Goal: Task Accomplishment & Management: Use online tool/utility

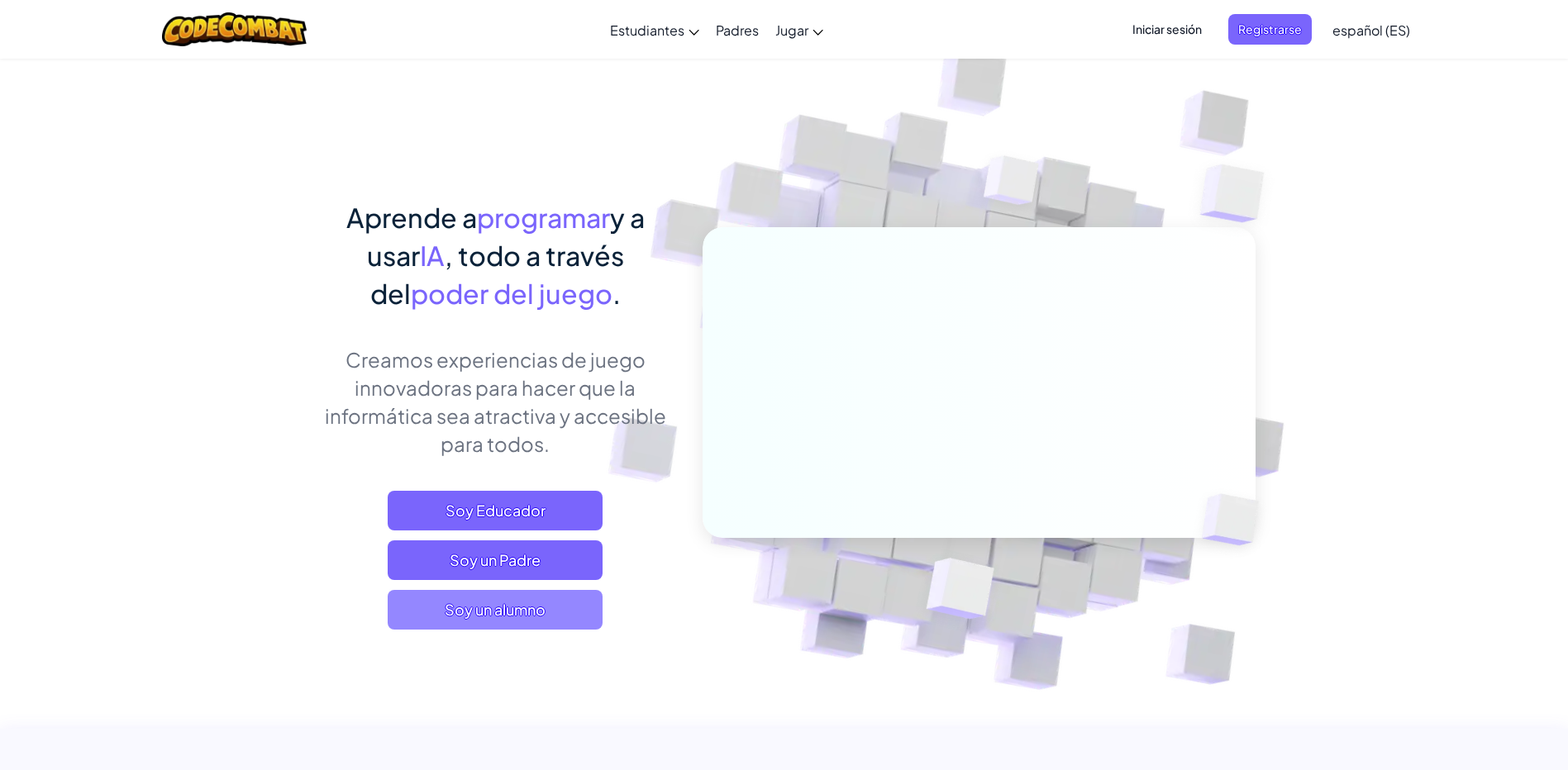
click at [525, 617] on span "Soy un alumno" at bounding box center [495, 610] width 215 height 40
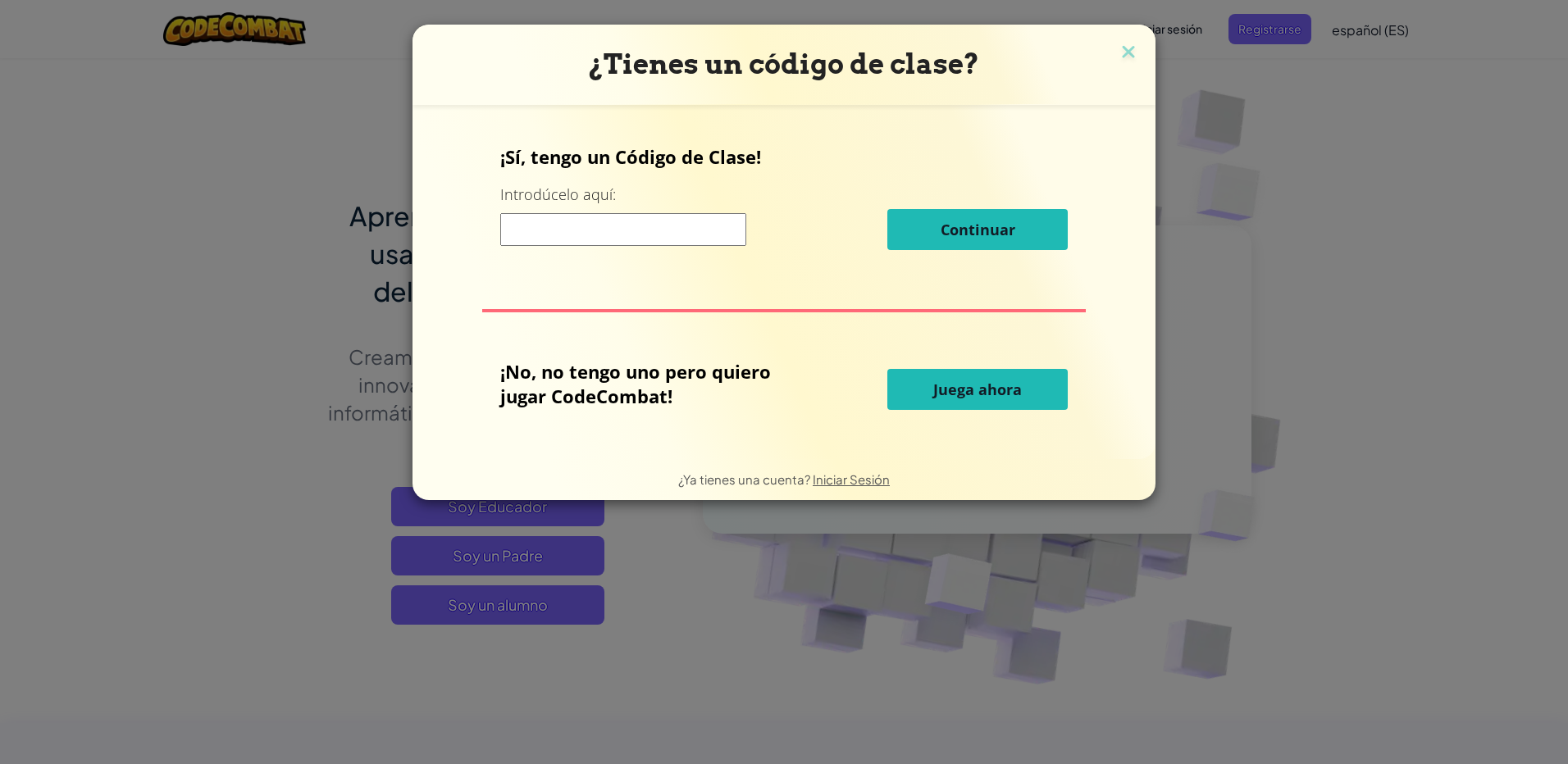
click at [589, 229] on input at bounding box center [622, 229] width 246 height 33
click at [986, 390] on span "Juega ahora" at bounding box center [978, 390] width 89 height 20
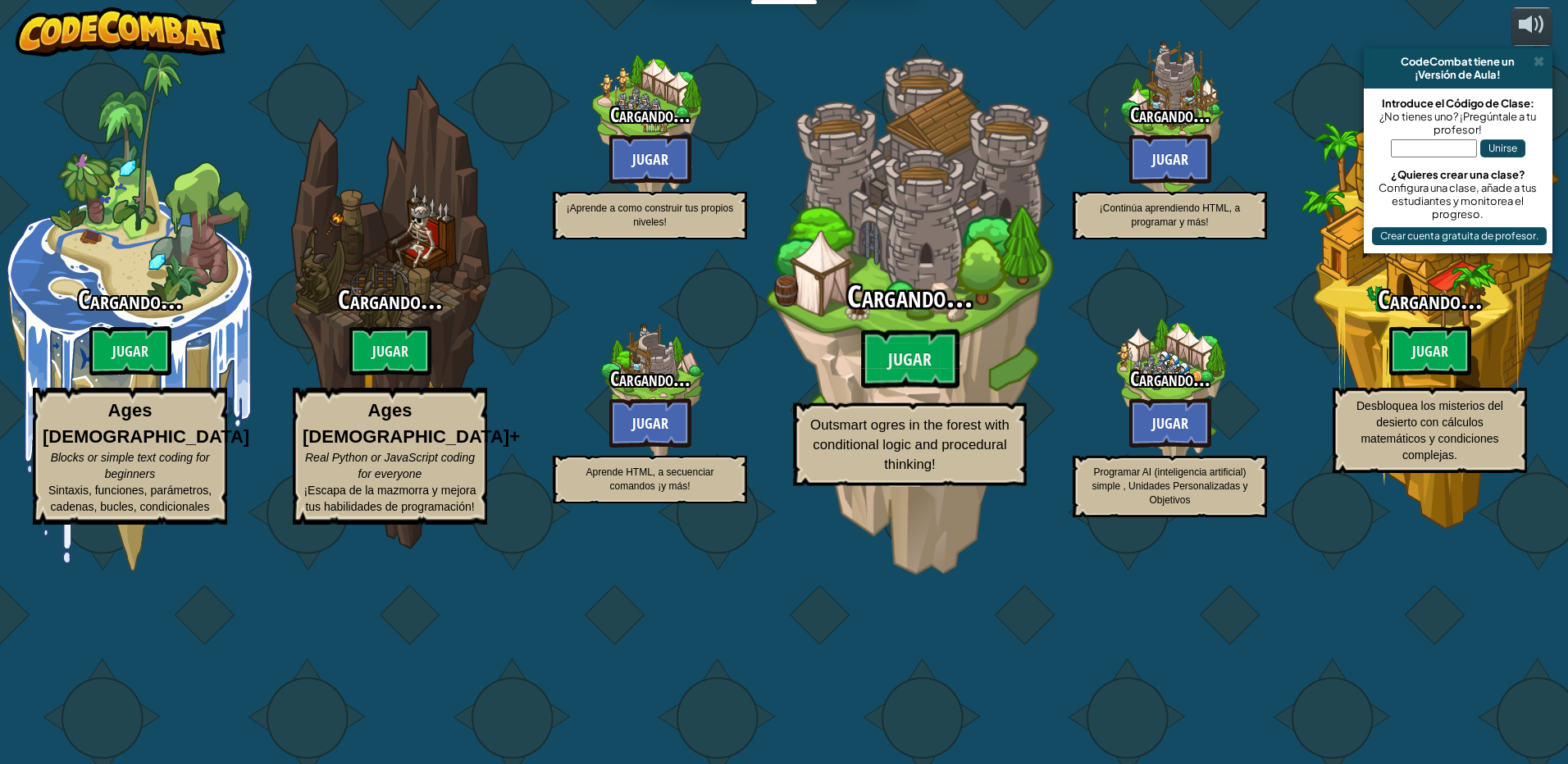
select select "es-ES"
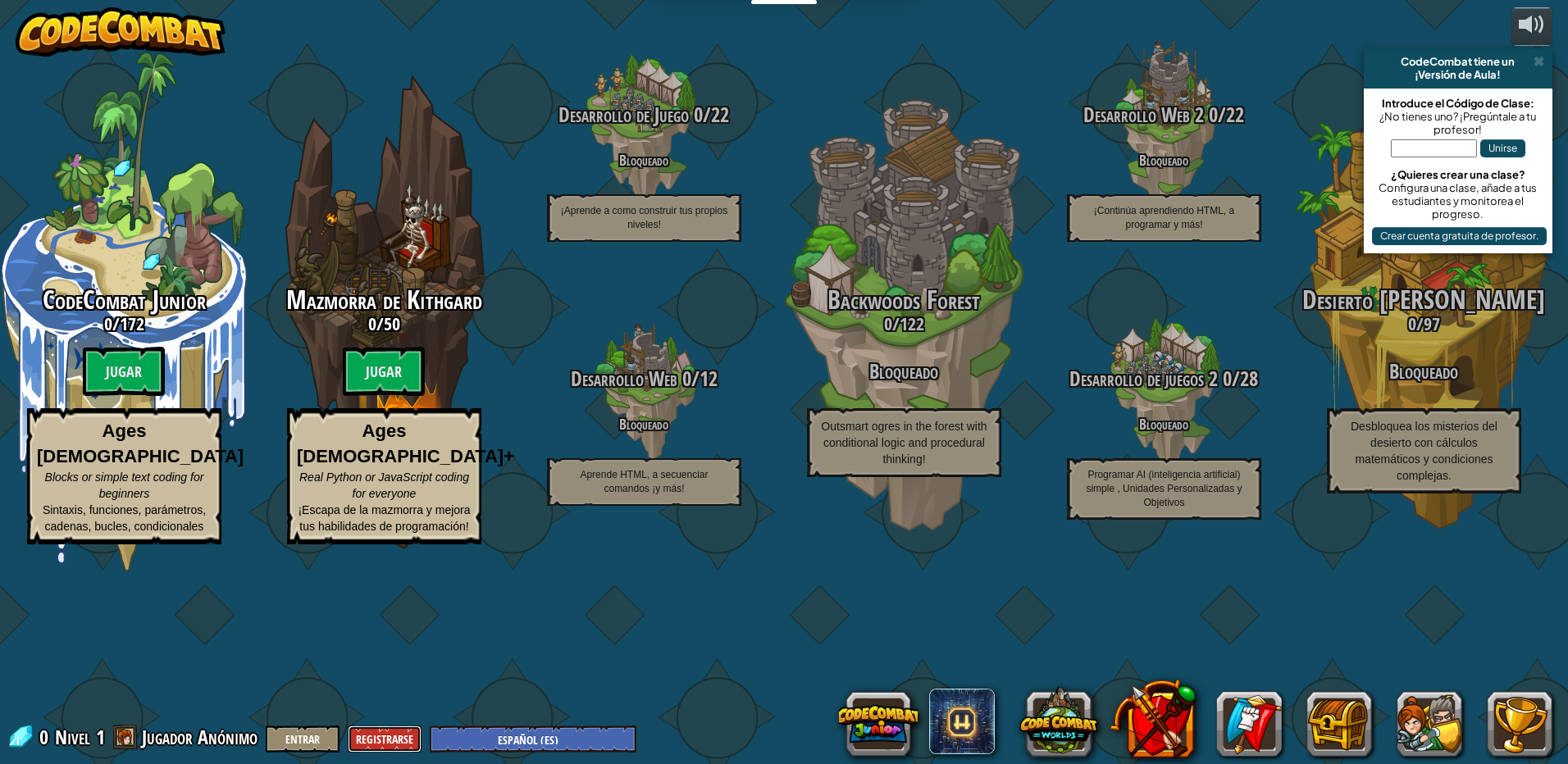
click at [377, 743] on button "Registrarse" at bounding box center [385, 739] width 74 height 27
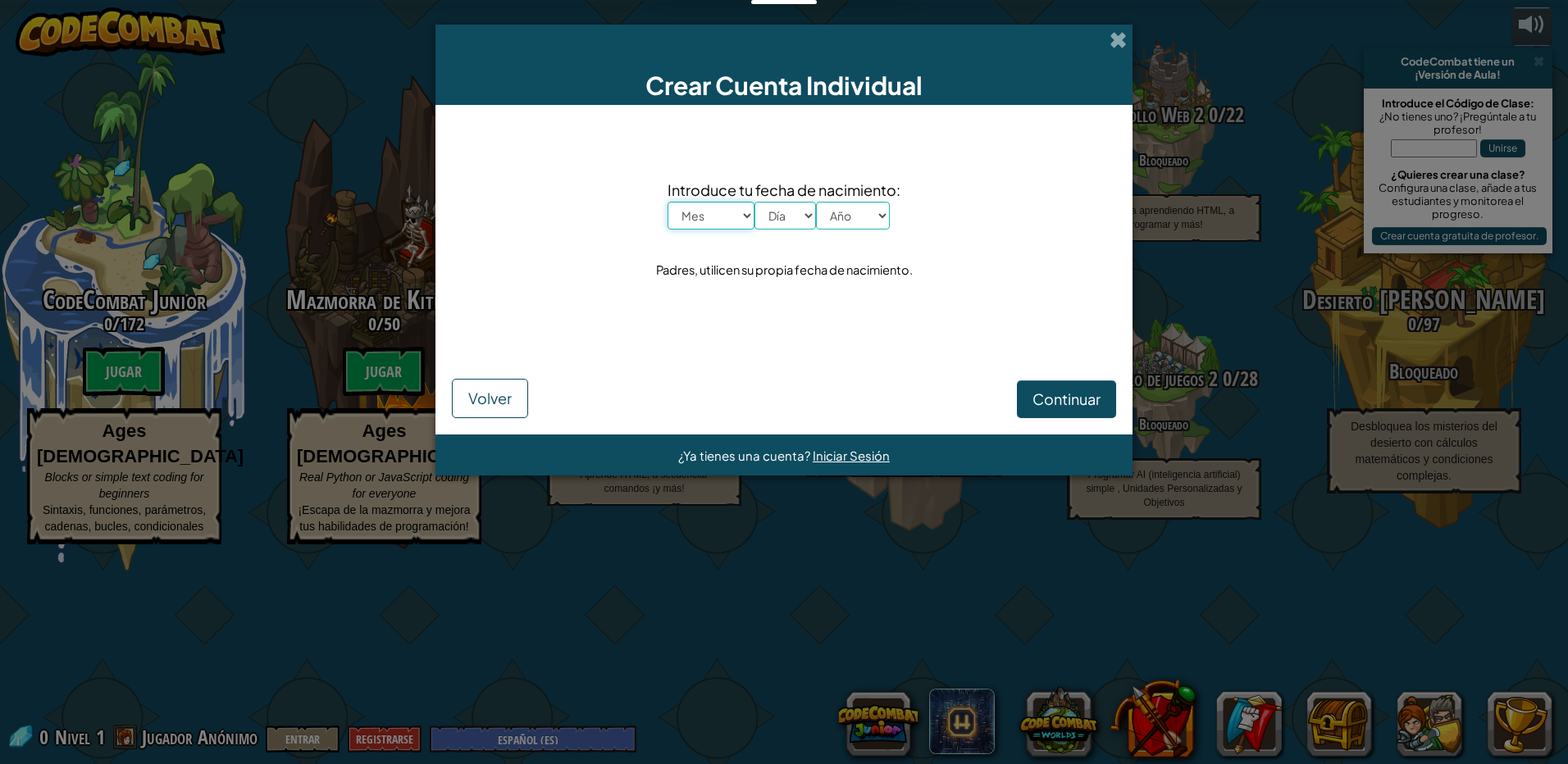
click at [721, 220] on select "Mes Enero Febrero Órdenes de marcha Abril Mayo Junio Julio Agosto Septiembre Oc…" at bounding box center [711, 215] width 87 height 28
select select "4"
click at [668, 201] on select "Mes Enero Febrero Órdenes de marcha Abril Mayo Junio Julio Agosto Septiembre Oc…" at bounding box center [711, 215] width 87 height 28
click at [793, 212] on select "Día 1 2 3 4 5 6 7 8 9 10 11 12 13 14 15 16 17 18 19 20 21 22 23 24 25 26 27 28 …" at bounding box center [784, 215] width 62 height 28
select select "9"
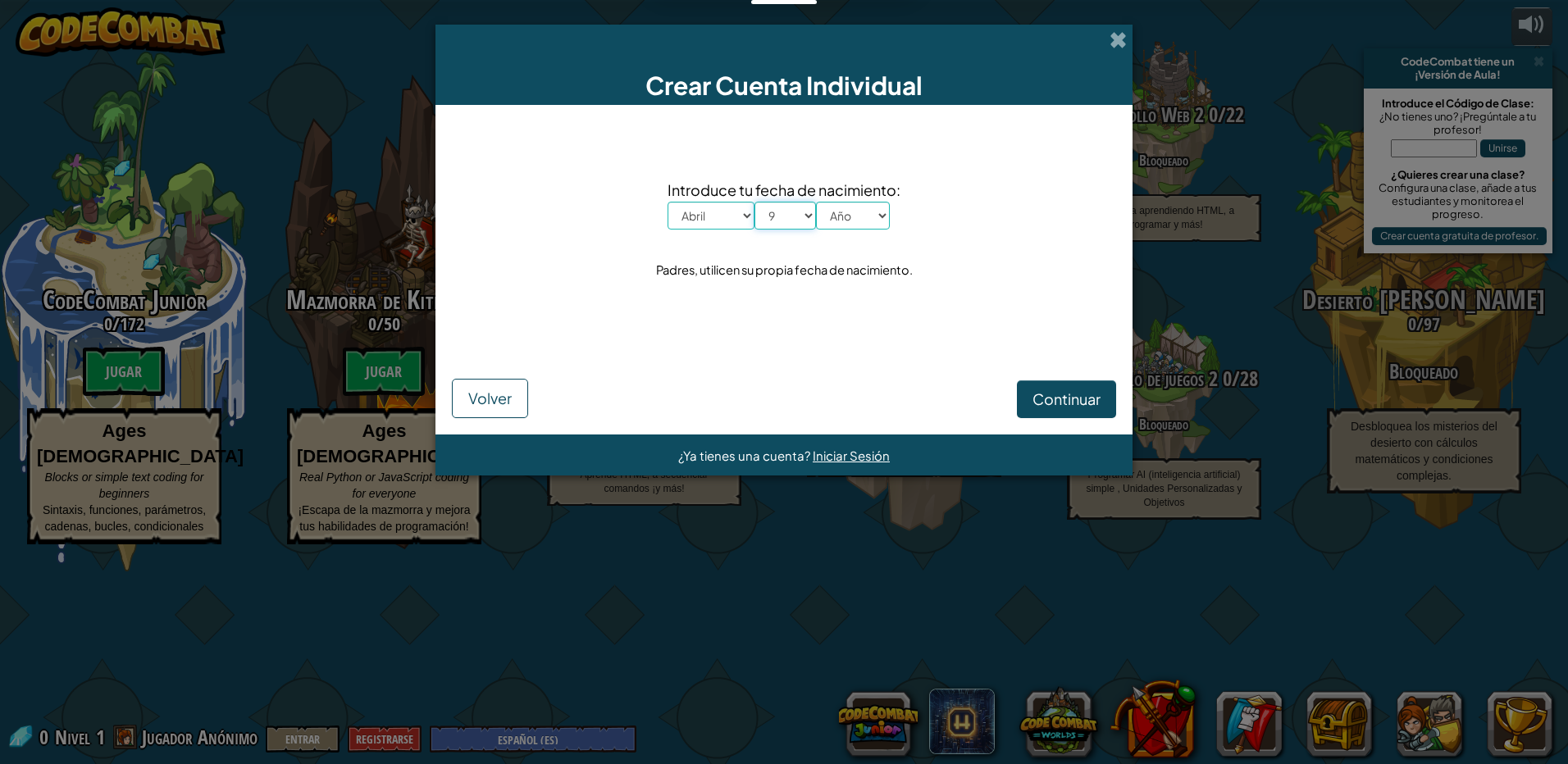
click at [754, 201] on select "Día 1 2 3 4 5 6 7 8 9 10 11 12 13 14 15 16 17 18 19 20 21 22 23 24 25 26 27 28 …" at bounding box center [784, 215] width 62 height 28
click at [865, 214] on select "Año 2025 2024 2023 2022 2021 2020 2019 2018 2017 2016 2015 2014 2013 2012 2011 …" at bounding box center [853, 215] width 74 height 28
select select "1993"
click at [986, 261] on div "Introduce tu fecha de nacimiento: Mes Enero Febrero Órdenes de marcha Abril May…" at bounding box center [784, 230] width 664 height 217
click at [1051, 401] on span "Continuar" at bounding box center [1066, 399] width 68 height 19
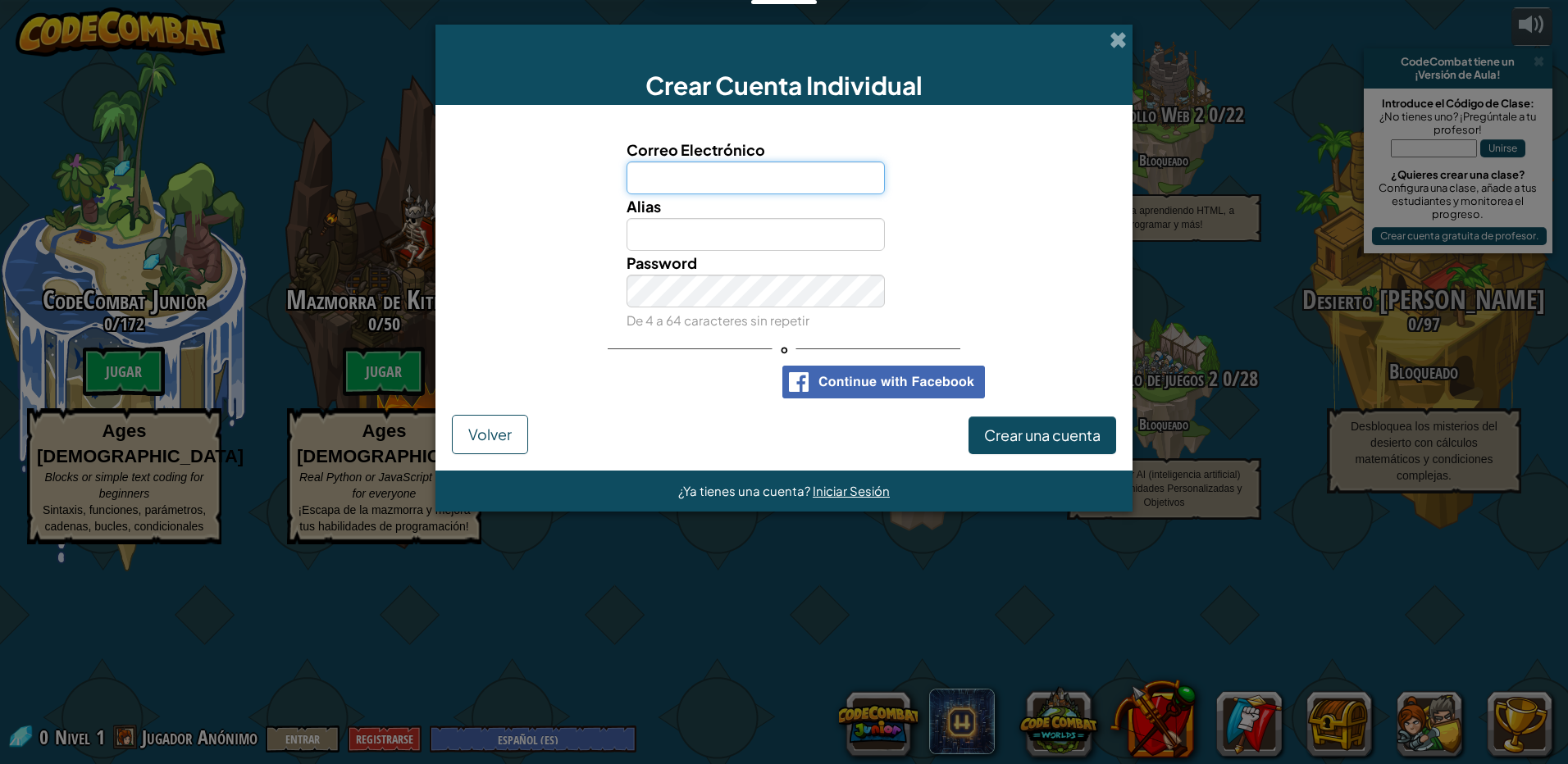
click at [763, 182] on input "Correo Electrónico" at bounding box center [756, 178] width 259 height 33
type input "[EMAIL_ADDRESS][DOMAIN_NAME]"
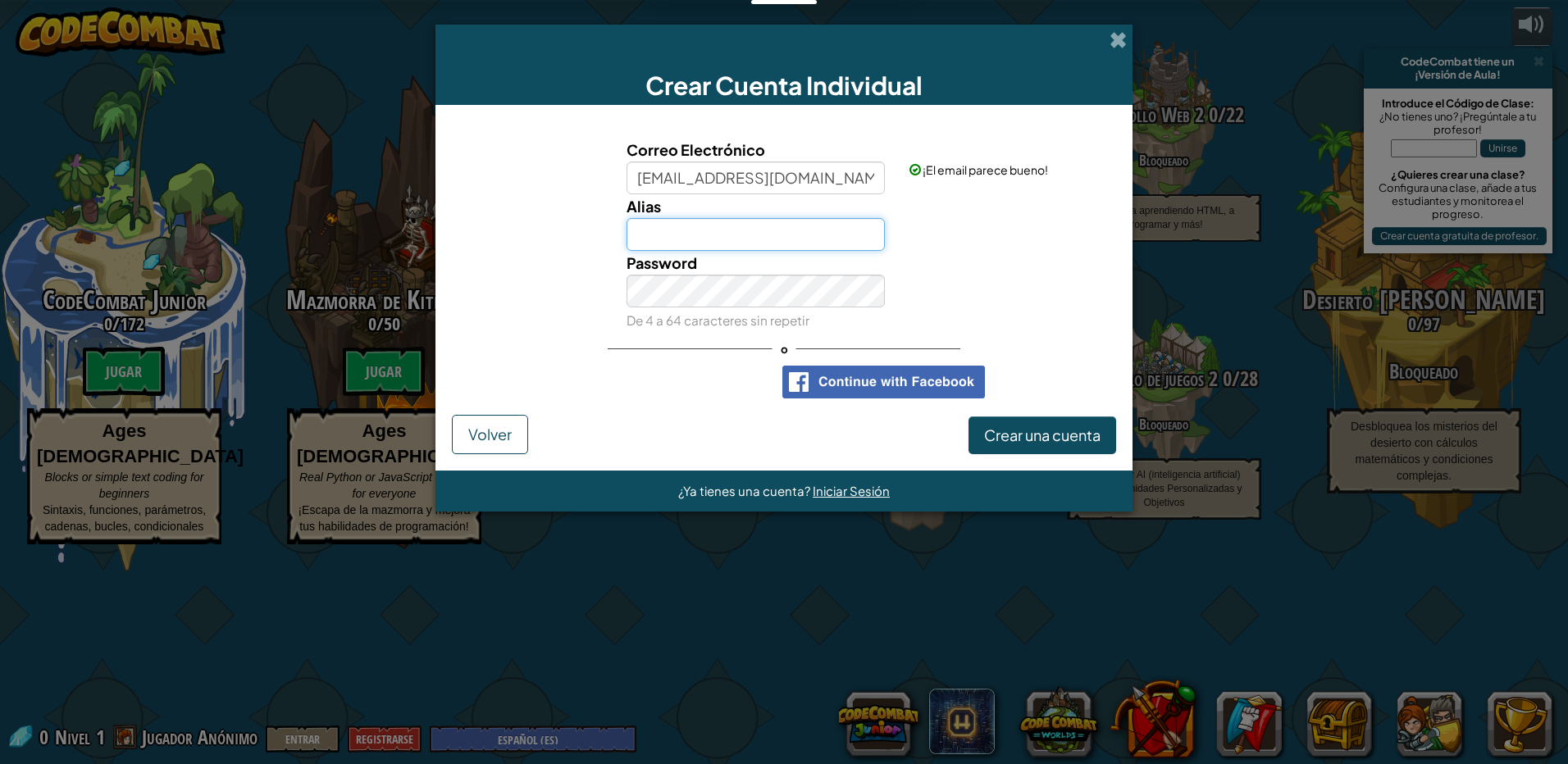
click at [664, 230] on input "Alias" at bounding box center [756, 234] width 259 height 33
type input "juanollalve"
click at [983, 286] on div "Password De 4 a 64 caracteres sin repetir" at bounding box center [784, 291] width 681 height 81
click at [1033, 438] on span "Crear una cuenta" at bounding box center [1043, 435] width 117 height 19
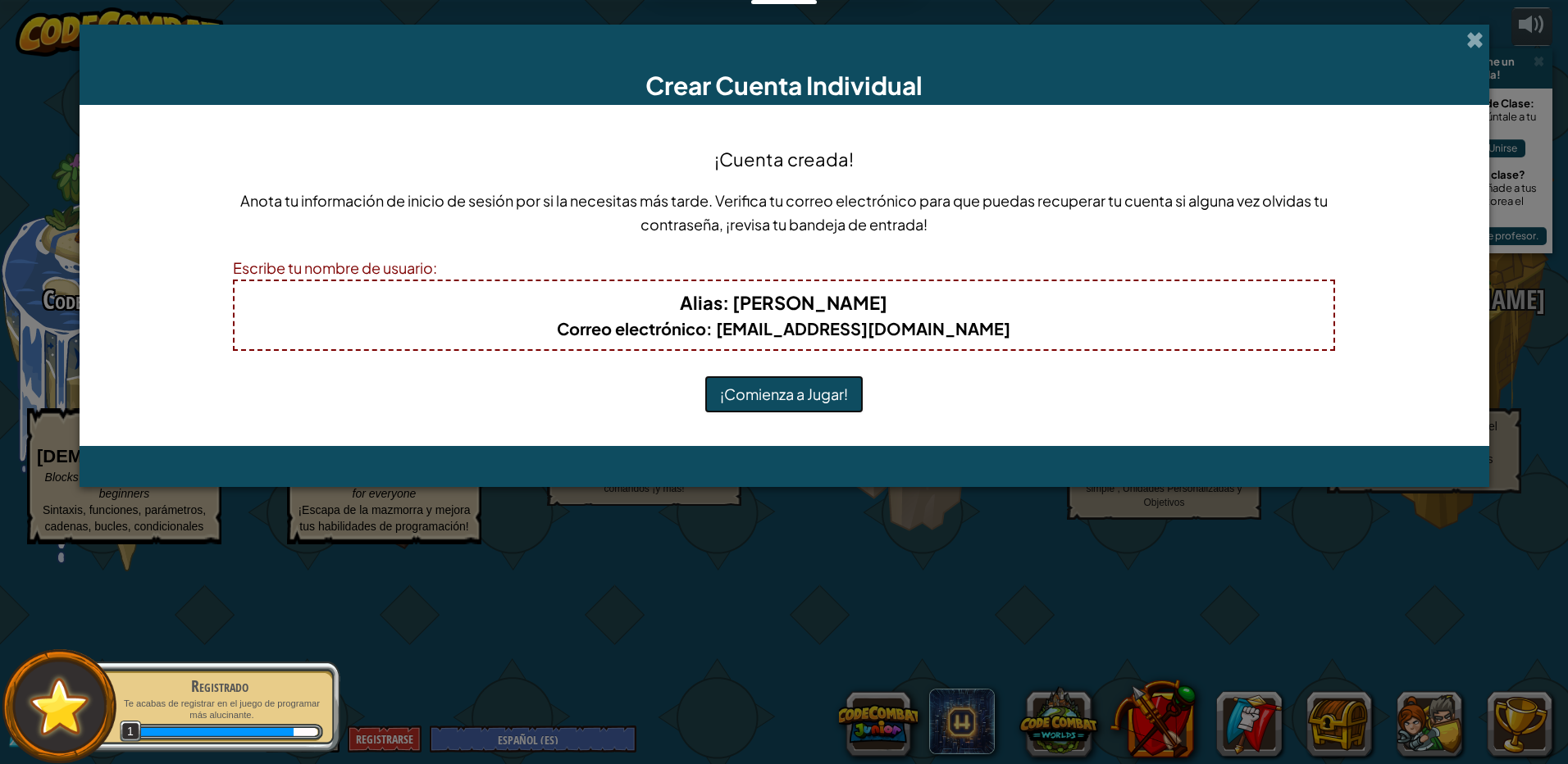
click at [781, 393] on button "¡Comienza a Jugar!" at bounding box center [784, 395] width 159 height 38
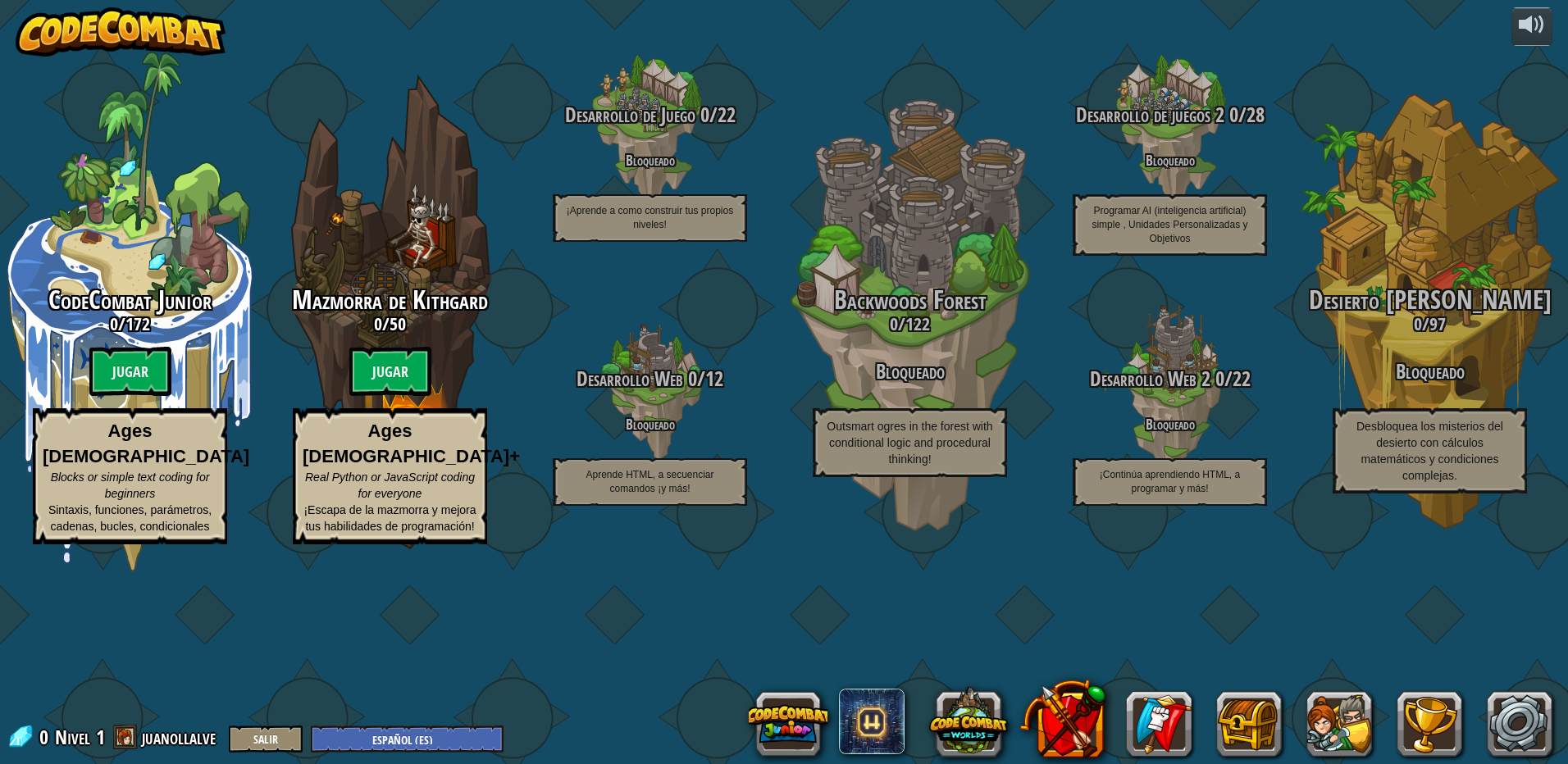
select select "es-ES"
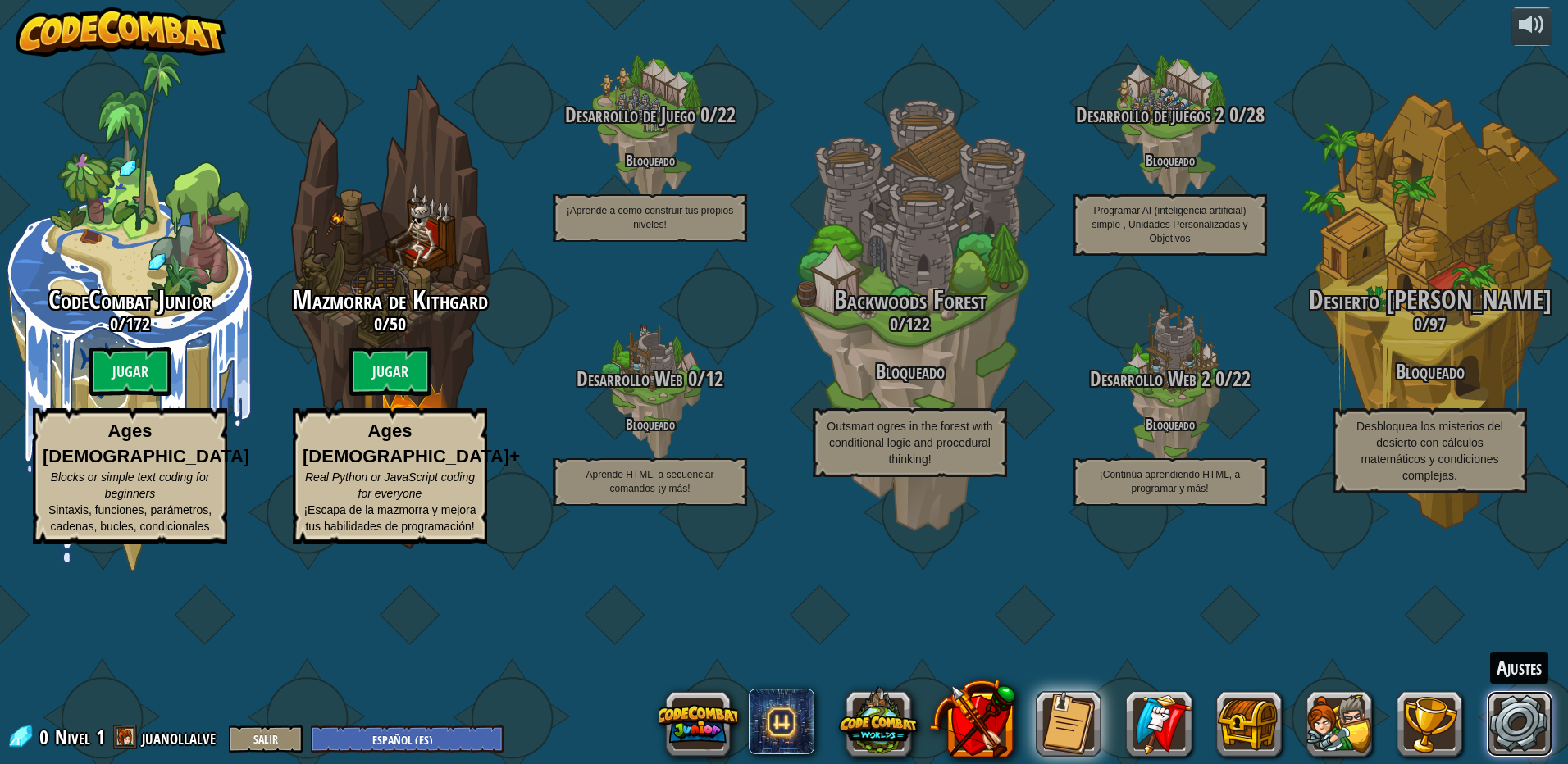
click at [1505, 714] on link at bounding box center [1519, 725] width 66 height 66
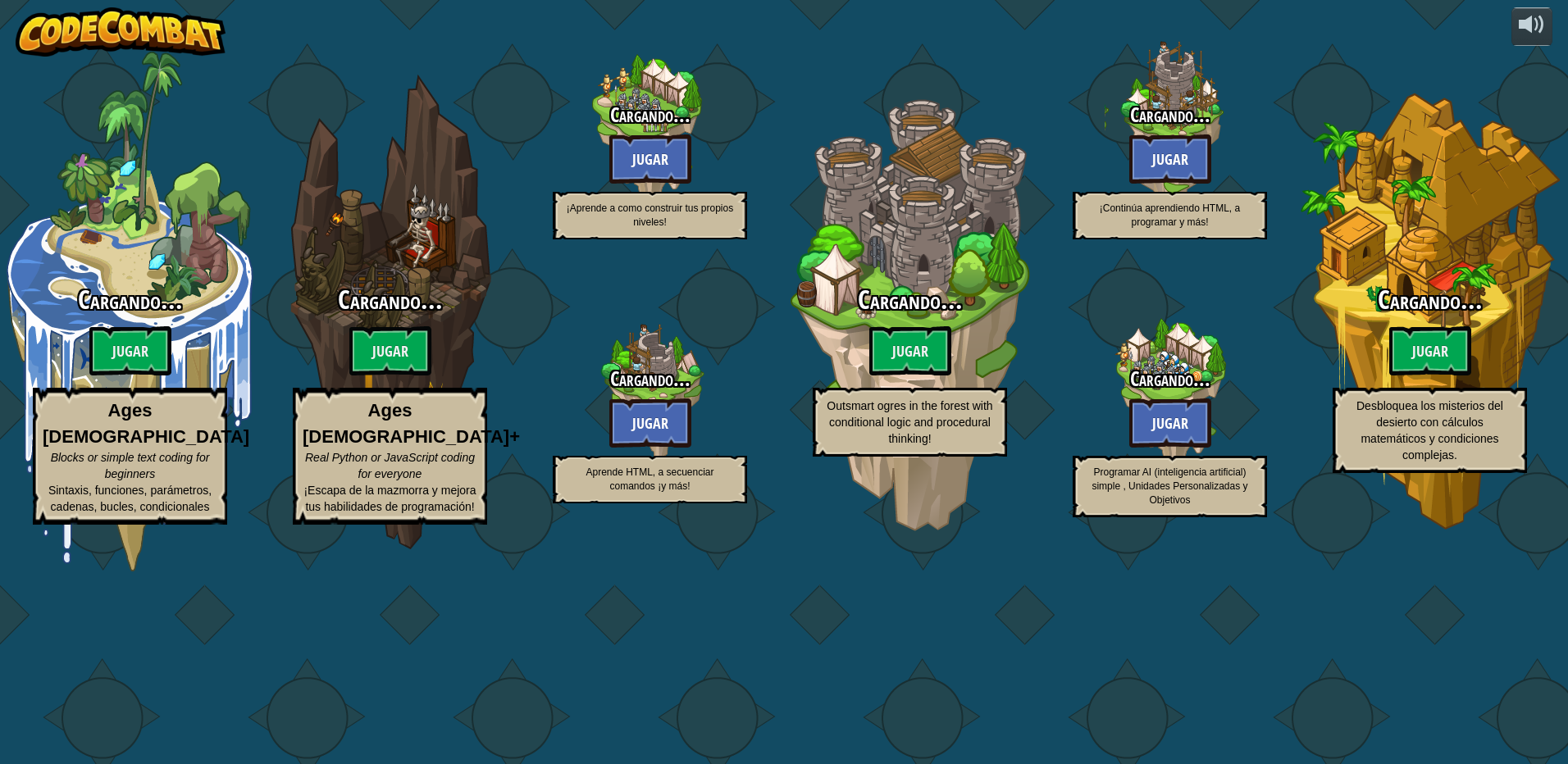
select select "es-ES"
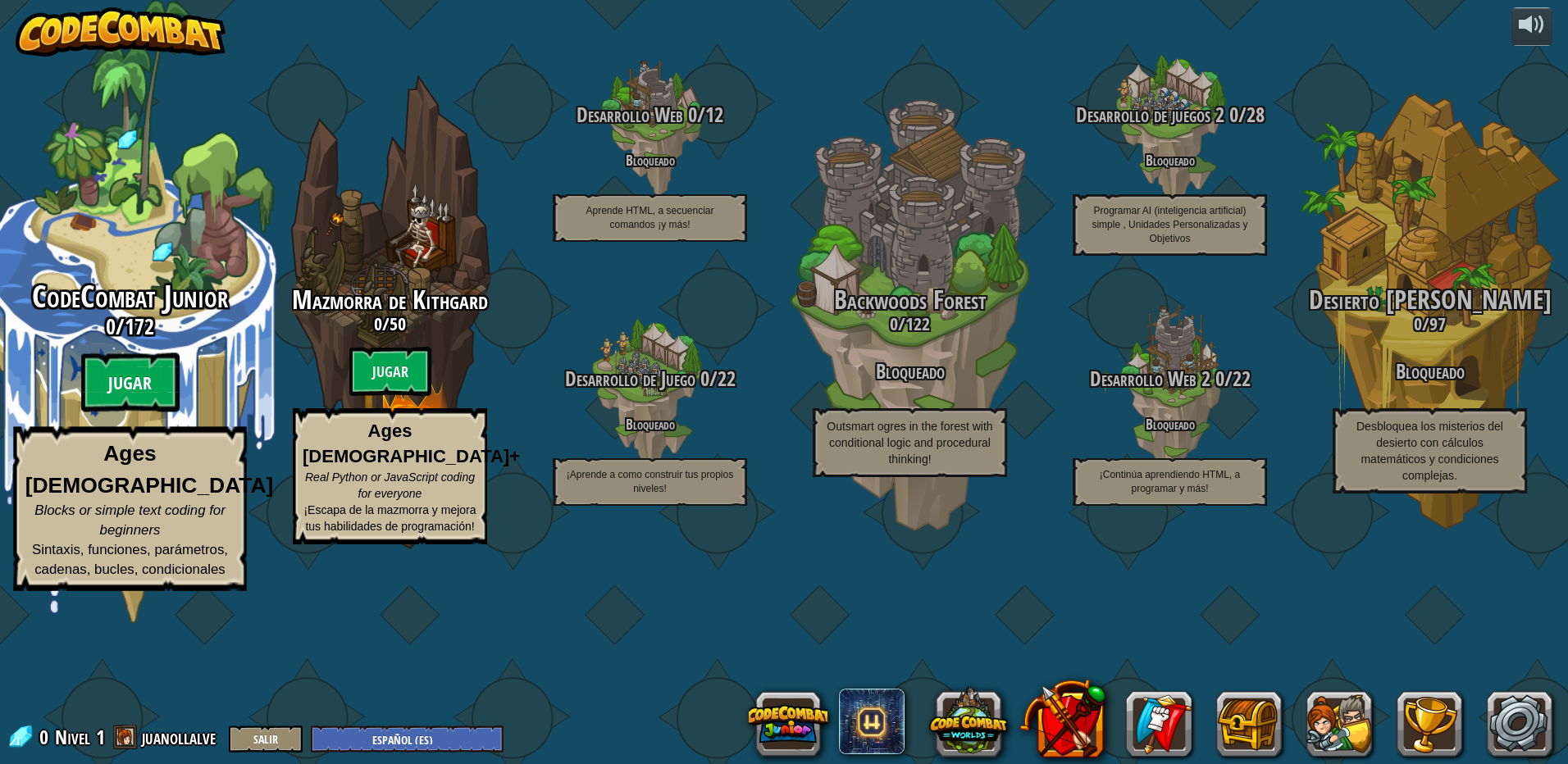
click at [130, 413] on btn "Jugar" at bounding box center [131, 383] width 99 height 59
select select "es-ES"
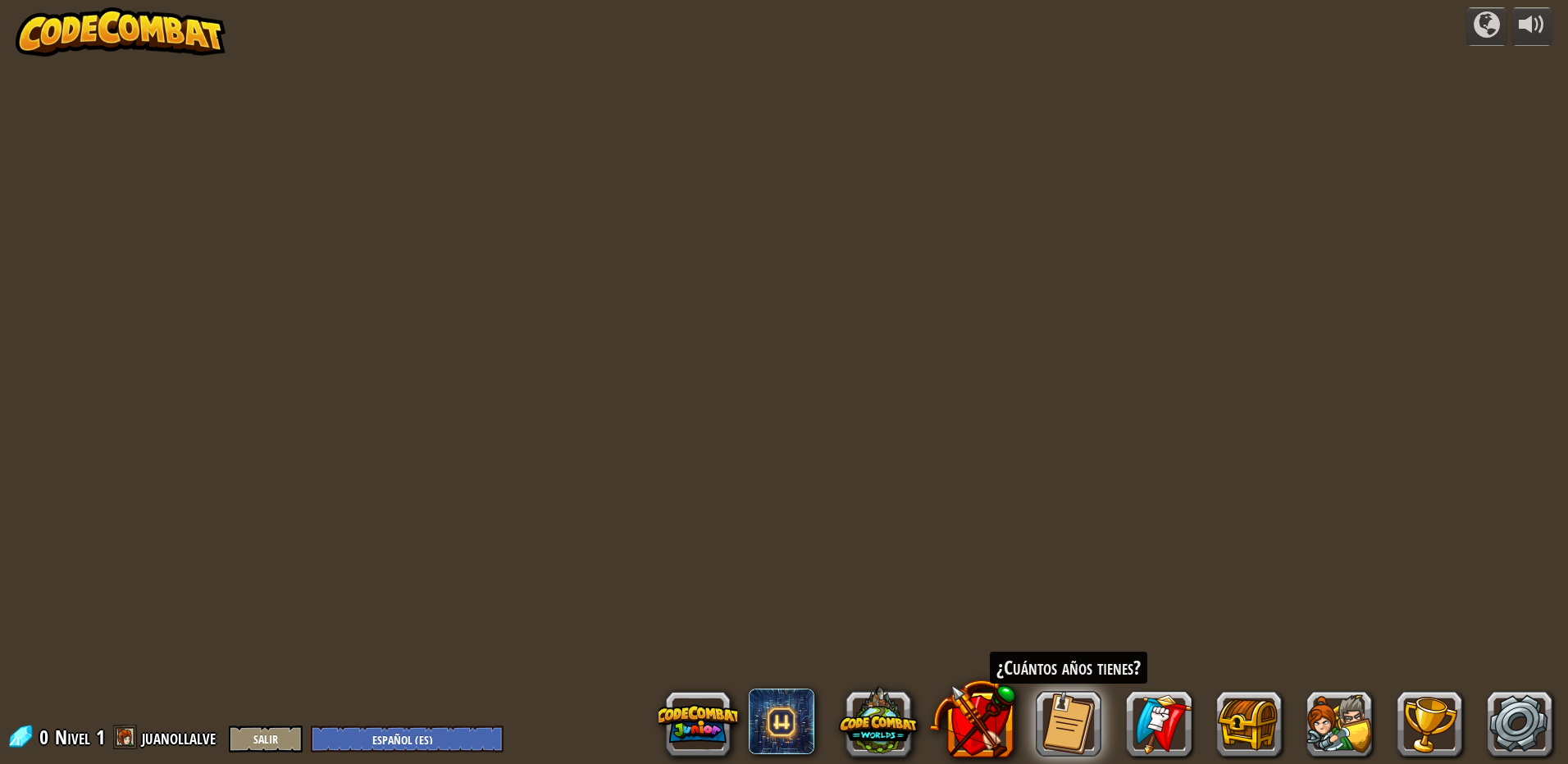
select select "es-ES"
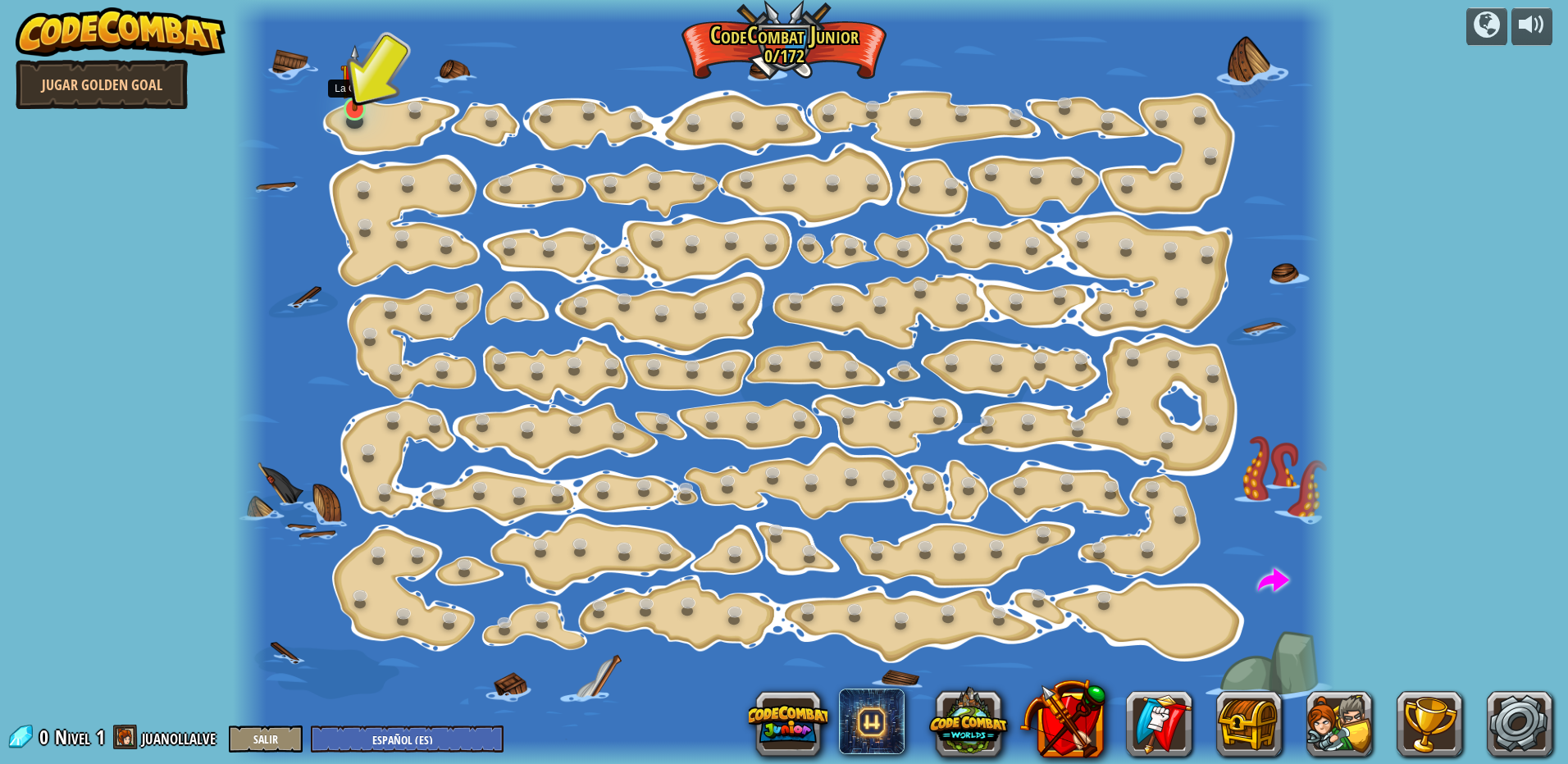
click at [358, 106] on img at bounding box center [354, 77] width 29 height 67
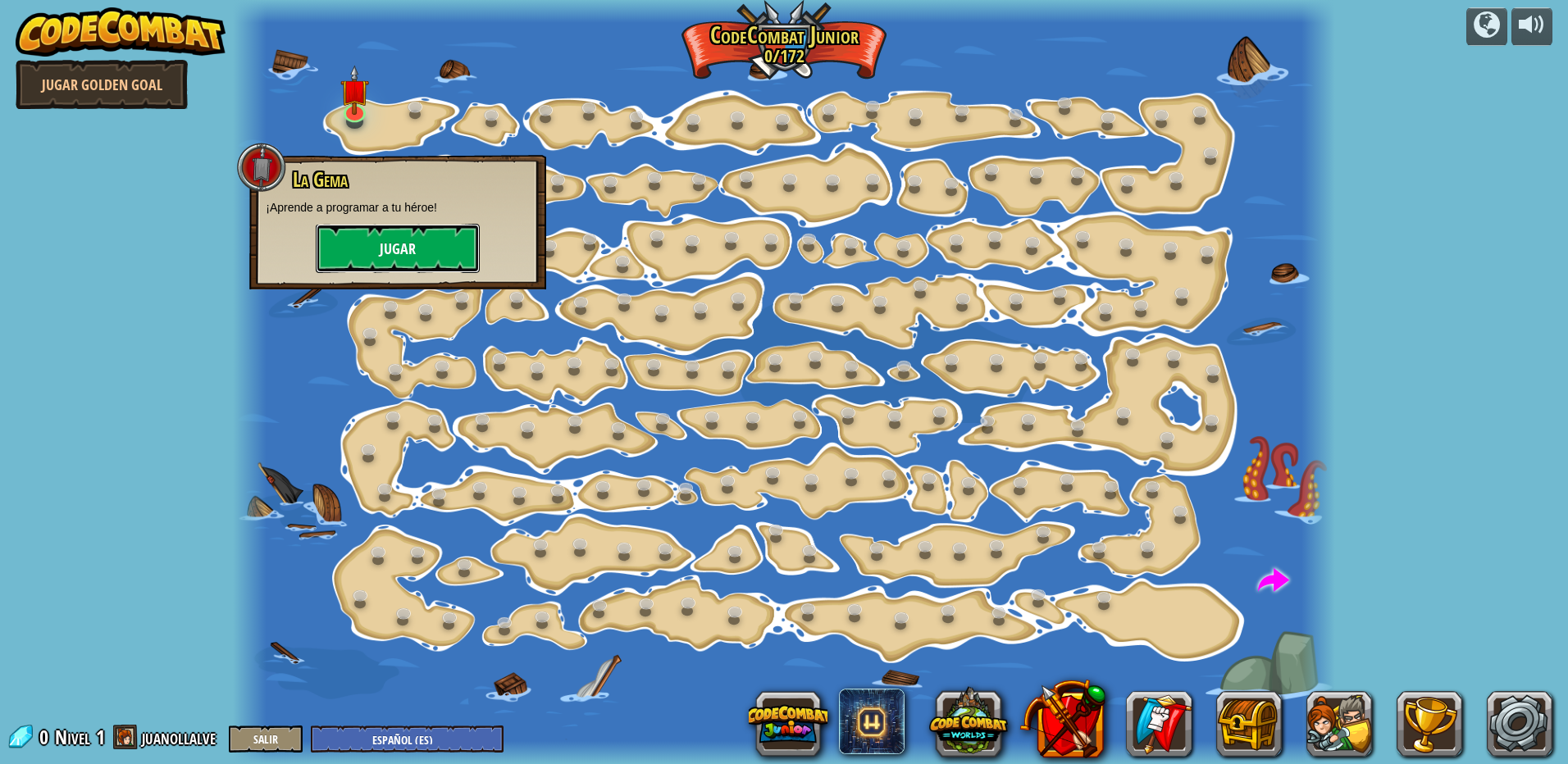
click at [372, 243] on button "Jugar" at bounding box center [397, 248] width 164 height 49
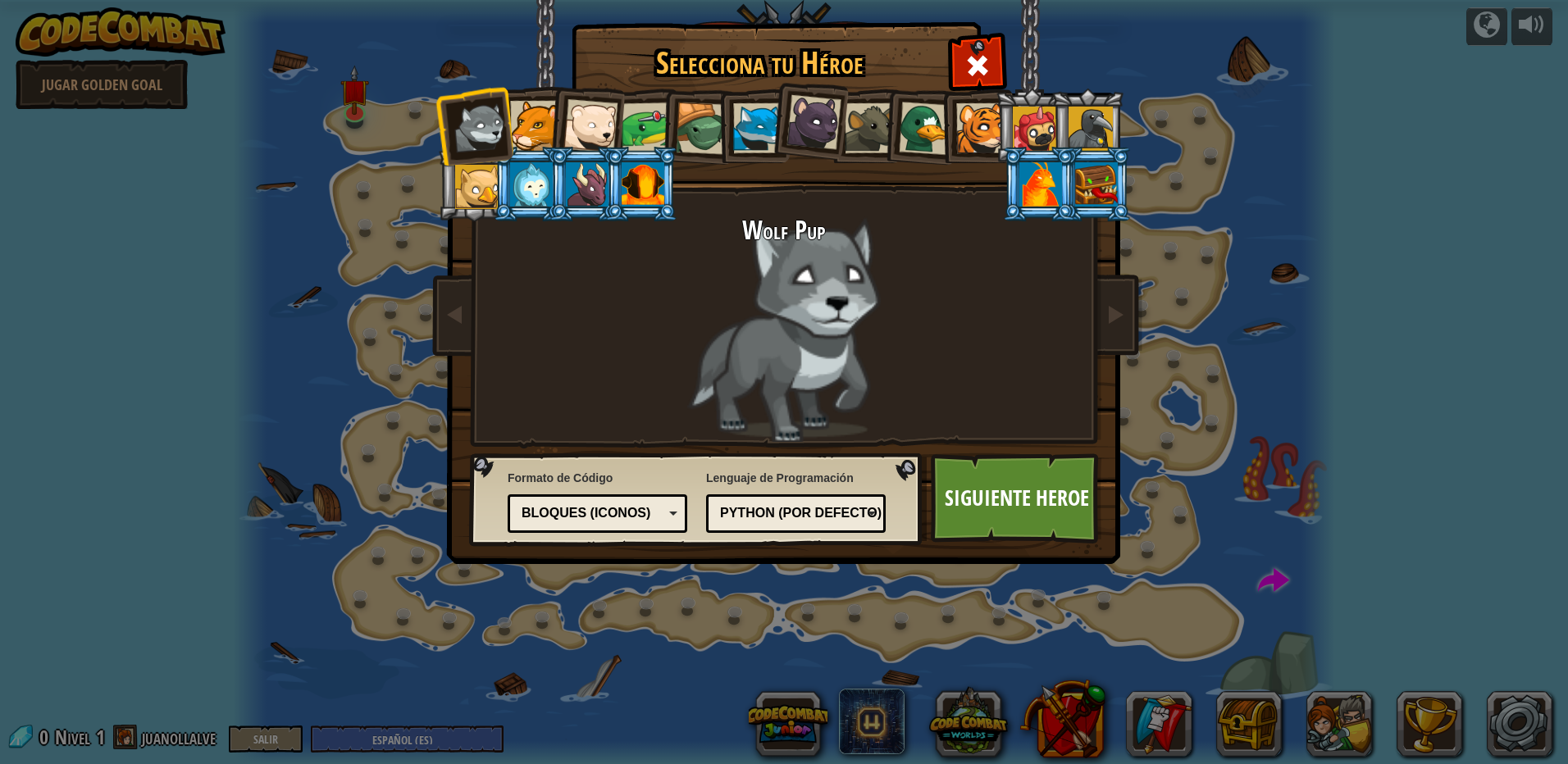
click at [761, 129] on div at bounding box center [758, 128] width 50 height 50
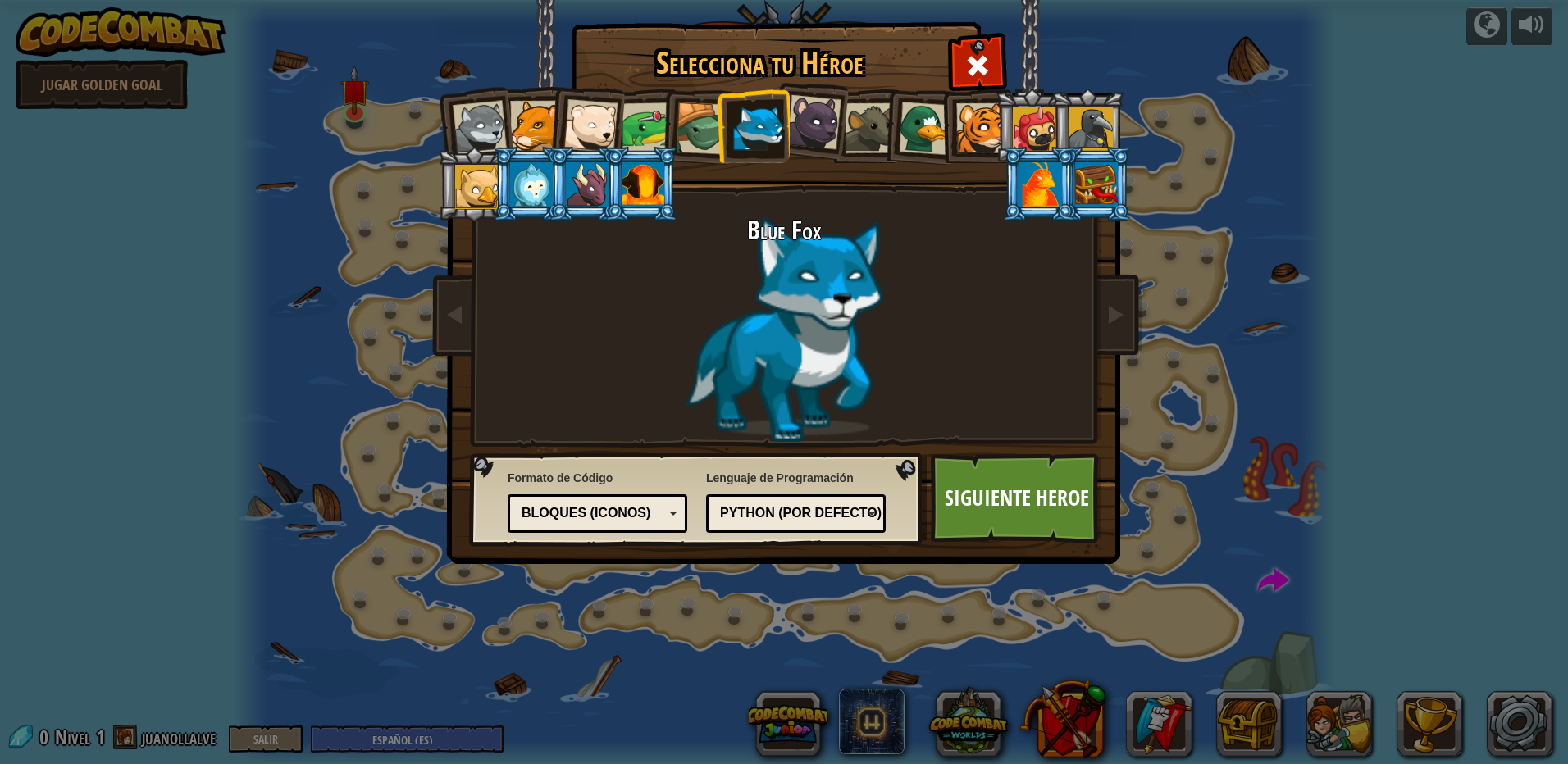
click at [645, 513] on div "Bloques (iconos)" at bounding box center [592, 513] width 142 height 19
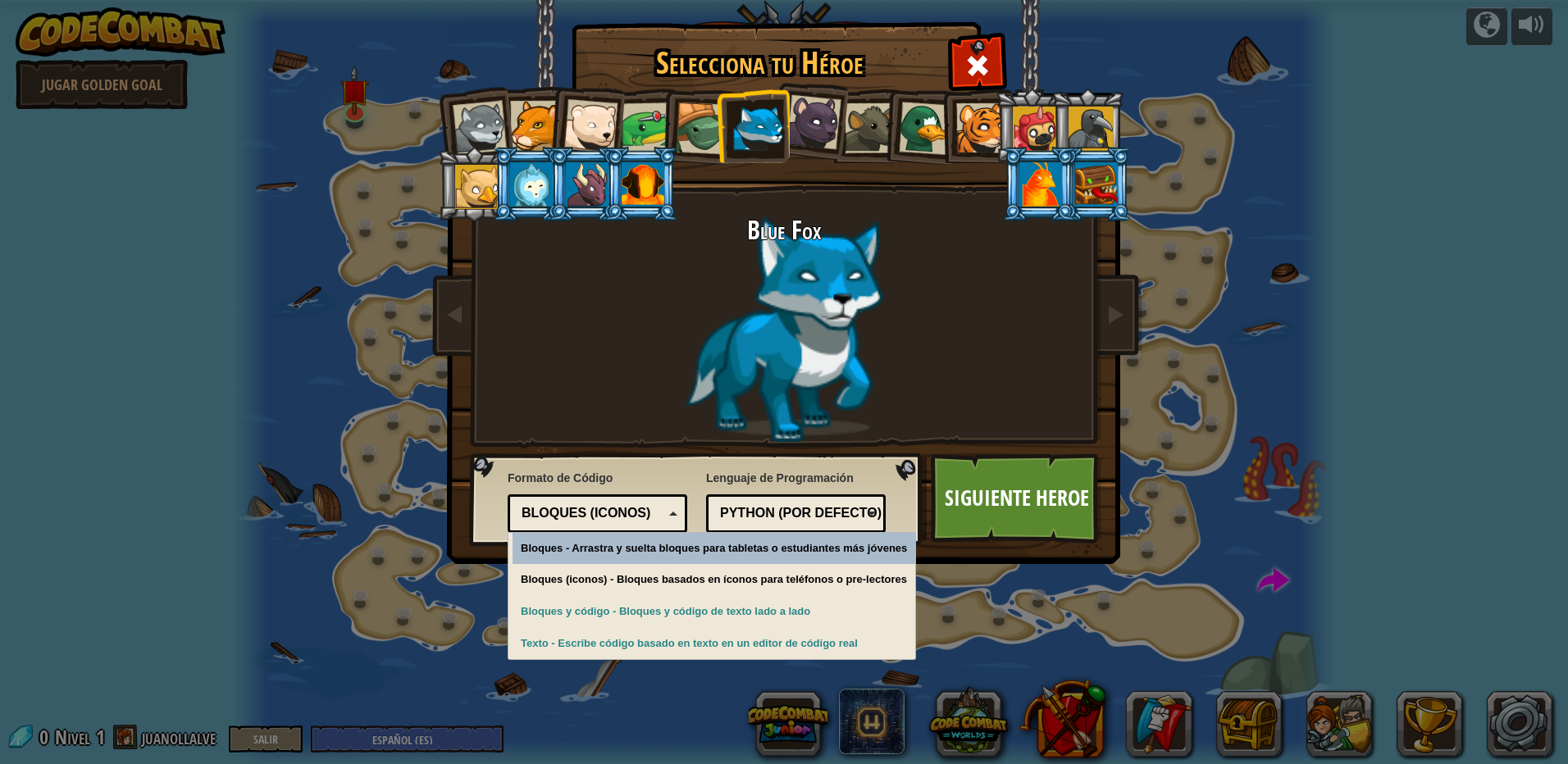
click at [645, 513] on div "Bloques (iconos)" at bounding box center [592, 513] width 142 height 19
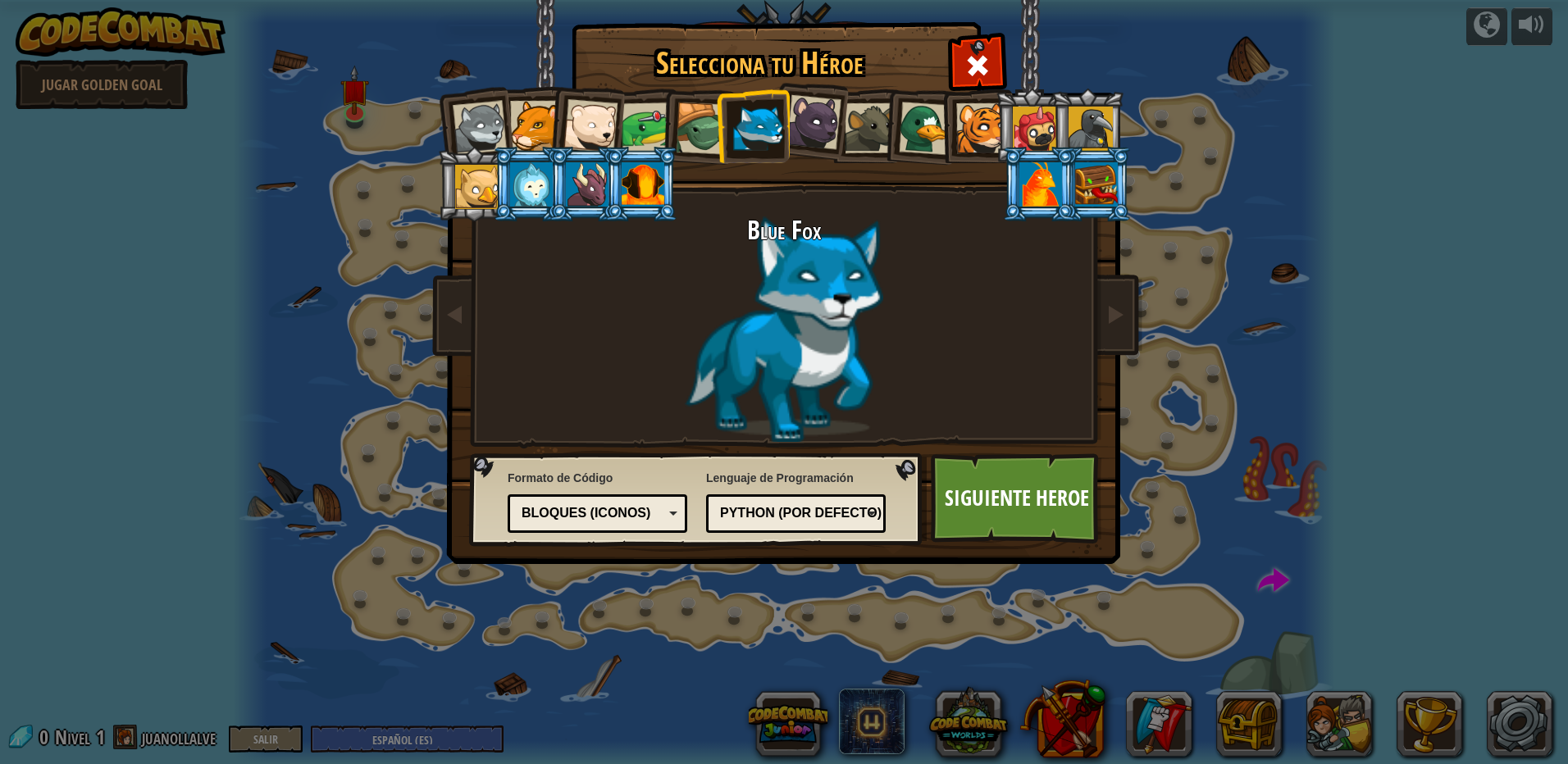
click at [786, 522] on div "Python (Por defecto)" at bounding box center [791, 513] width 142 height 19
click at [619, 514] on div "Bloques (iconos)" at bounding box center [592, 513] width 142 height 19
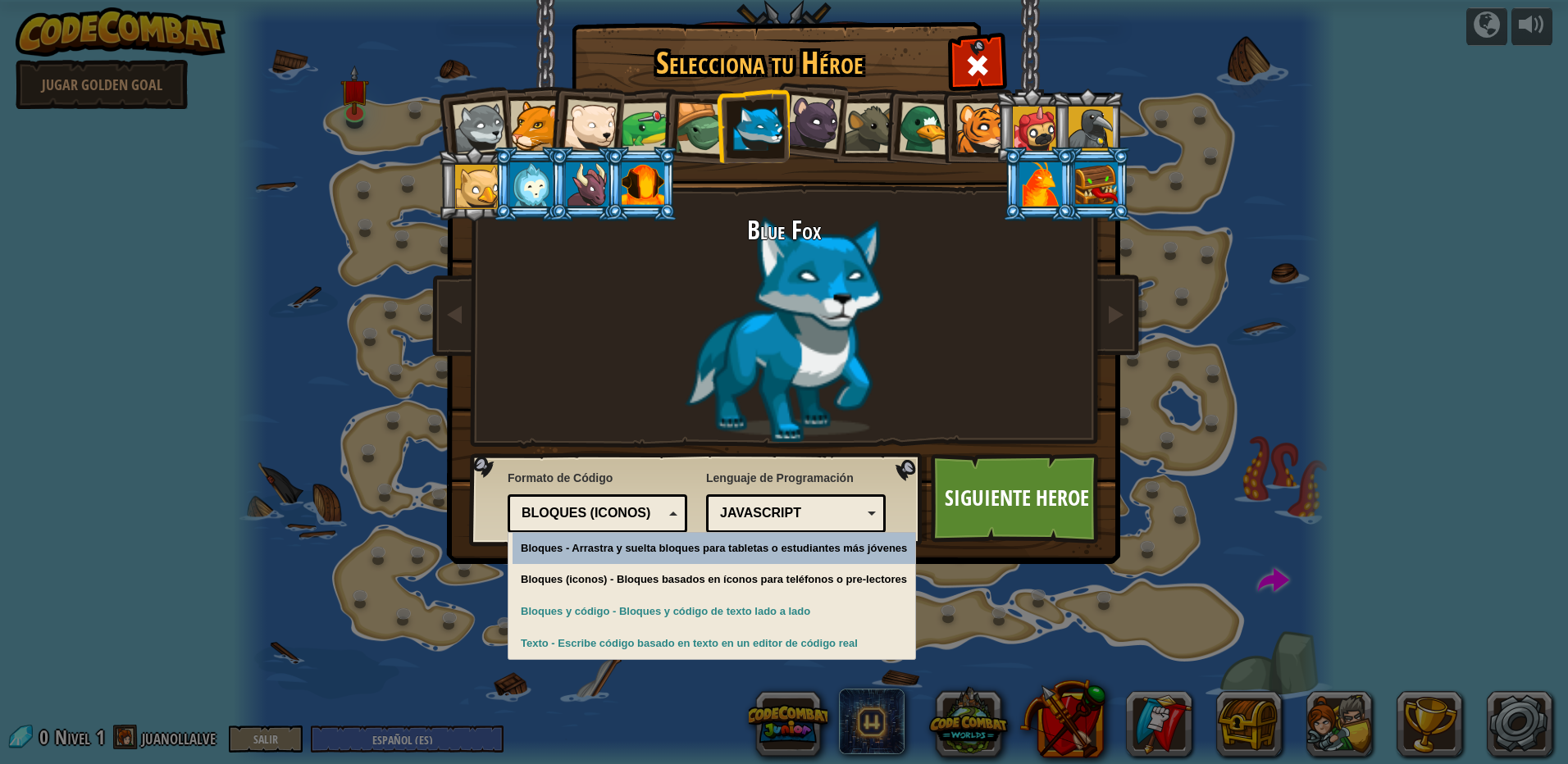
click at [619, 514] on div "Bloques (iconos)" at bounding box center [592, 513] width 142 height 19
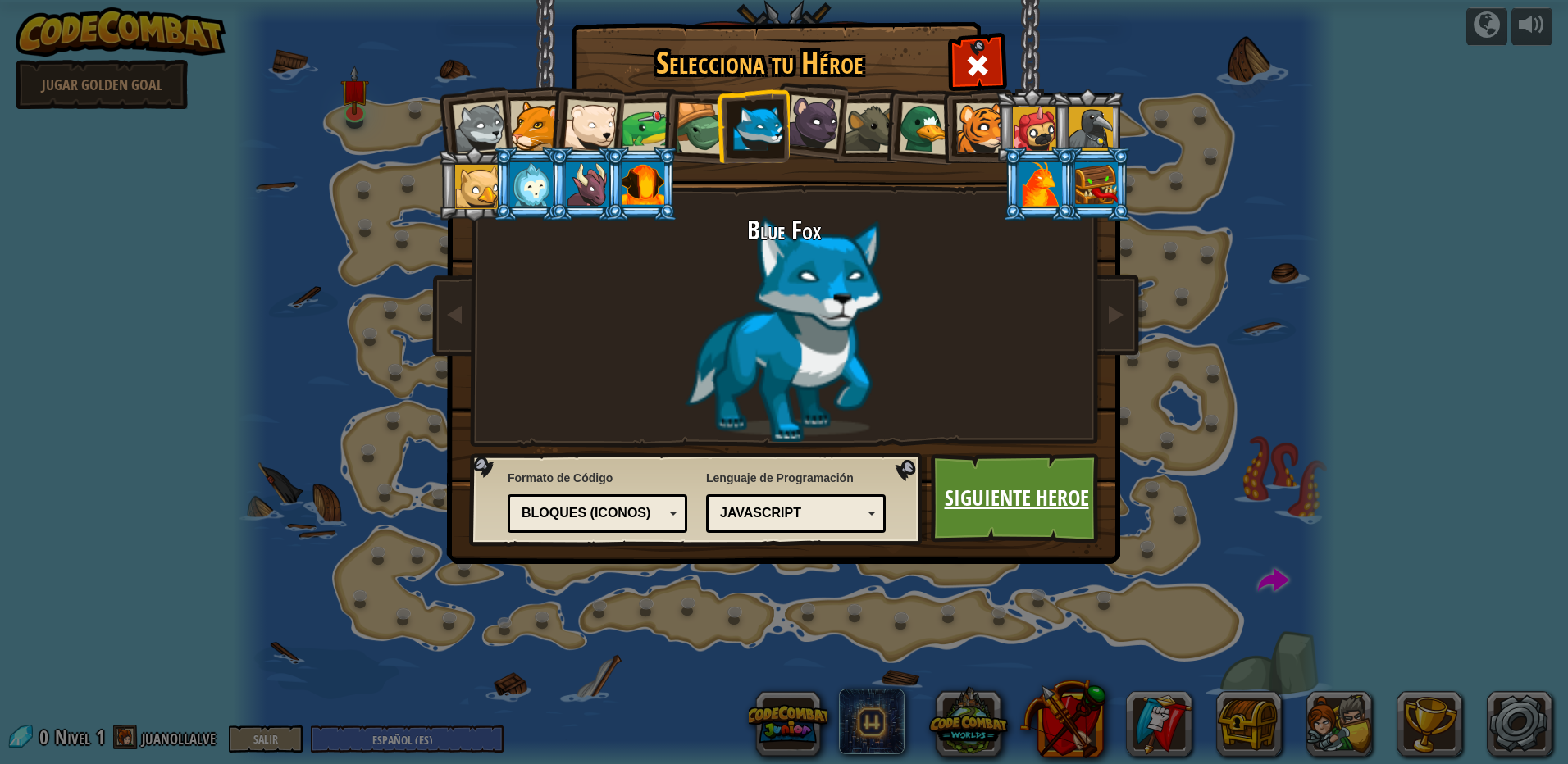
click at [1020, 506] on link "Siguiente Heroe" at bounding box center [1016, 498] width 171 height 90
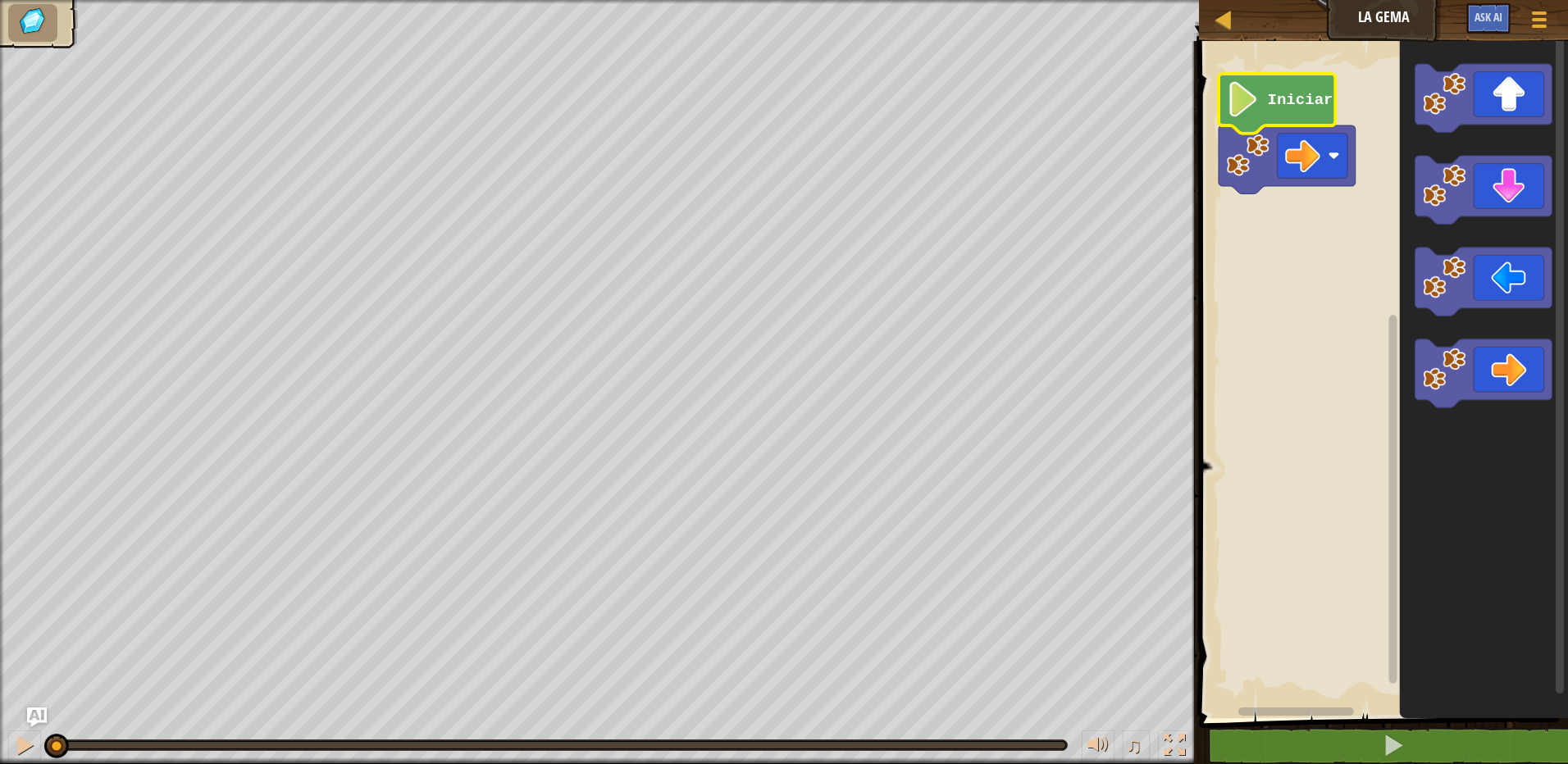
click at [1260, 95] on icon "Espacio de trabajo de Blockly" at bounding box center [1277, 104] width 117 height 60
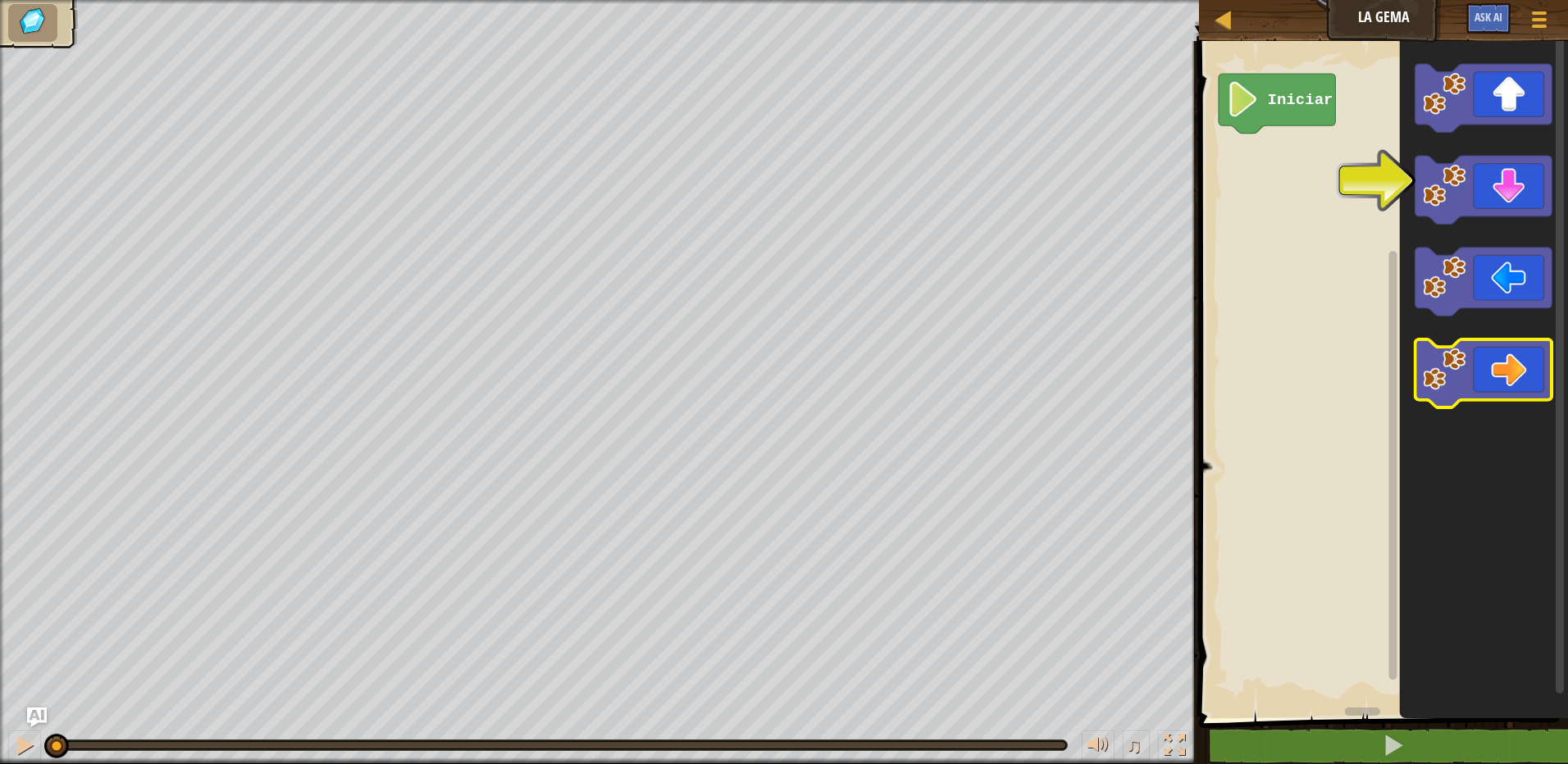
click at [1497, 382] on icon "Espacio de trabajo de Blockly" at bounding box center [1483, 373] width 137 height 68
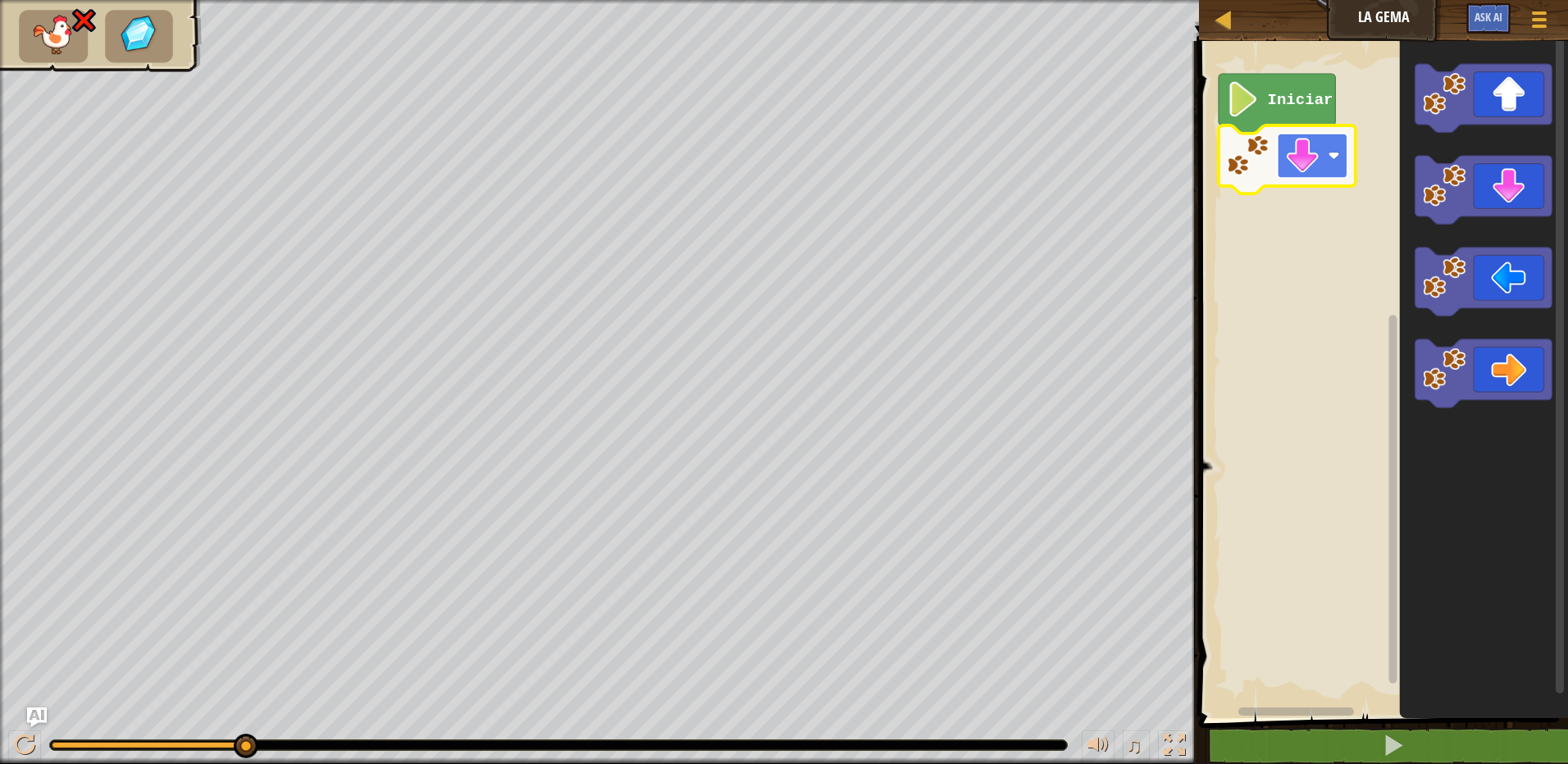
click at [1330, 167] on rect "Espacio de trabajo de Blockly" at bounding box center [1313, 156] width 71 height 45
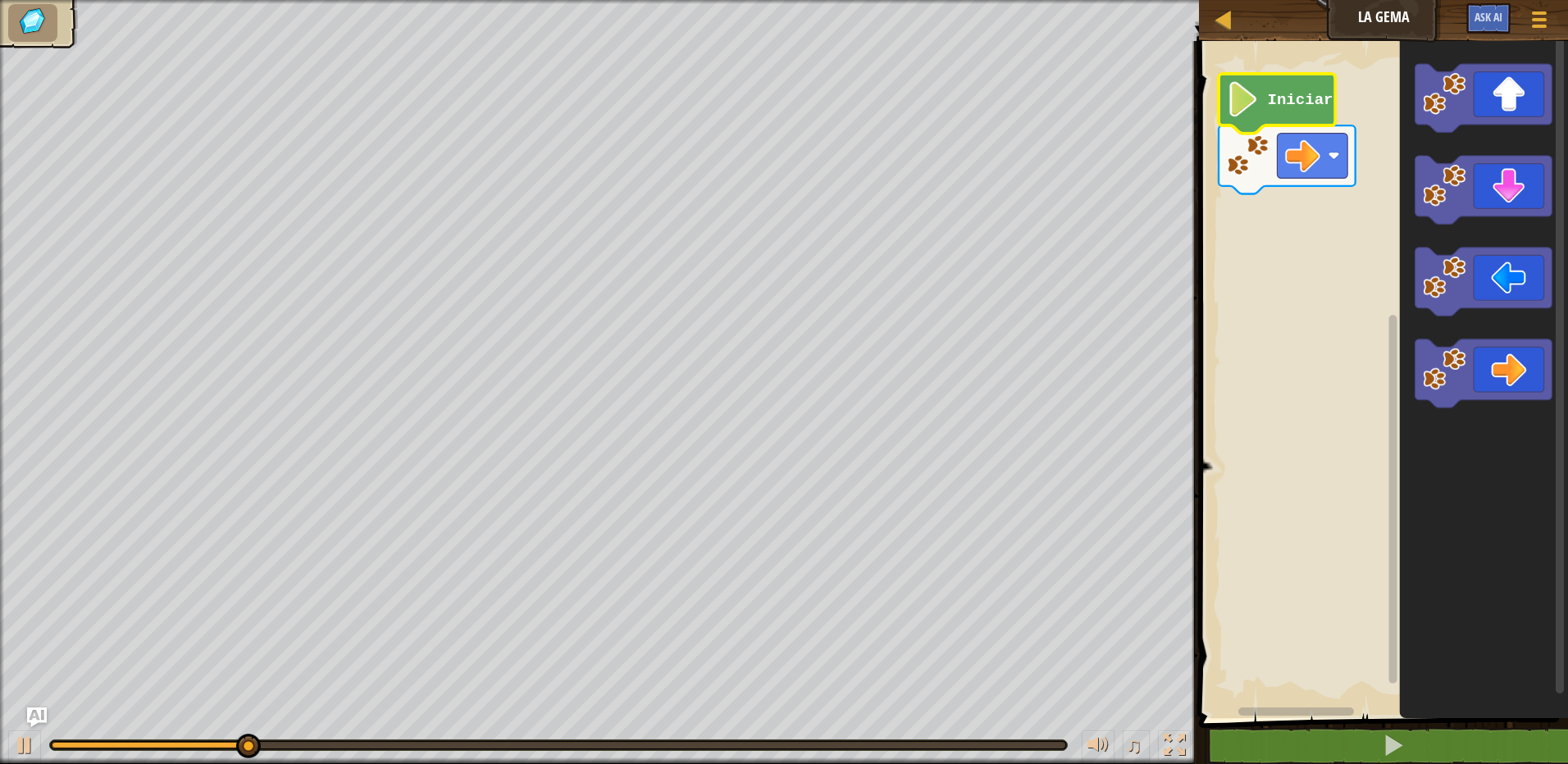
click at [1267, 115] on icon "Espacio de trabajo de Blockly" at bounding box center [1277, 104] width 117 height 60
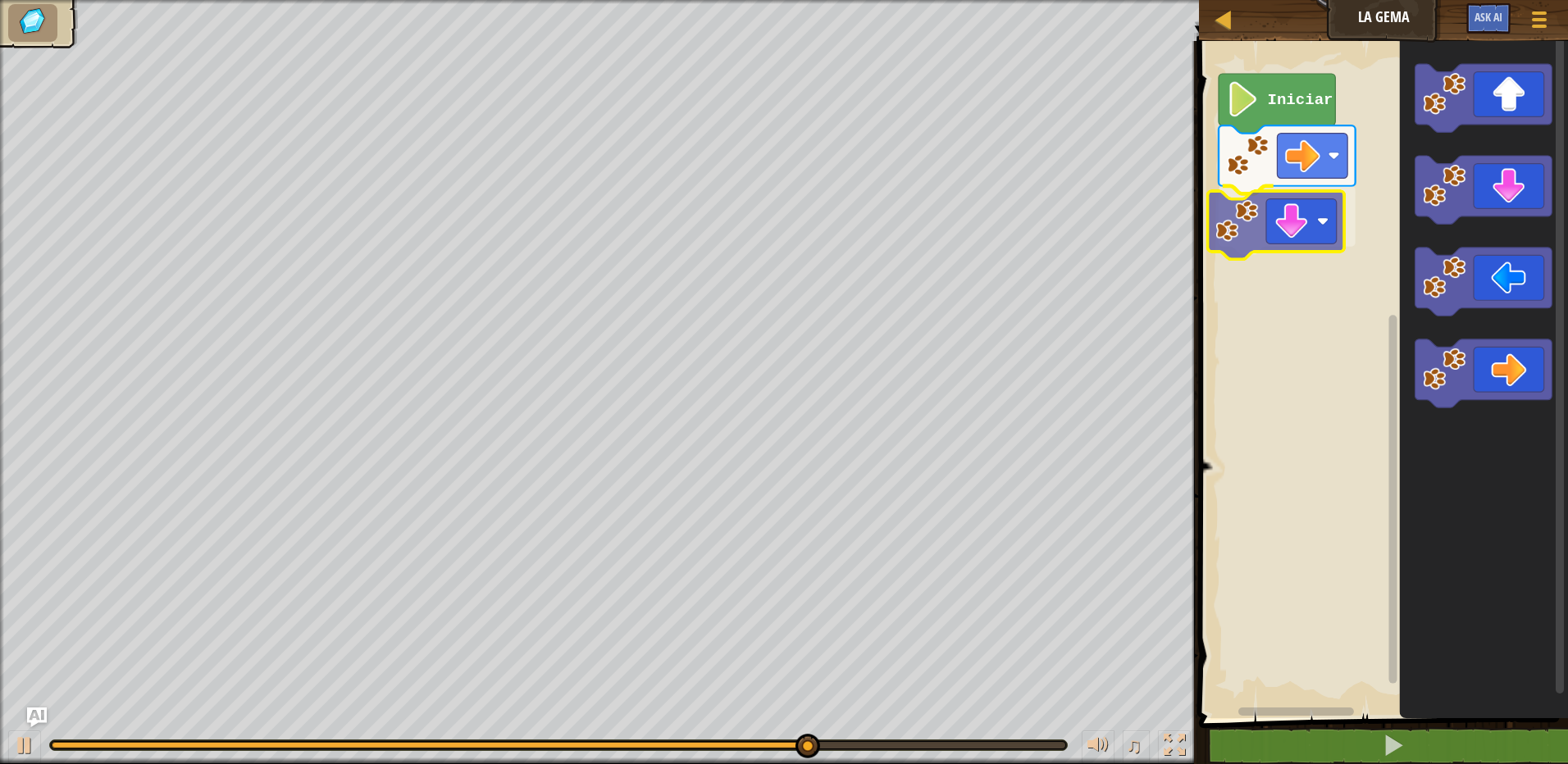
click at [1304, 240] on div "Iniciar" at bounding box center [1381, 376] width 374 height 686
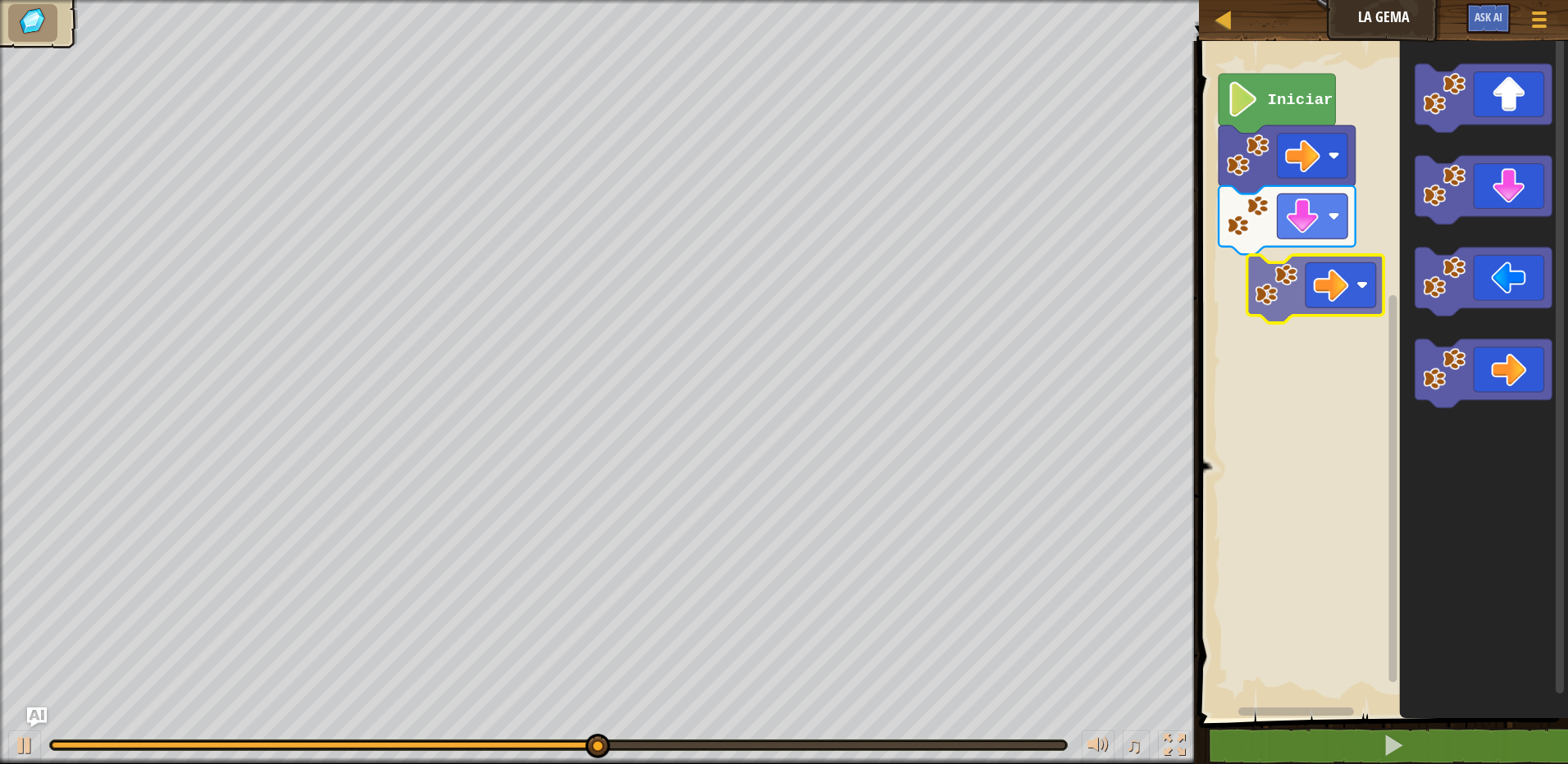
click at [1297, 274] on div "Iniciar" at bounding box center [1381, 376] width 374 height 686
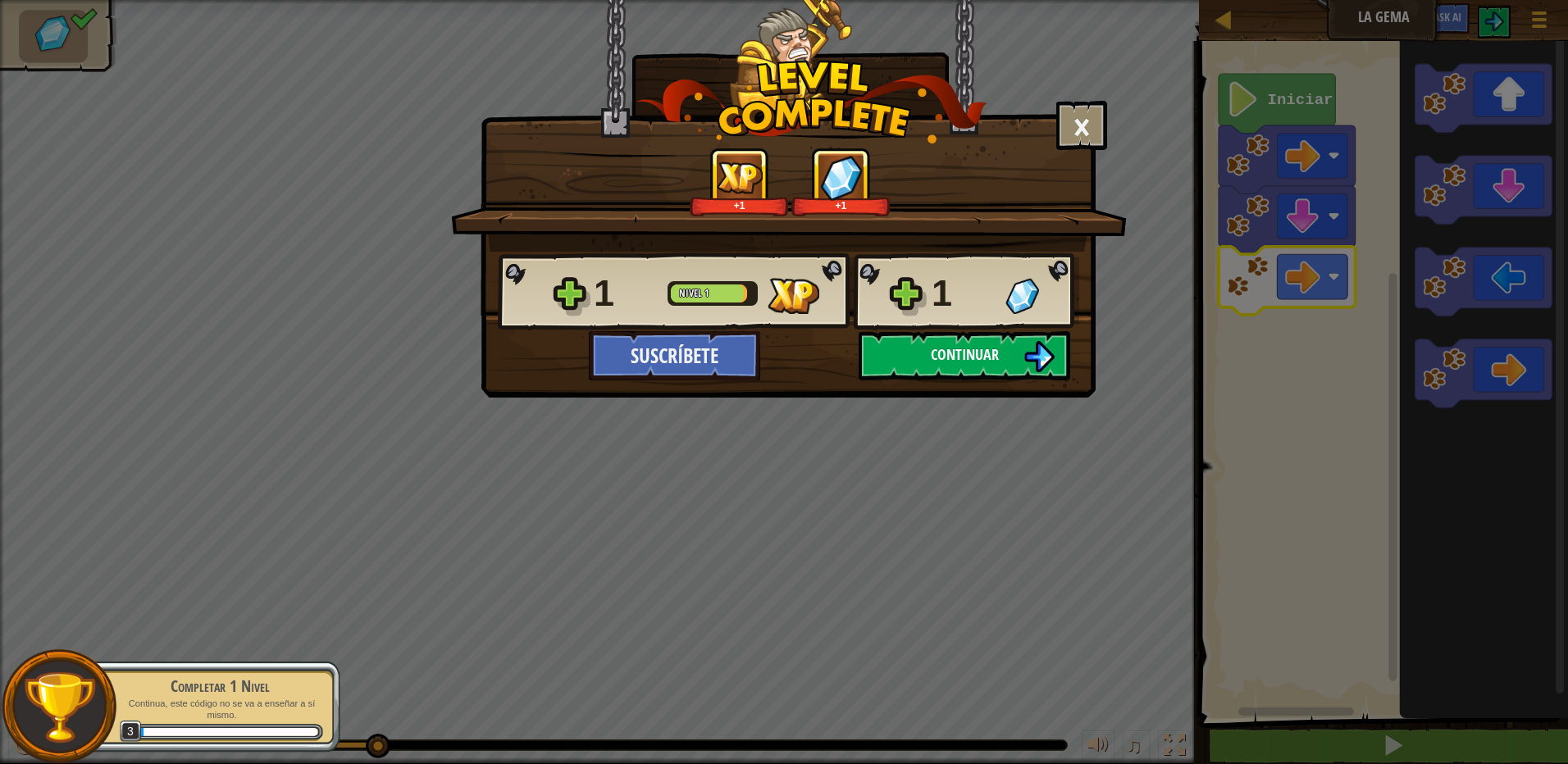
click at [965, 359] on span "Continuar" at bounding box center [964, 354] width 68 height 21
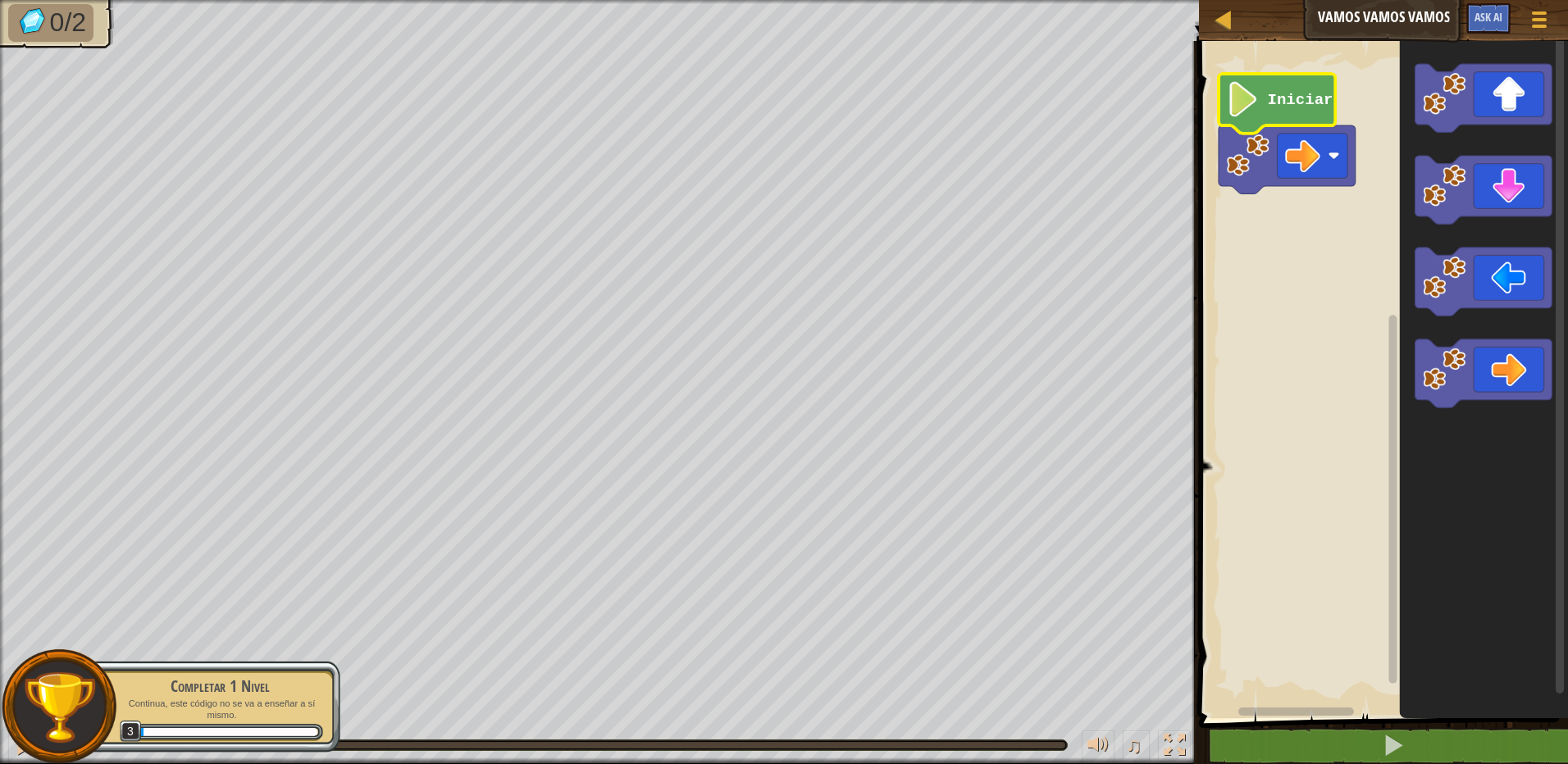
click at [1298, 106] on text "Iniciar" at bounding box center [1301, 100] width 66 height 18
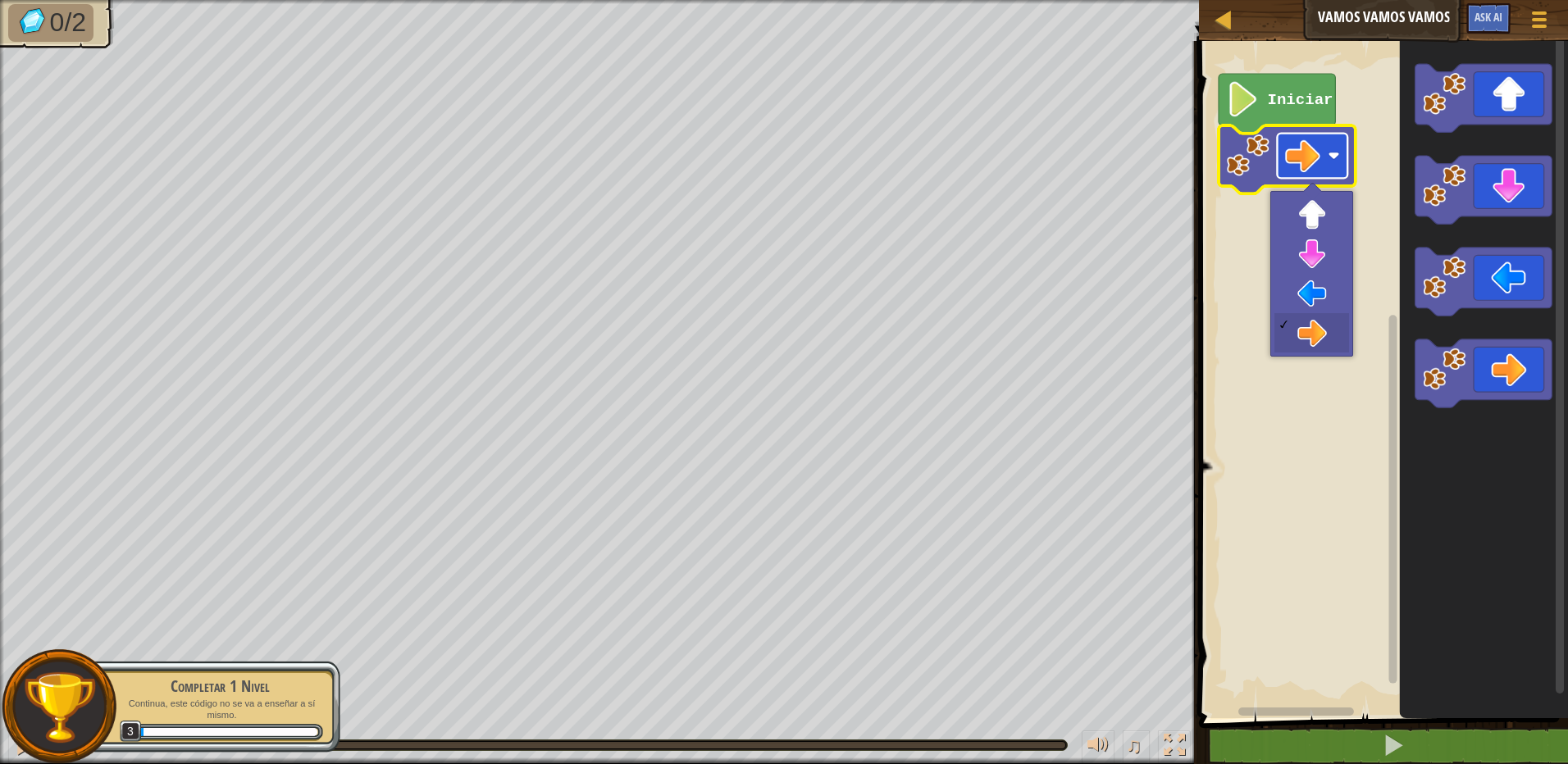
click at [1297, 164] on image "Espacio de trabajo de Blockly" at bounding box center [1302, 156] width 35 height 35
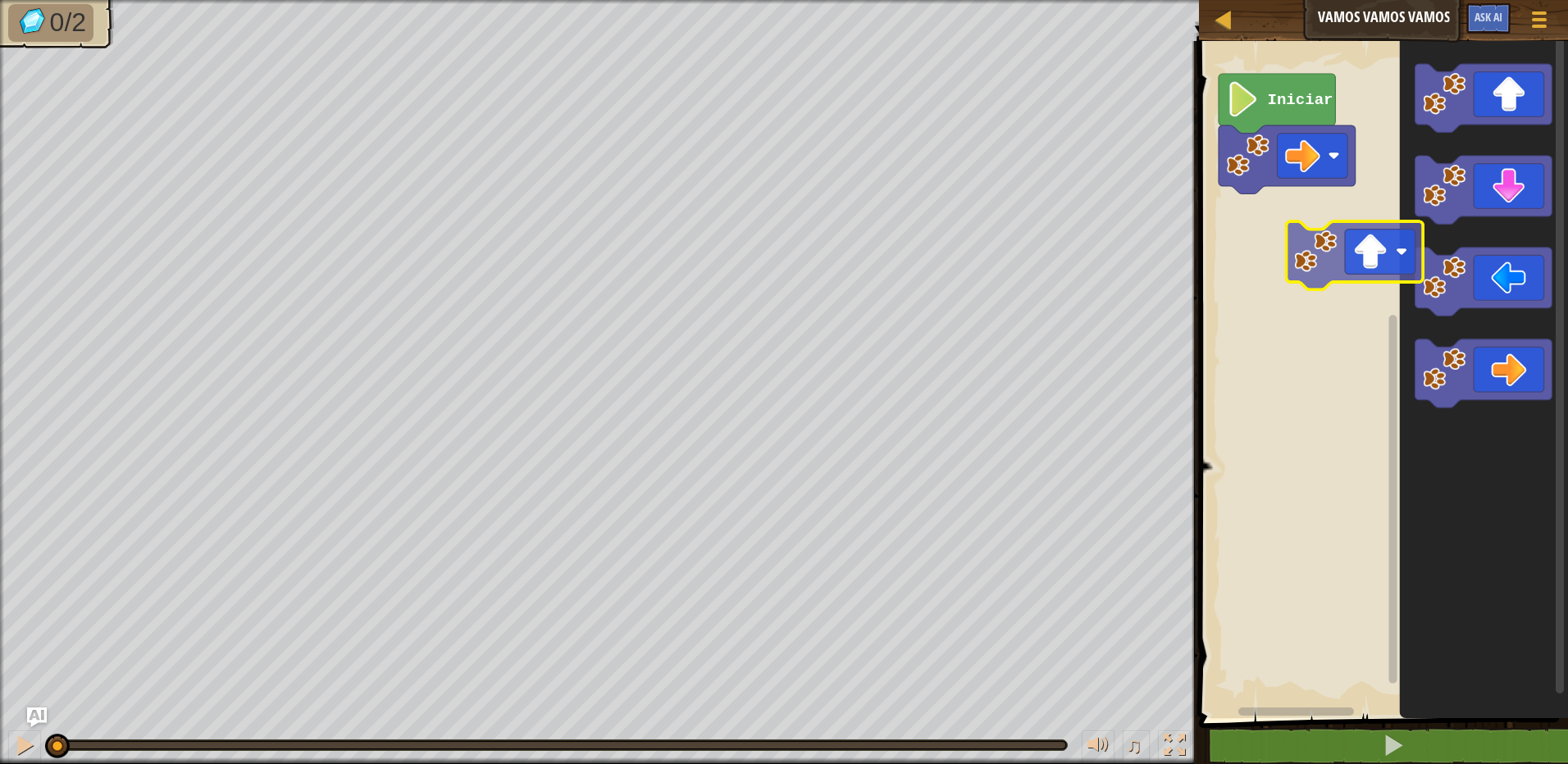
click at [1301, 287] on div "Iniciar" at bounding box center [1381, 376] width 374 height 686
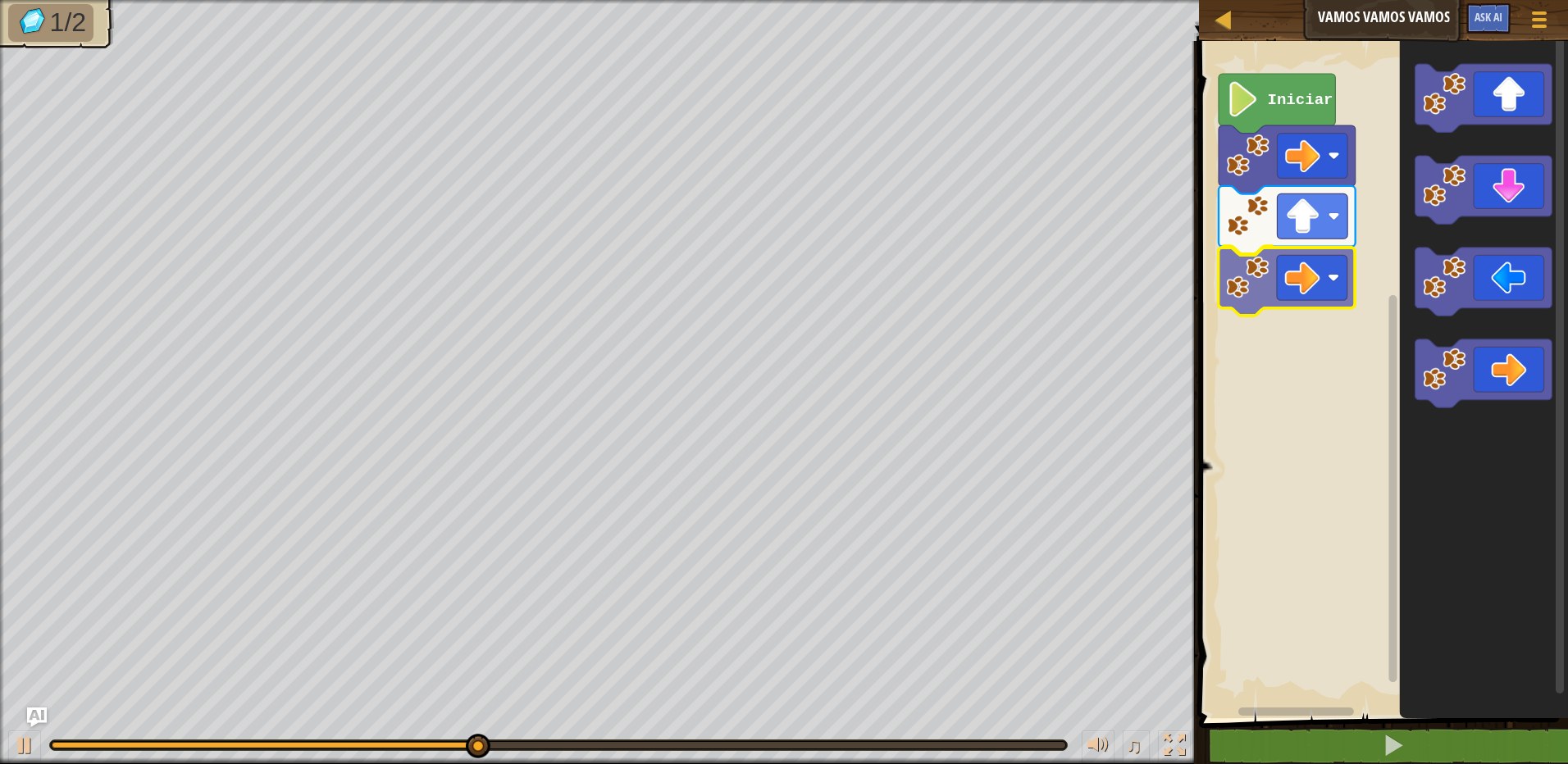
click at [1302, 294] on div "Iniciar" at bounding box center [1381, 376] width 374 height 686
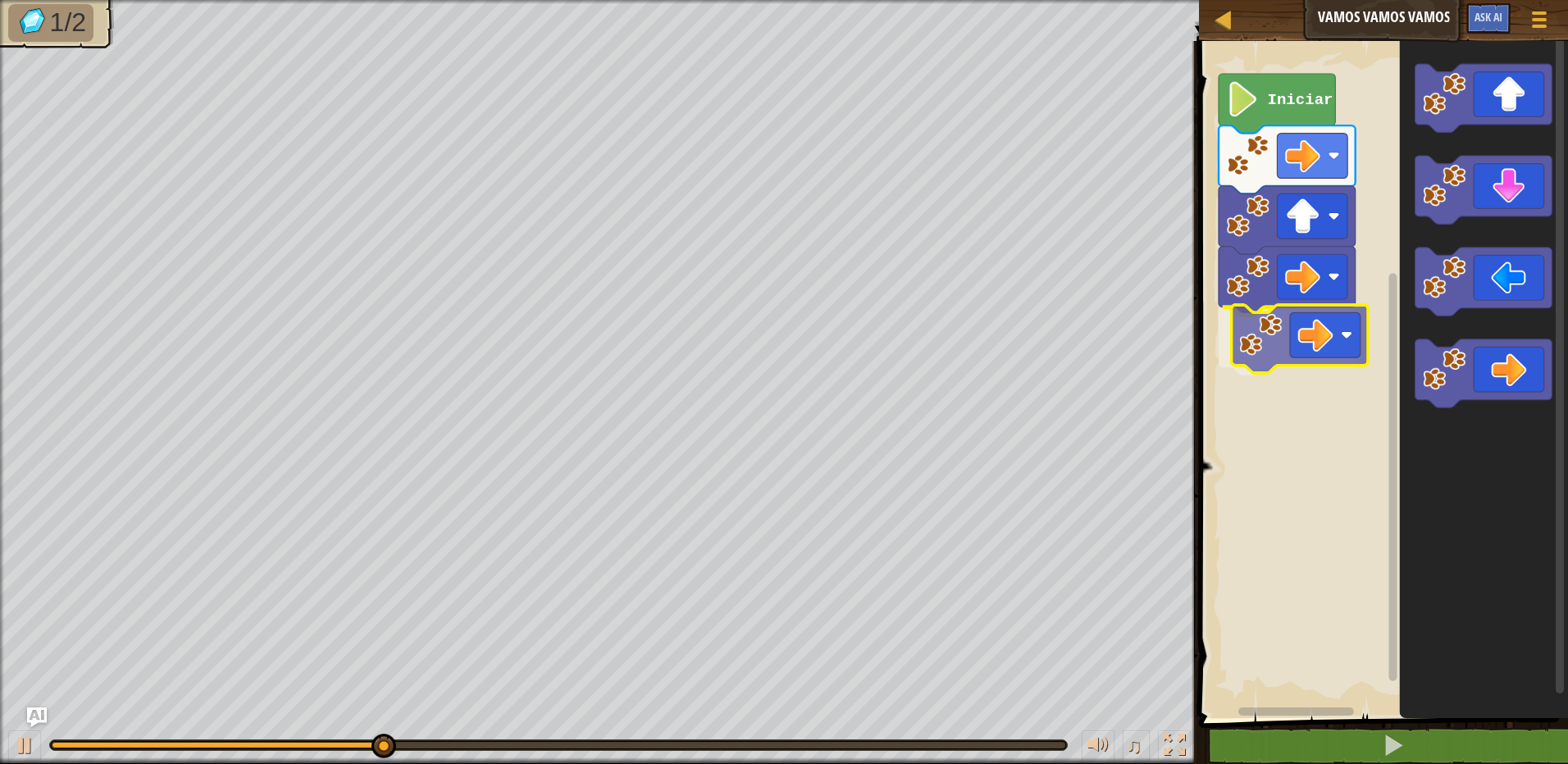
click at [1311, 359] on div "Iniciar" at bounding box center [1381, 376] width 374 height 686
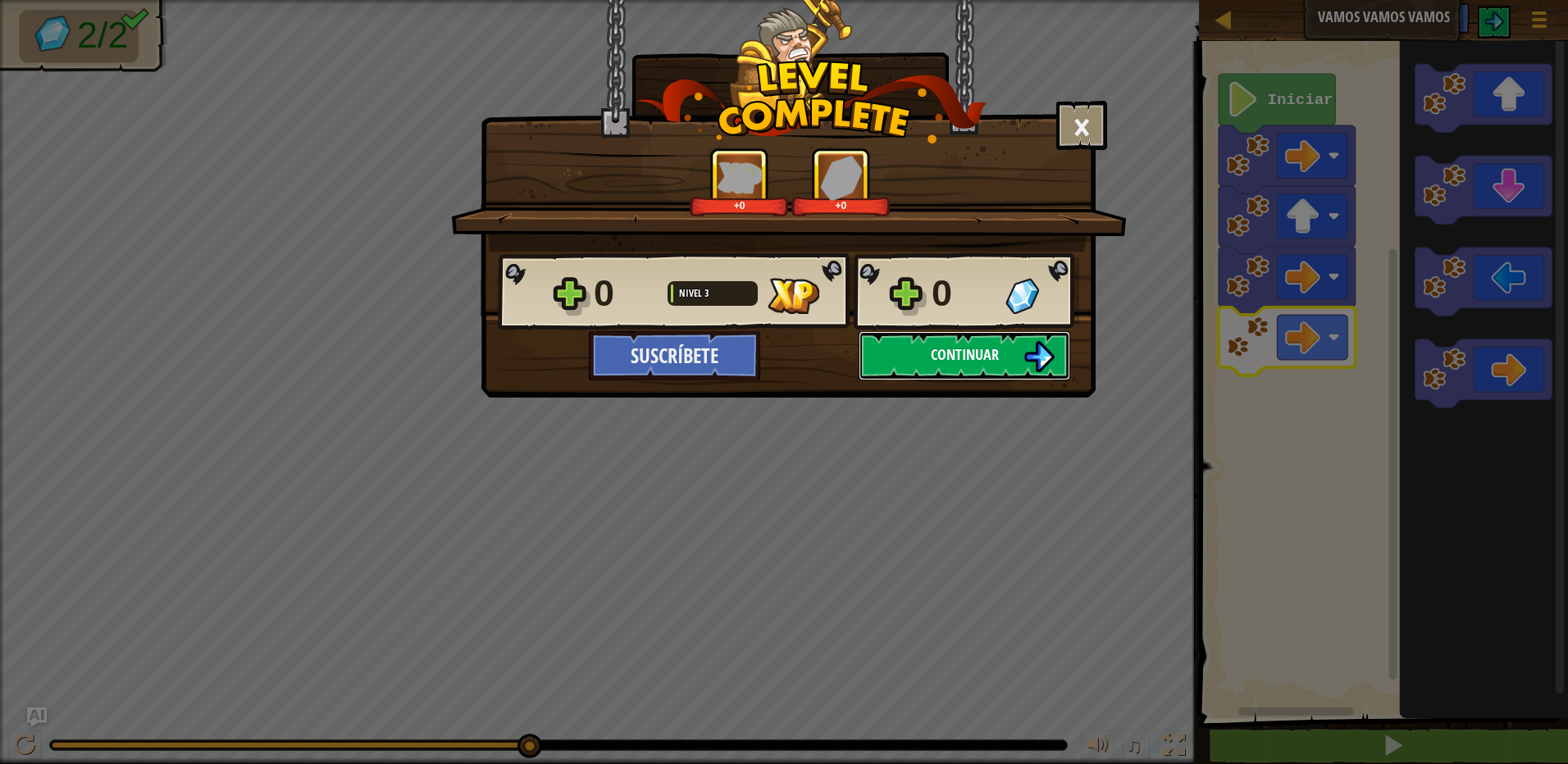
click at [946, 367] on button "Continuar" at bounding box center [964, 356] width 211 height 49
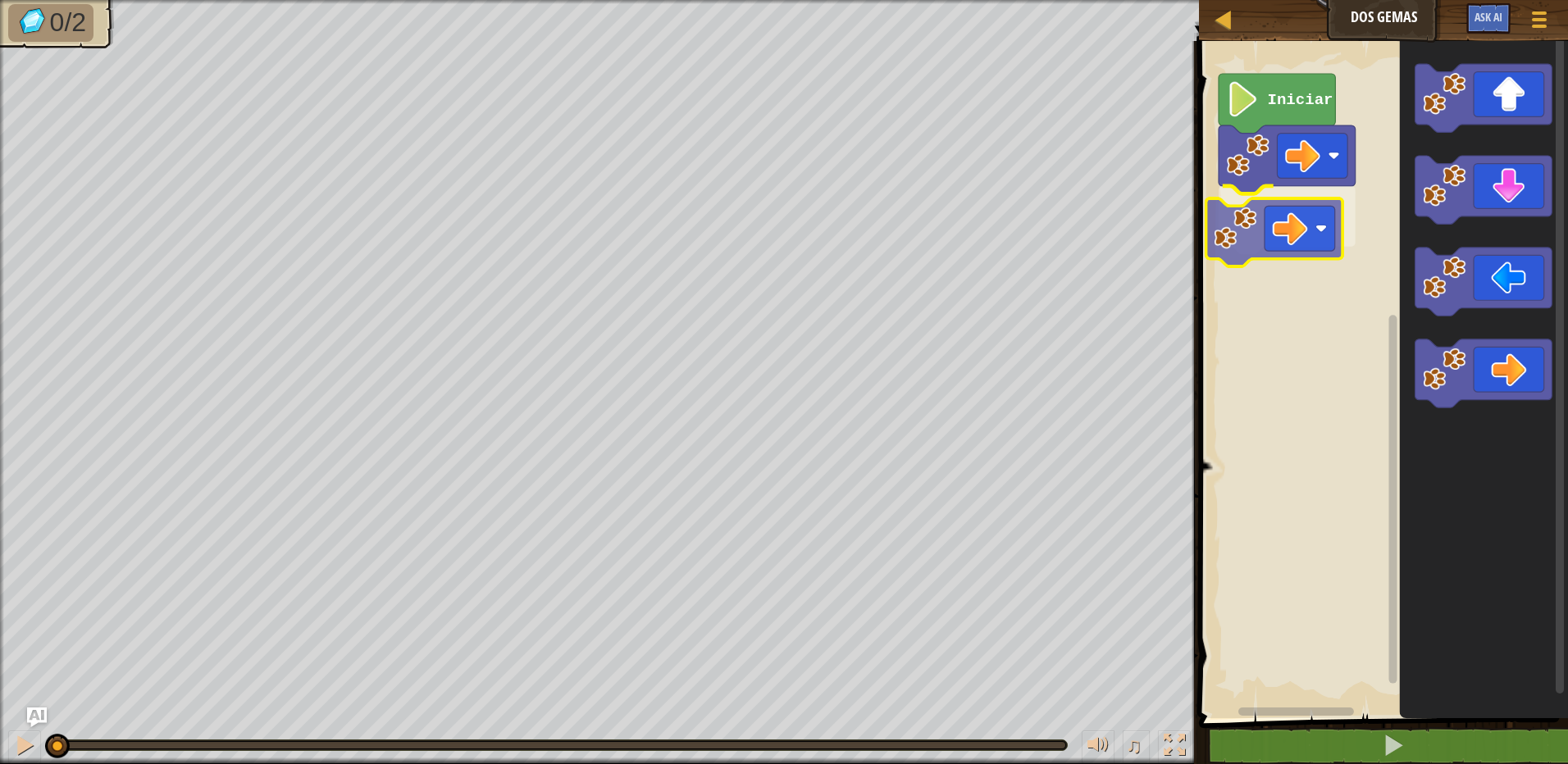
click at [1298, 216] on div "Iniciar" at bounding box center [1381, 376] width 374 height 686
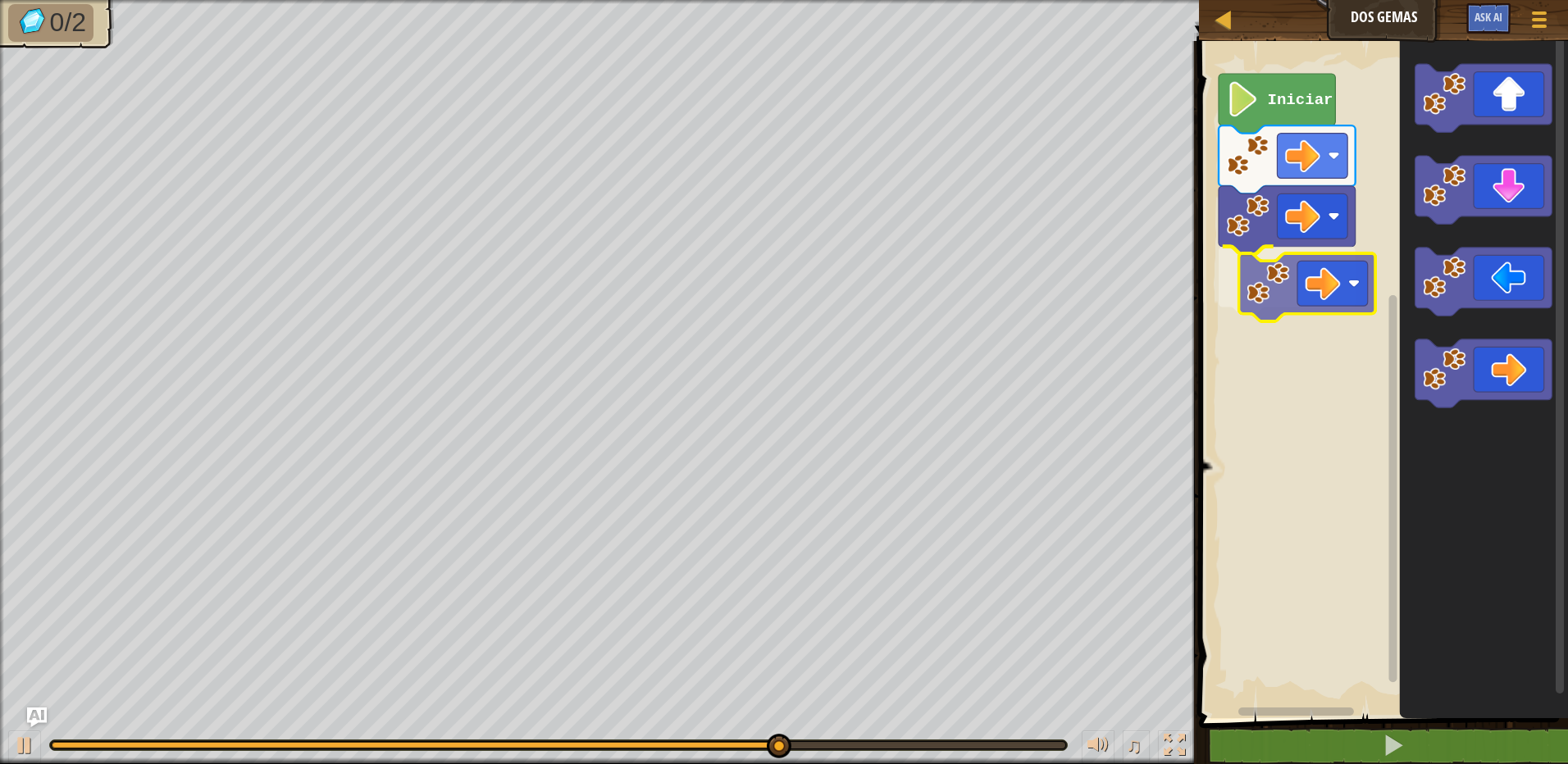
click at [1344, 297] on div "Iniciar" at bounding box center [1381, 376] width 374 height 686
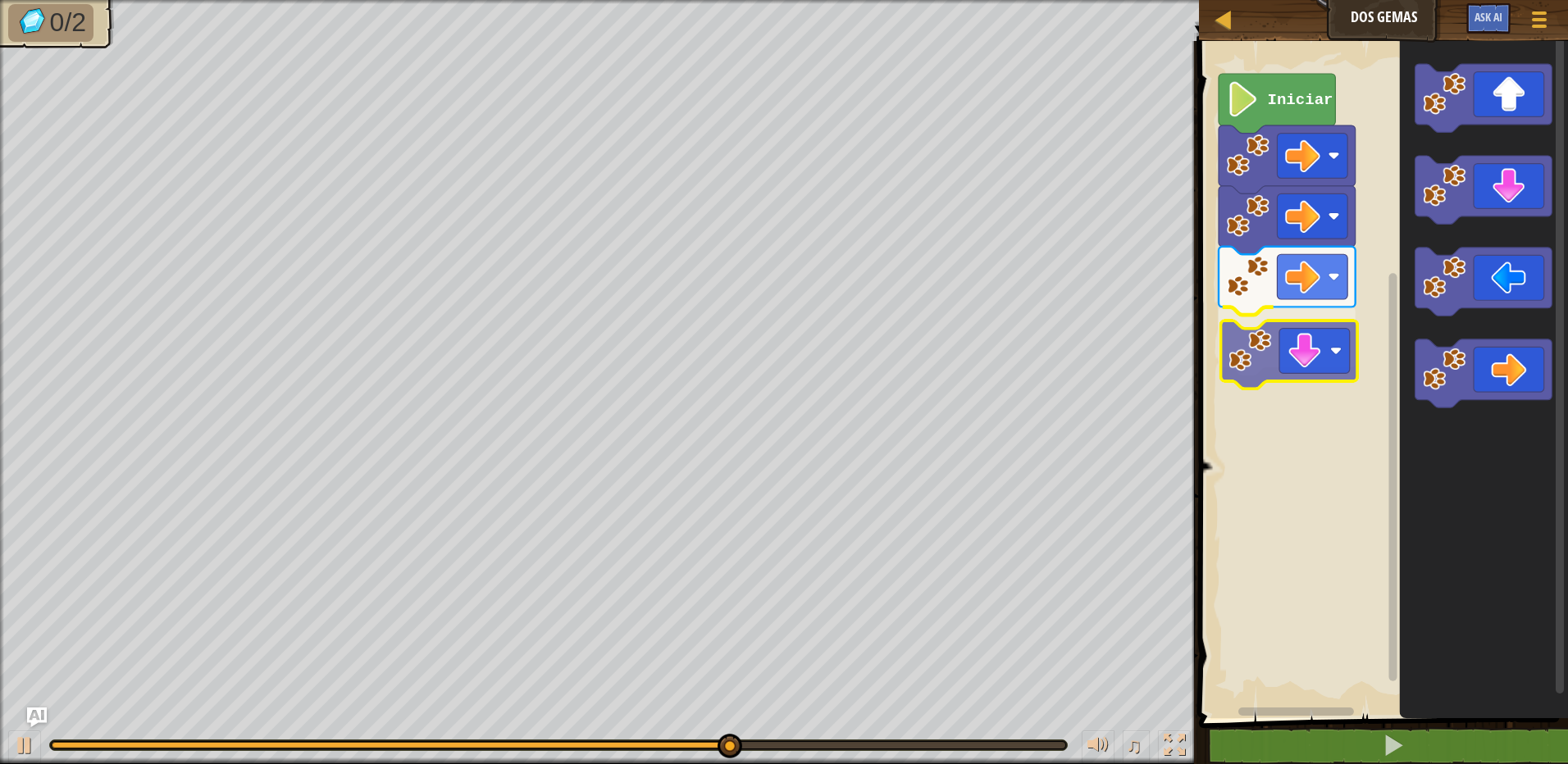
click at [1320, 370] on div "Iniciar" at bounding box center [1381, 376] width 374 height 686
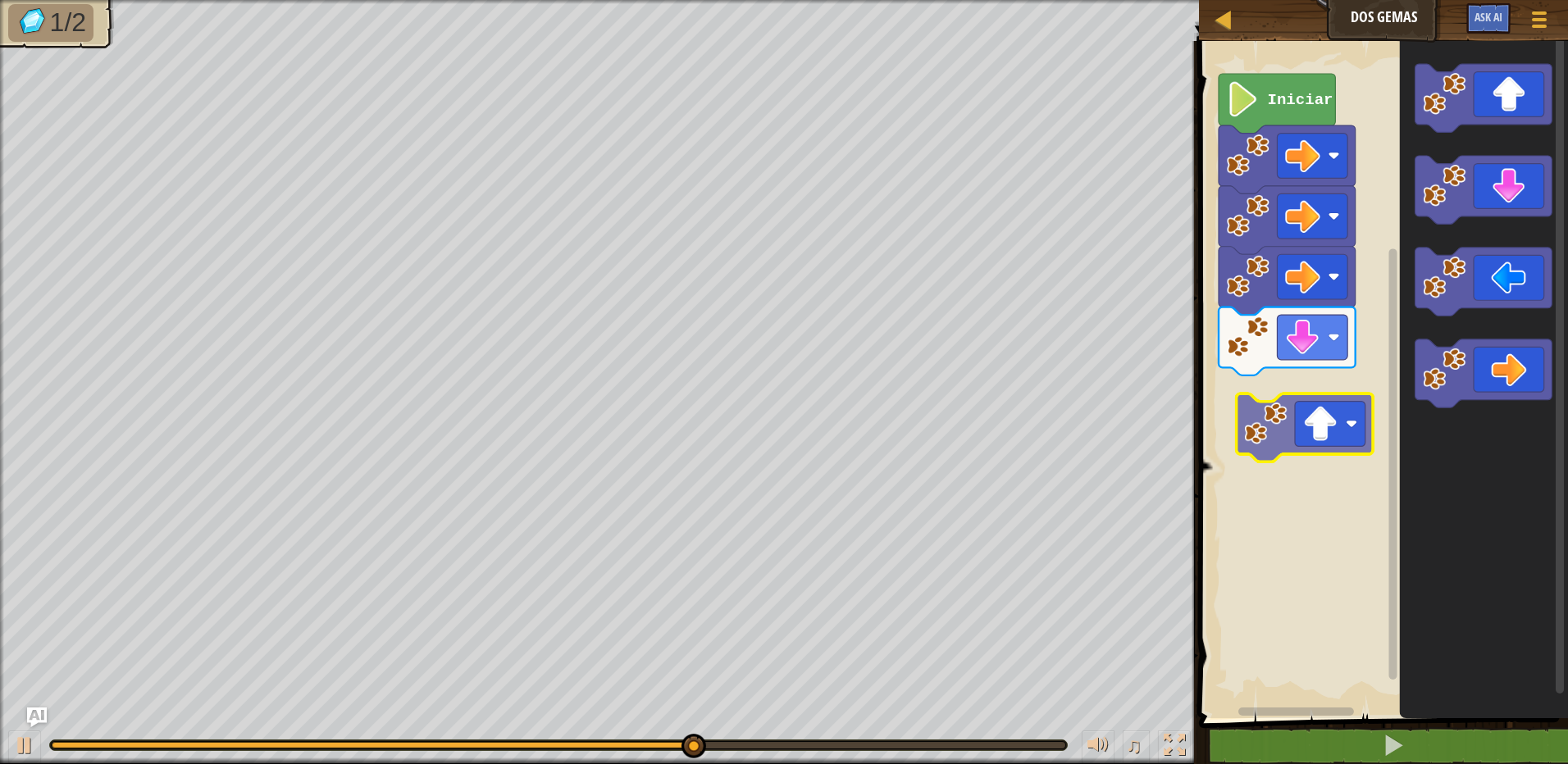
click at [1335, 437] on div "Iniciar" at bounding box center [1381, 376] width 374 height 686
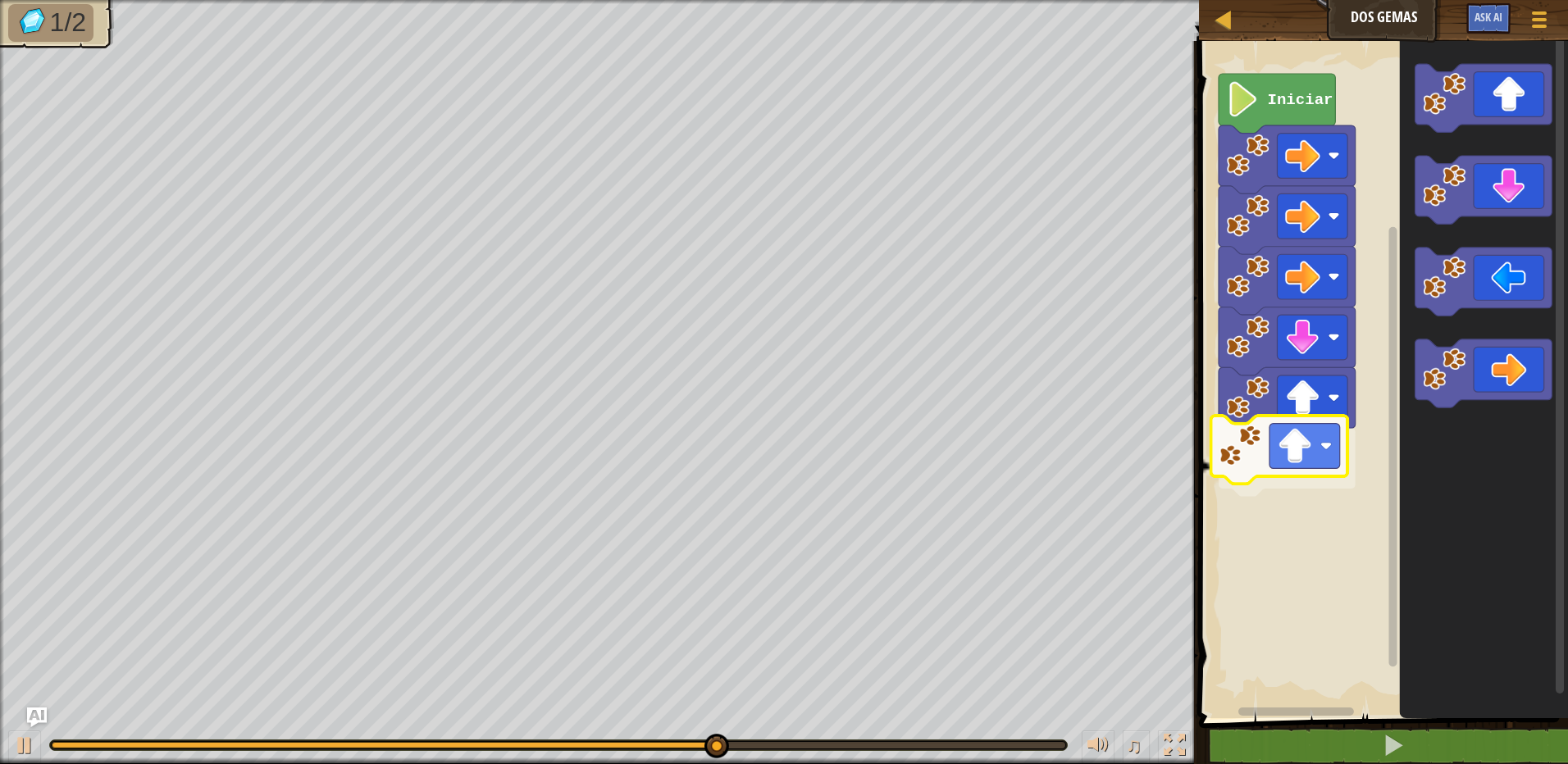
click at [1306, 504] on div "Iniciar" at bounding box center [1381, 376] width 374 height 686
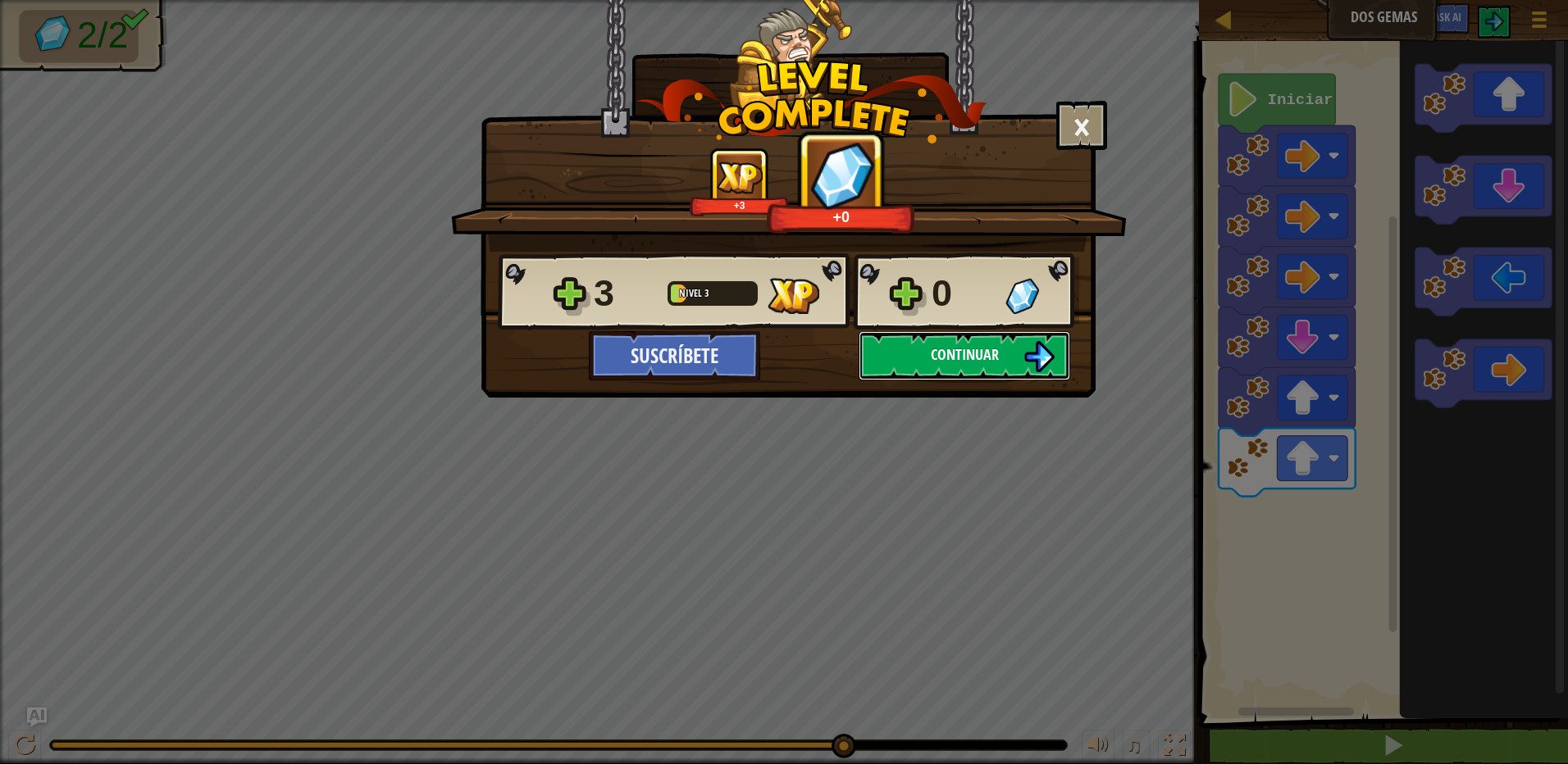
click at [919, 354] on button "Continuar" at bounding box center [964, 356] width 211 height 49
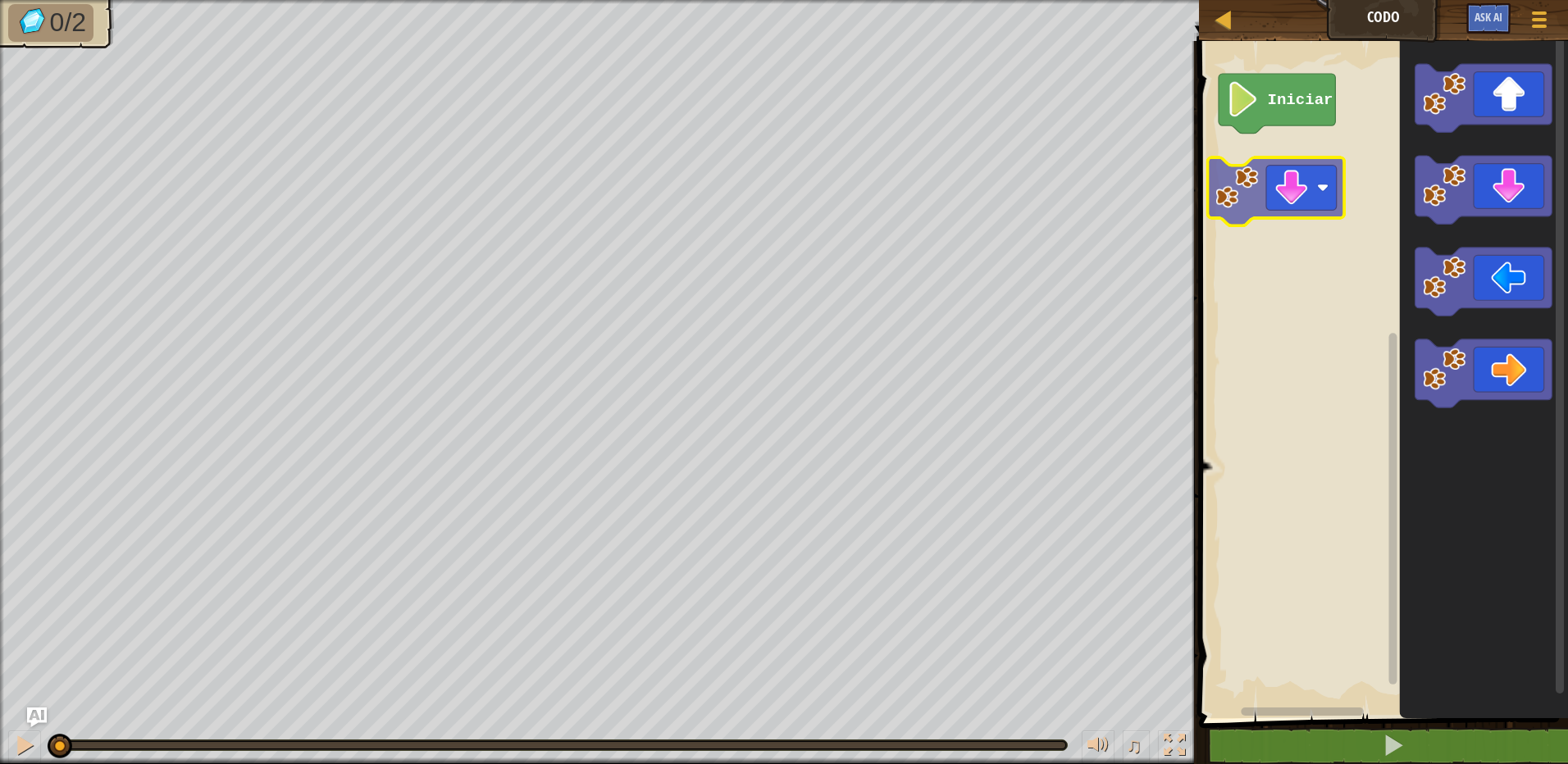
click at [1325, 189] on div "Iniciar" at bounding box center [1381, 376] width 374 height 686
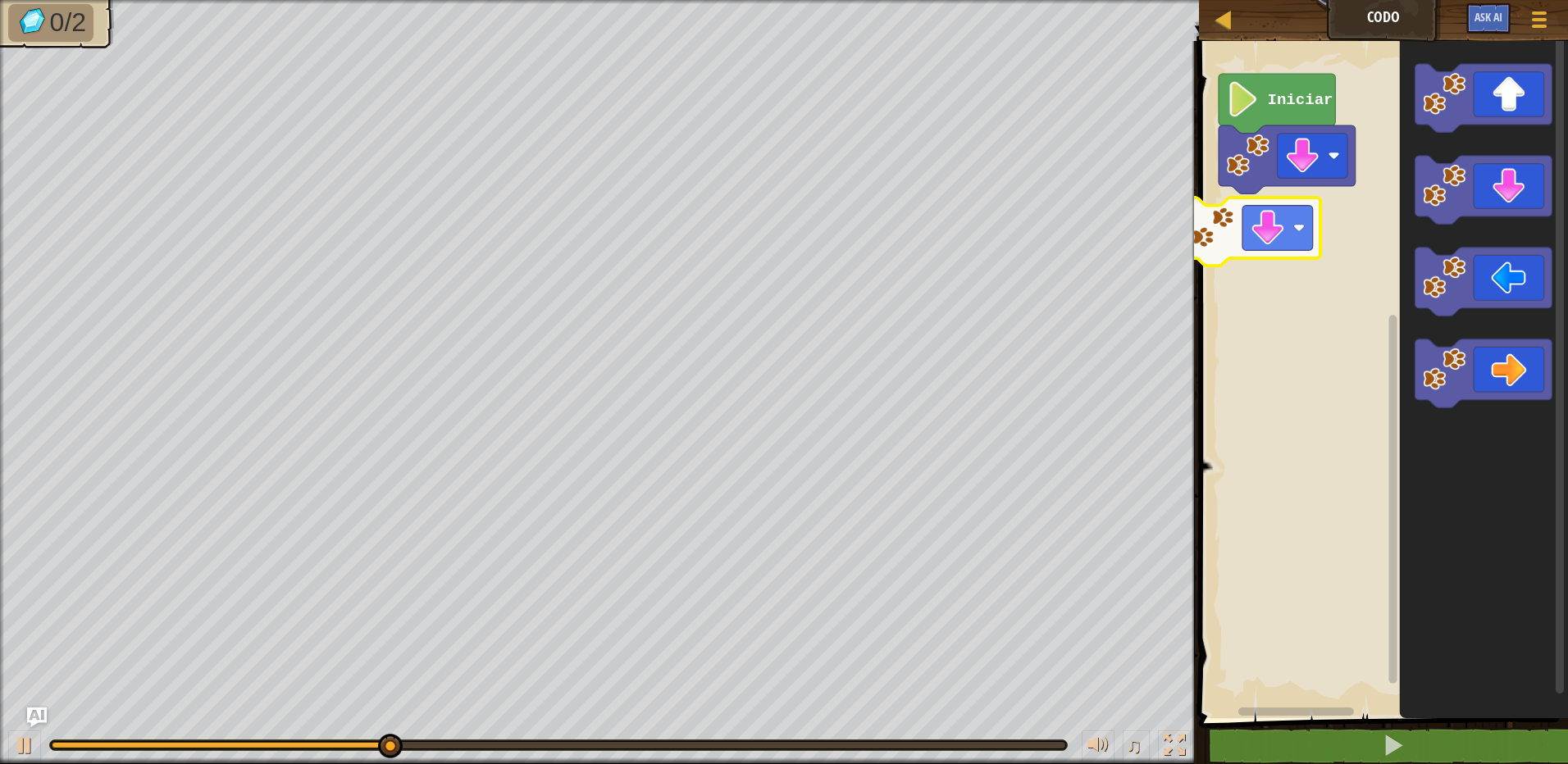
click at [1251, 244] on div "Iniciar" at bounding box center [1381, 376] width 374 height 686
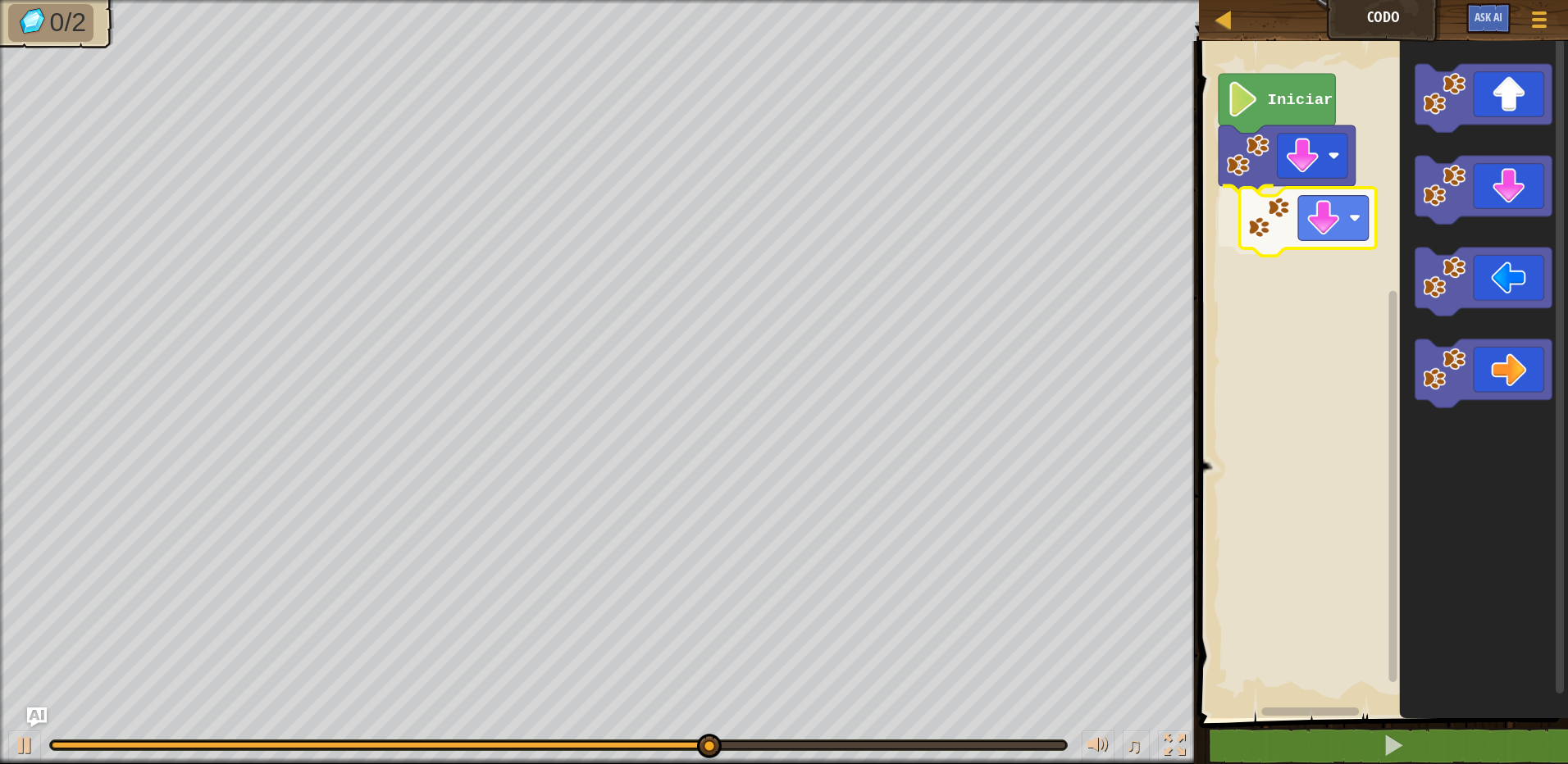
click at [1288, 226] on div "Iniciar" at bounding box center [1381, 376] width 374 height 686
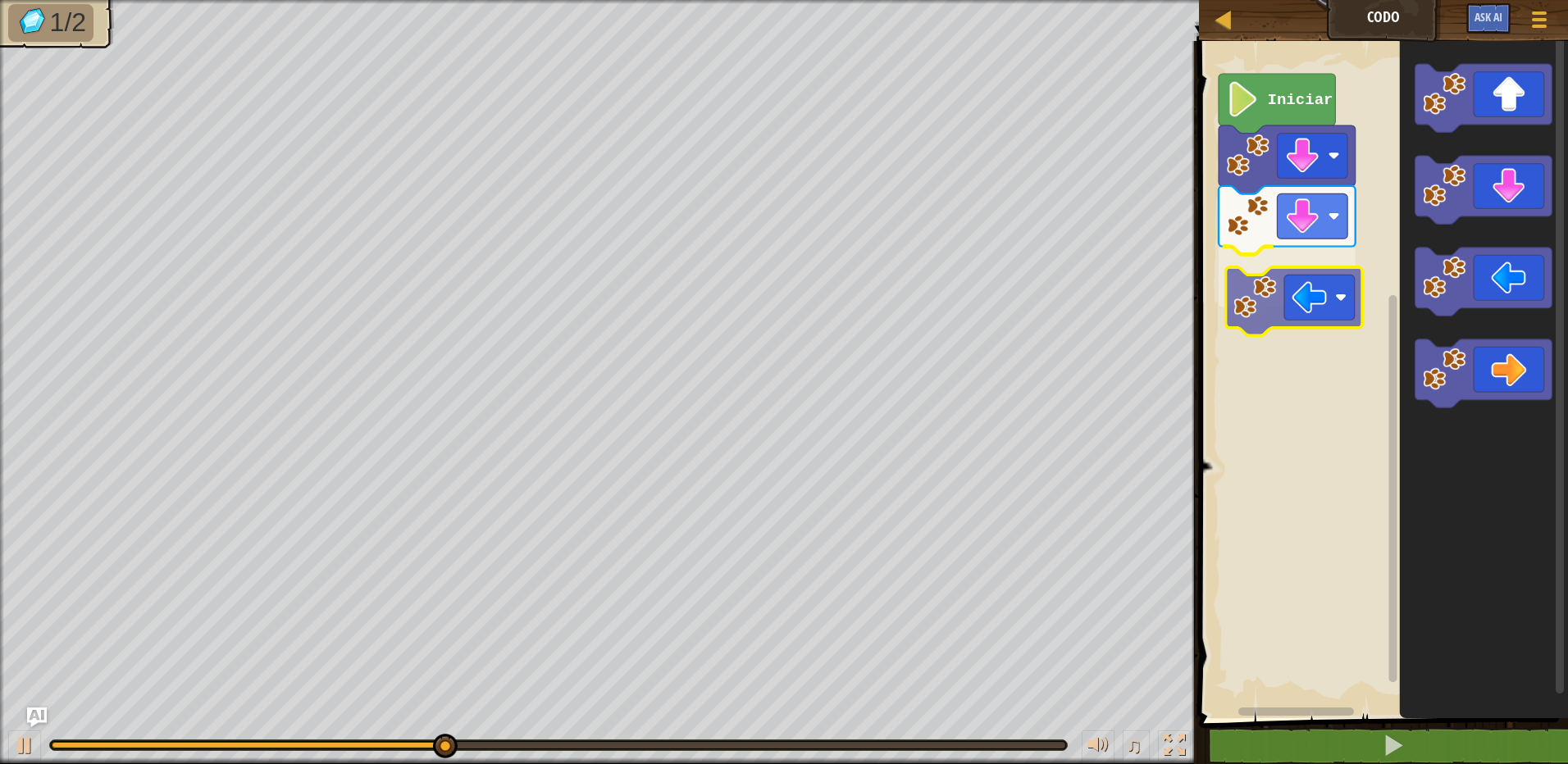
click at [1274, 299] on div "Iniciar" at bounding box center [1381, 376] width 374 height 686
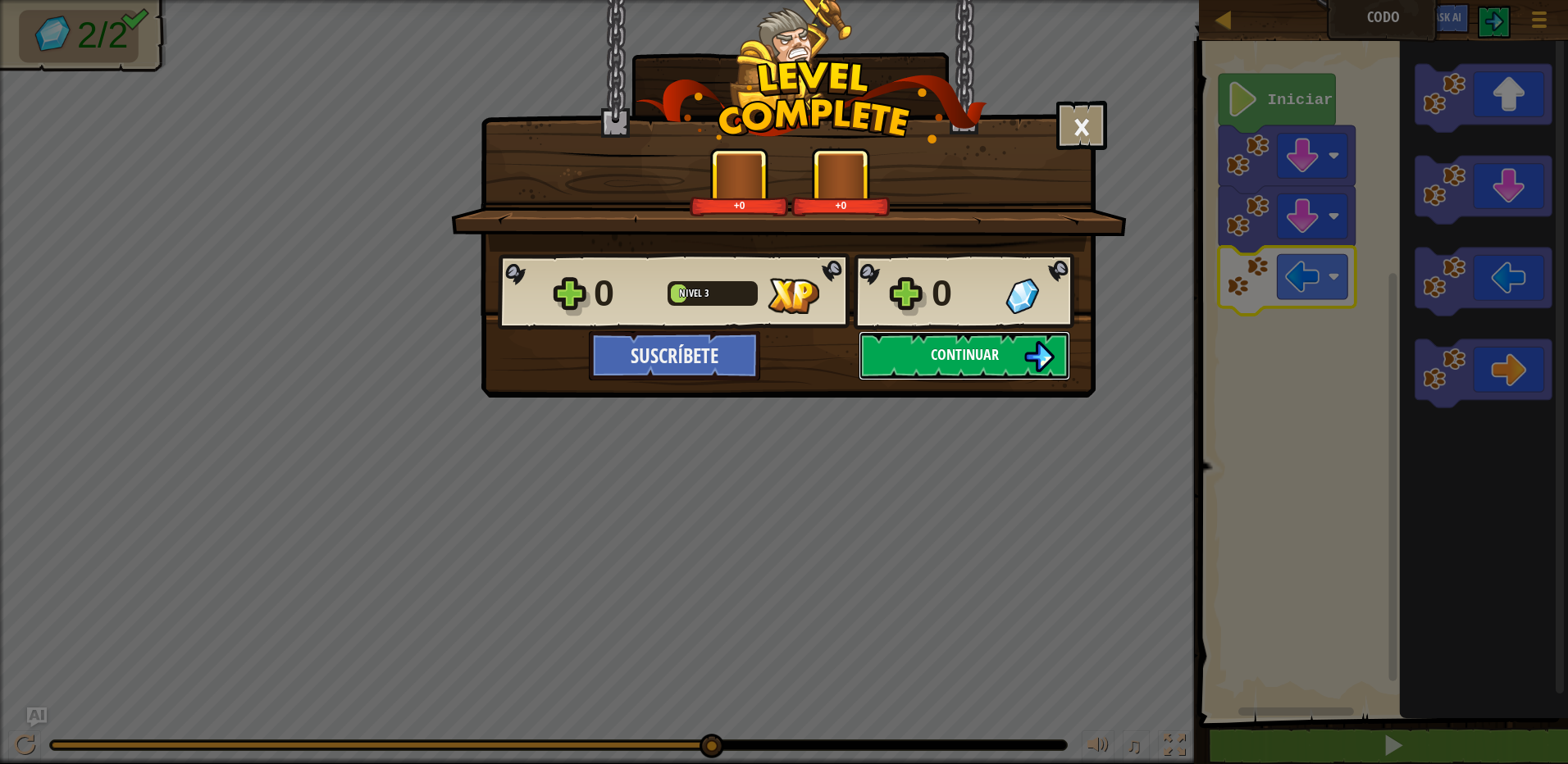
click at [929, 349] on button "Continuar" at bounding box center [964, 356] width 211 height 49
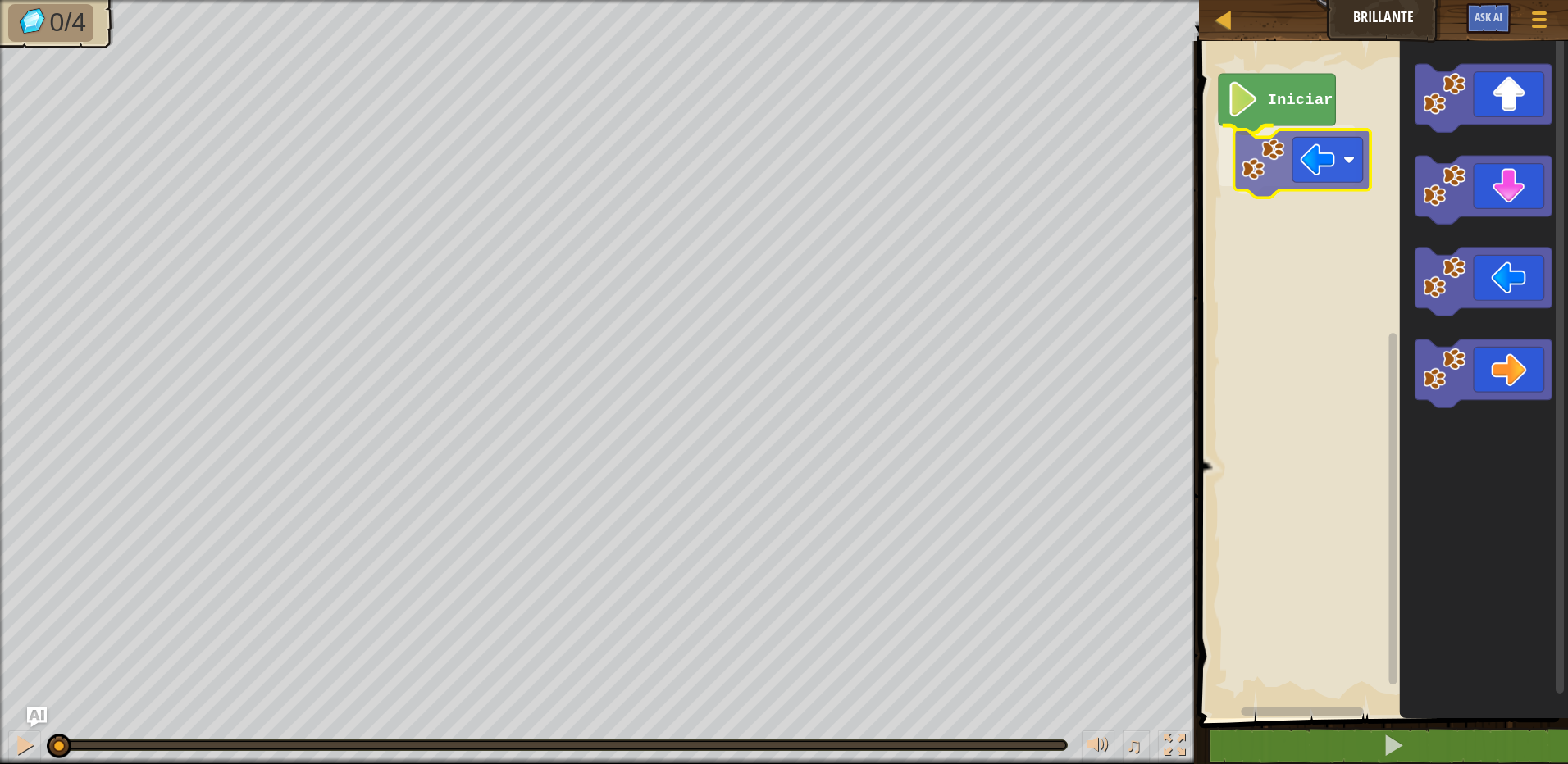
click at [1311, 183] on div "Iniciar" at bounding box center [1381, 376] width 374 height 686
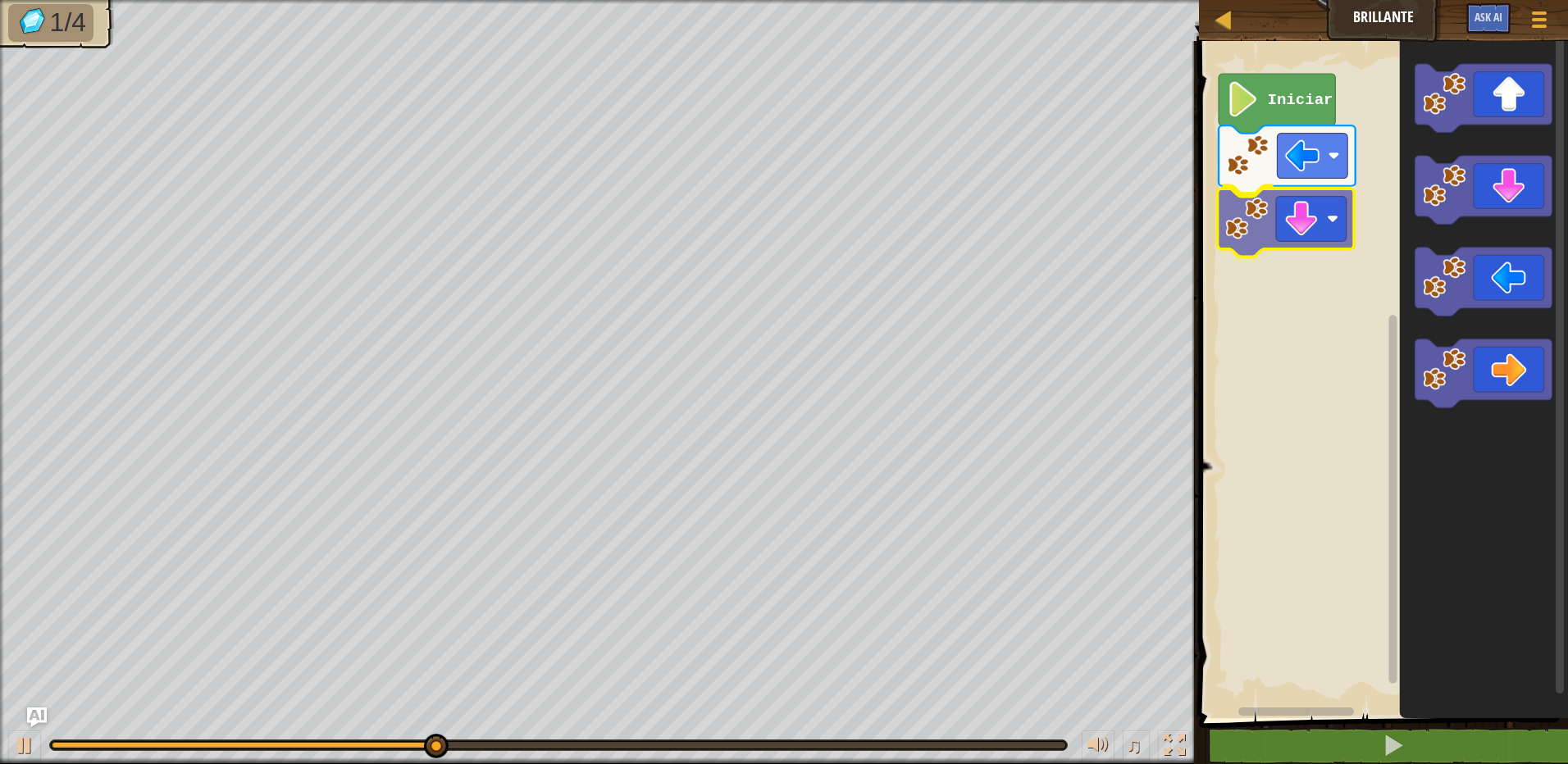
click at [1297, 233] on div "Iniciar" at bounding box center [1381, 376] width 374 height 686
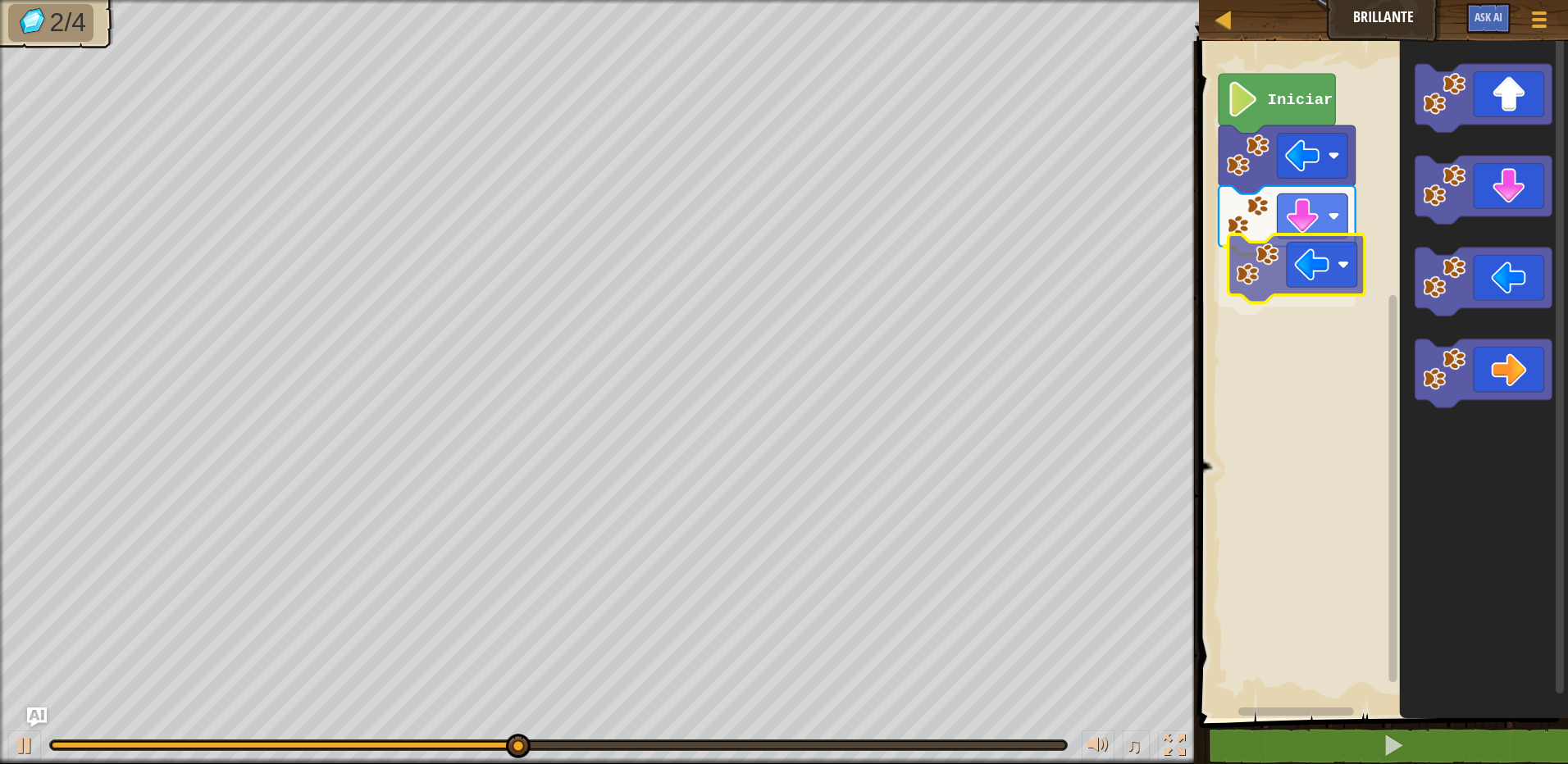
click at [1324, 262] on div "Iniciar" at bounding box center [1381, 376] width 374 height 686
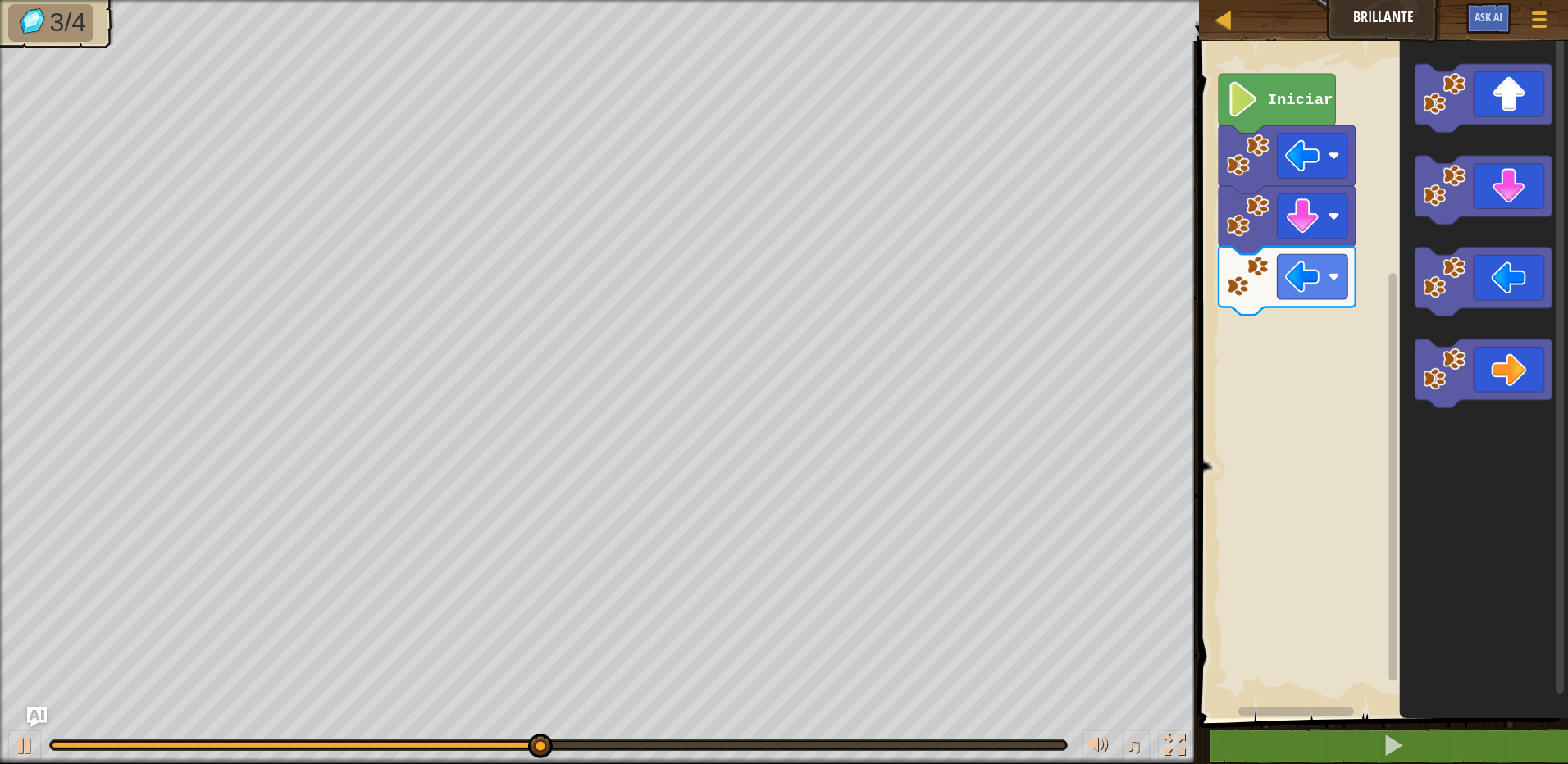
click at [1288, 320] on div "Iniciar" at bounding box center [1381, 376] width 374 height 686
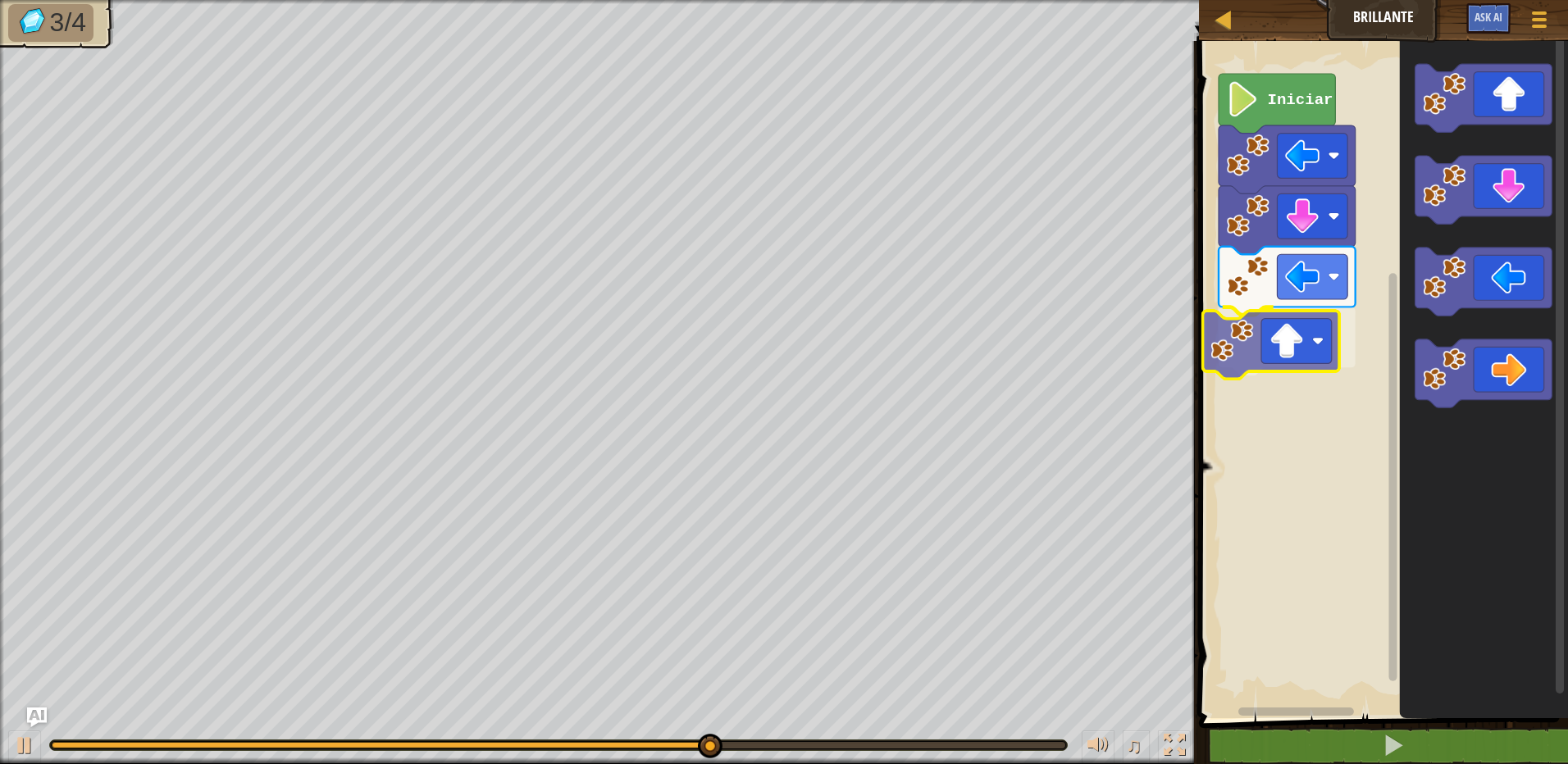
click at [1256, 356] on div "Iniciar" at bounding box center [1381, 376] width 374 height 686
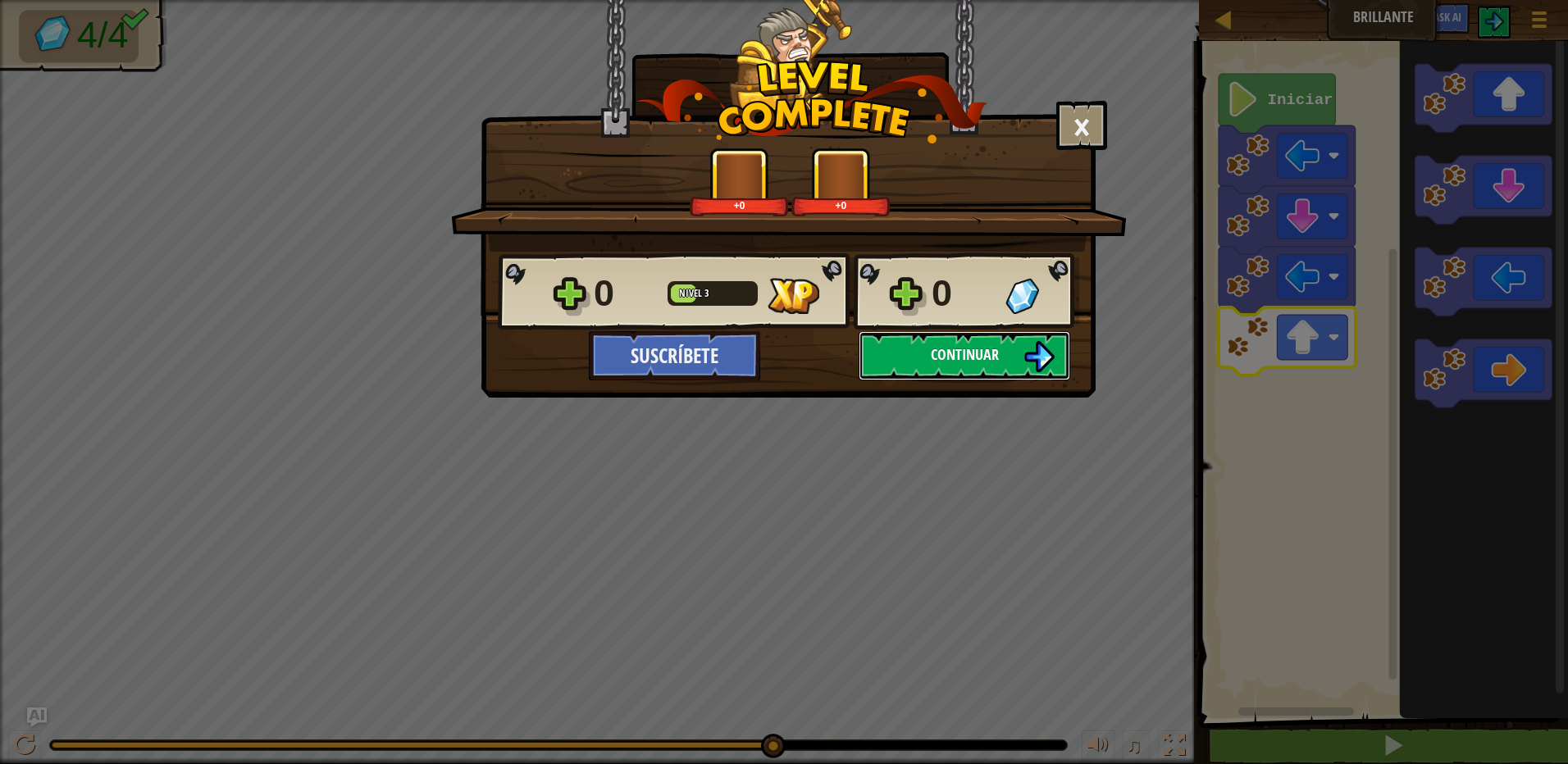
click at [977, 359] on span "Continuar" at bounding box center [964, 354] width 68 height 21
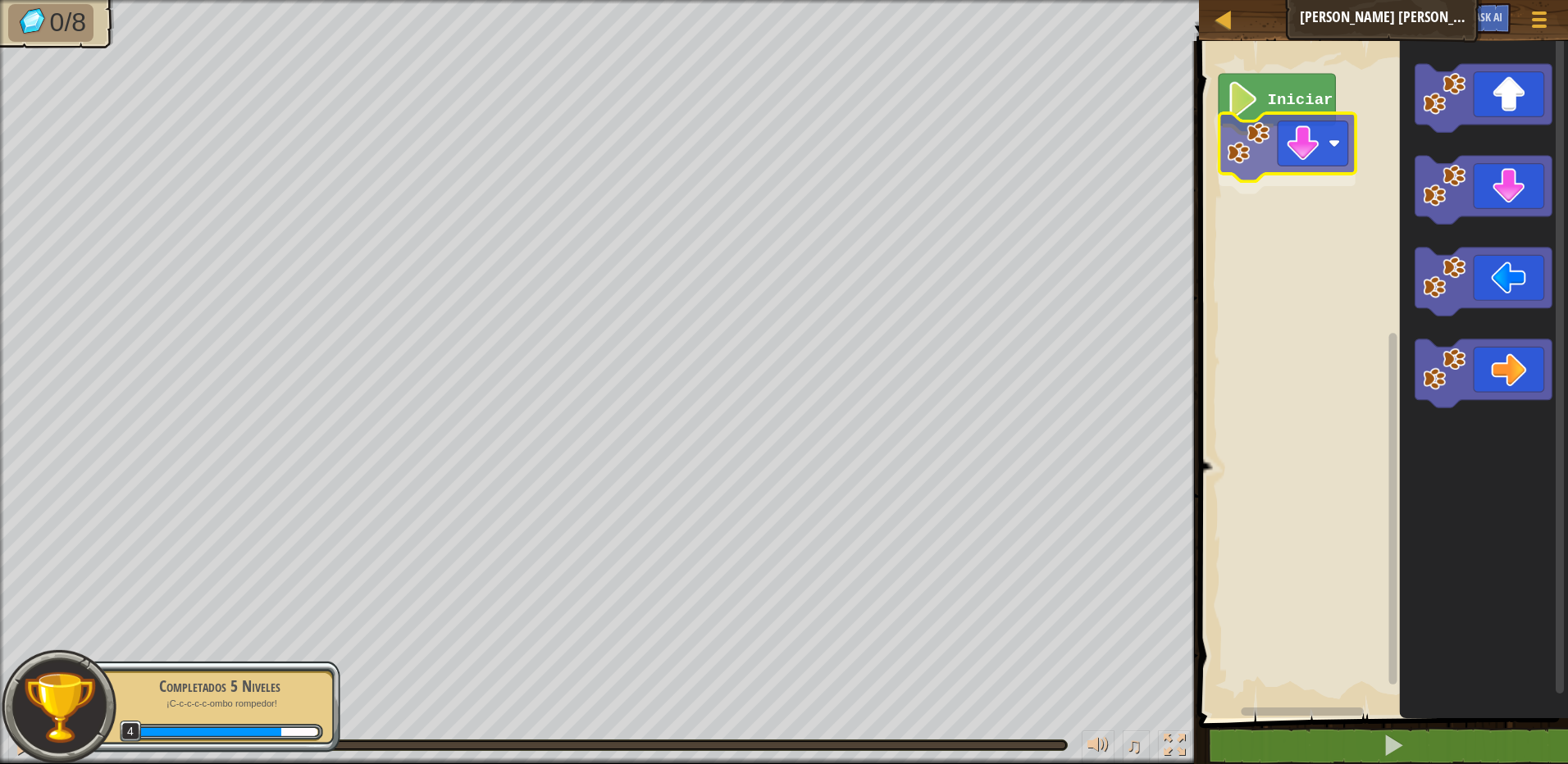
click at [1299, 146] on div "Iniciar" at bounding box center [1381, 376] width 374 height 686
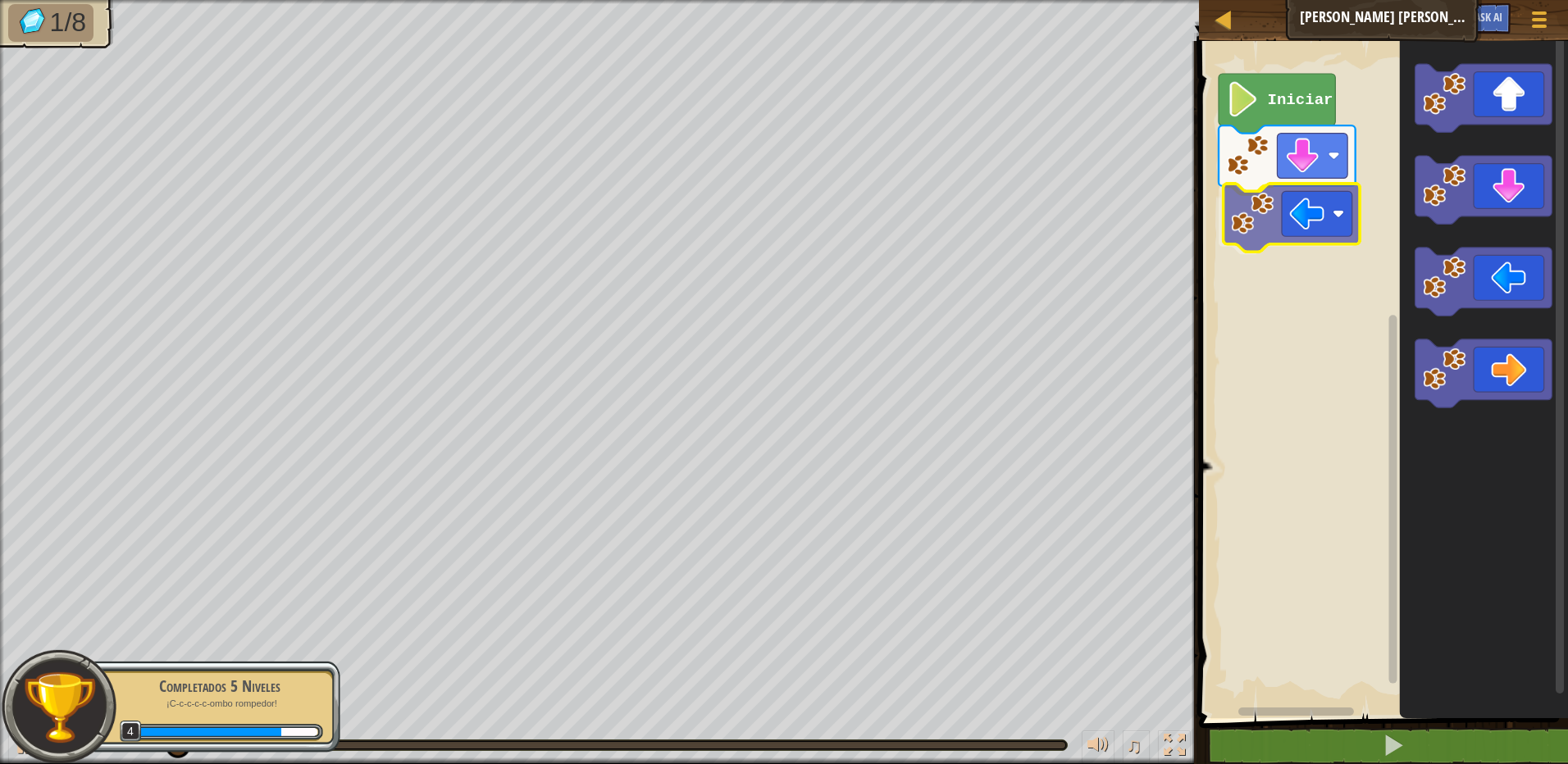
click at [1307, 219] on div "Iniciar" at bounding box center [1381, 376] width 374 height 686
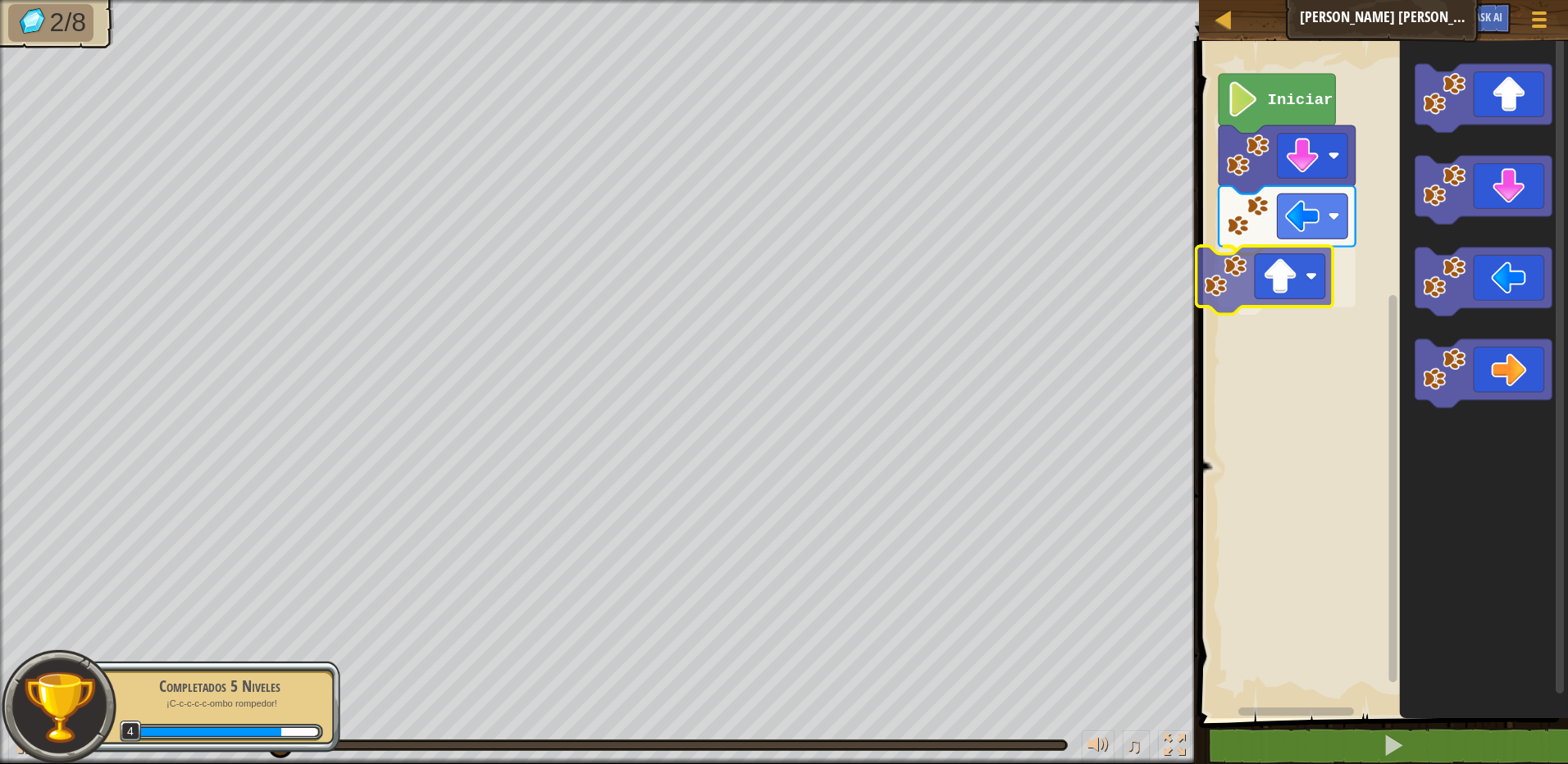
click at [1297, 296] on div "Iniciar" at bounding box center [1381, 376] width 374 height 686
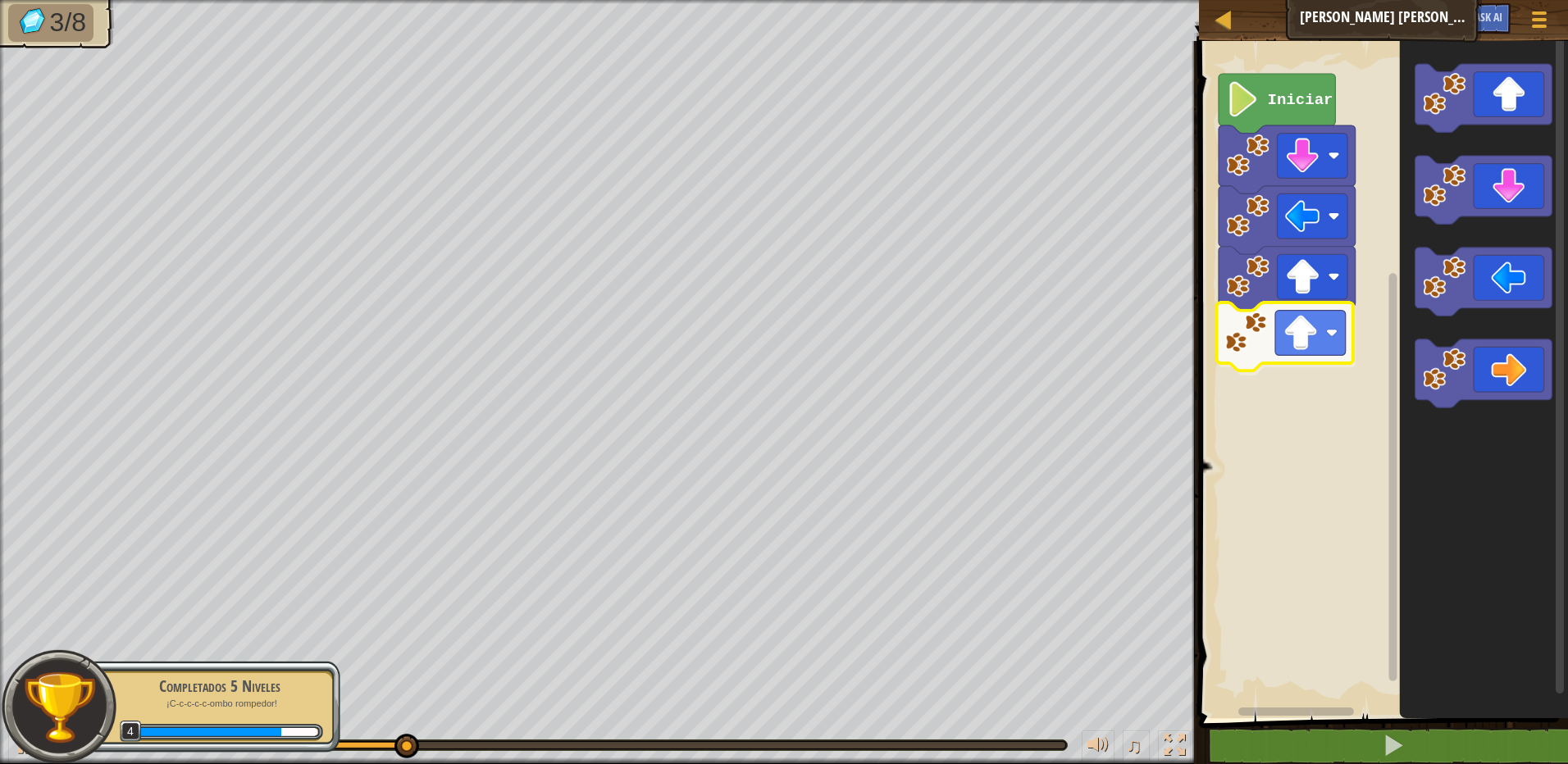
click at [1275, 359] on div "Iniciar" at bounding box center [1381, 376] width 374 height 686
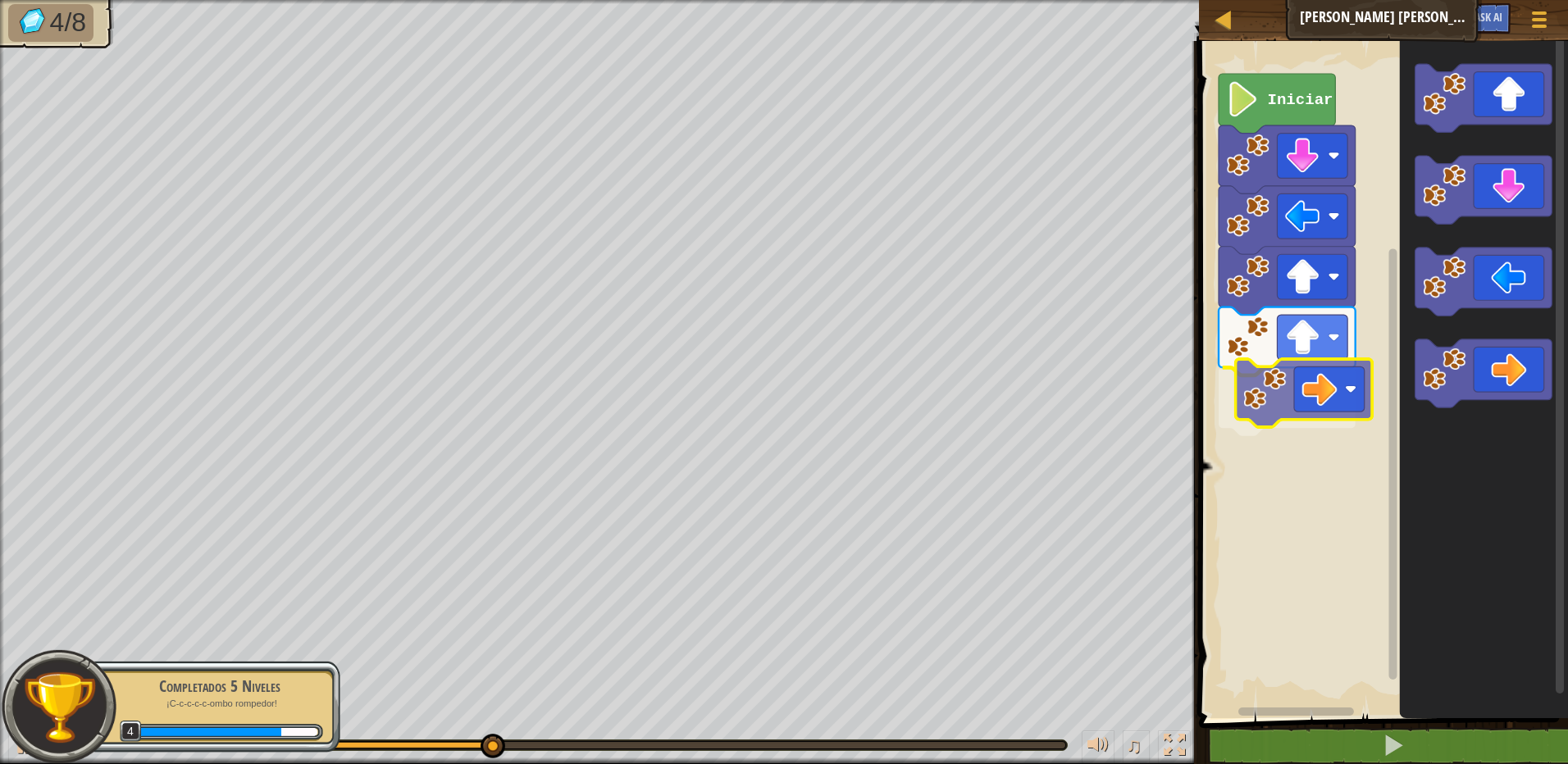
click at [1300, 396] on div "Iniciar" at bounding box center [1381, 376] width 374 height 686
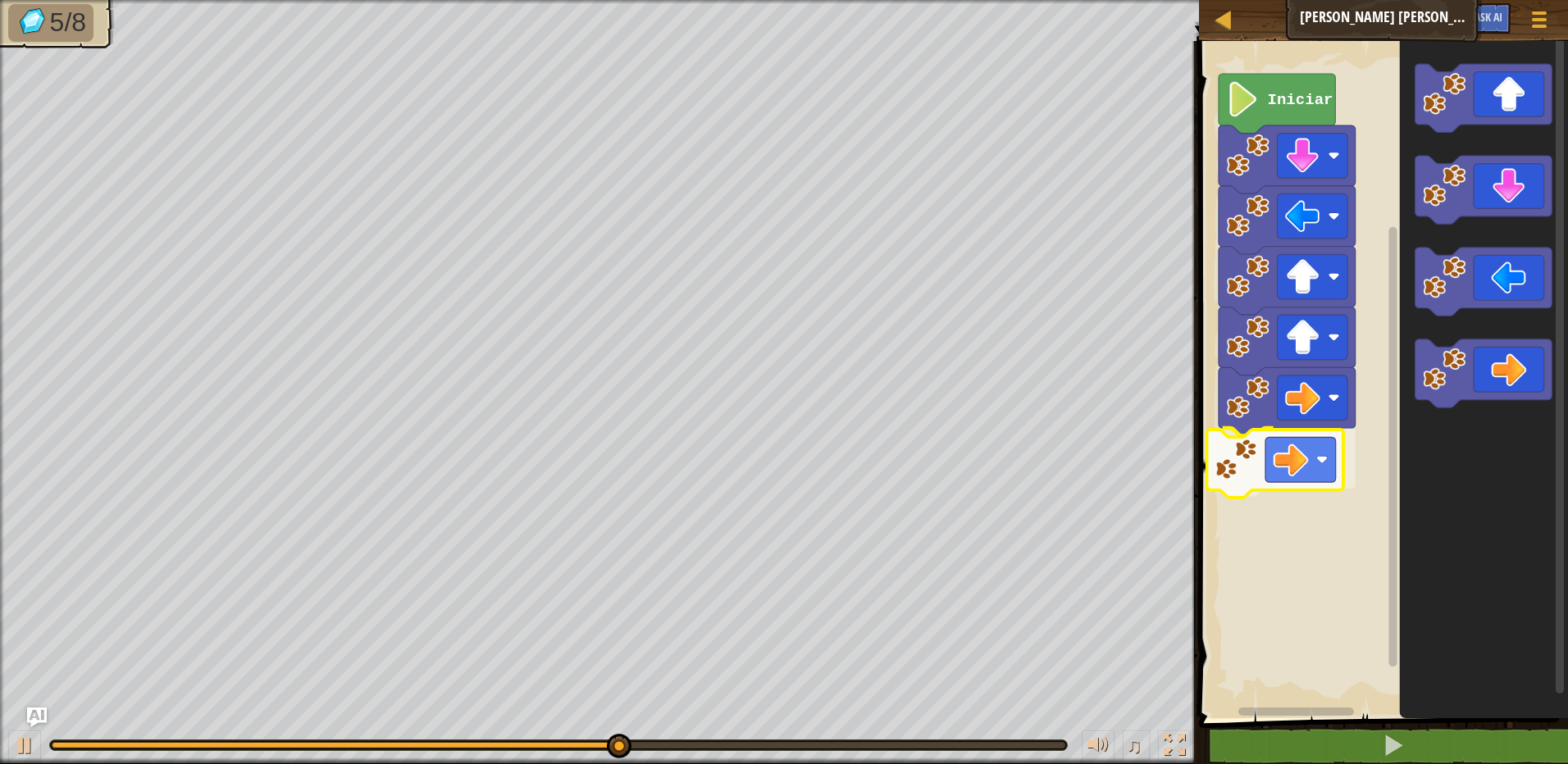
click at [1274, 460] on div "Iniciar" at bounding box center [1381, 376] width 374 height 686
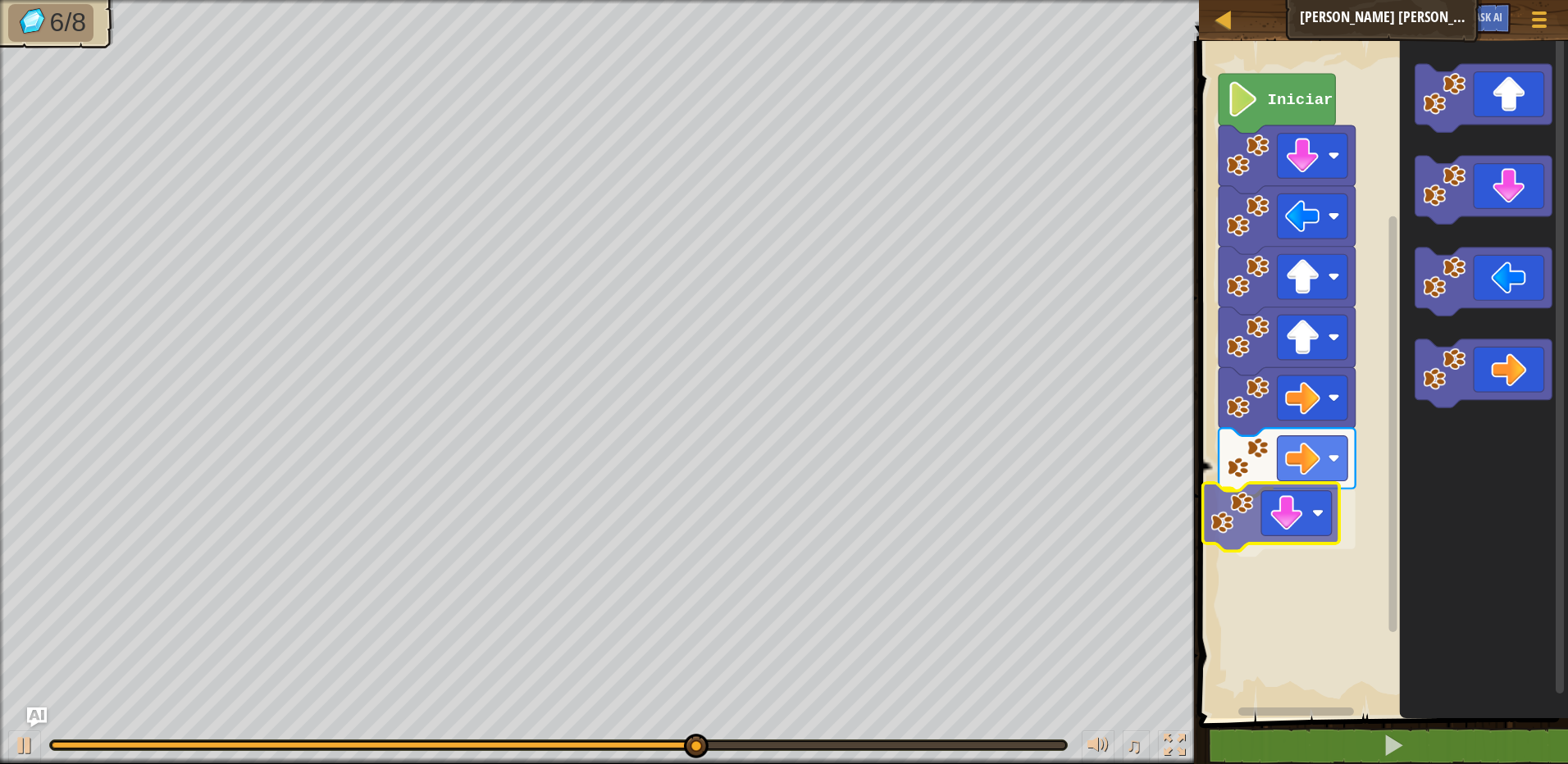
click at [1327, 530] on div "Iniciar" at bounding box center [1381, 376] width 374 height 686
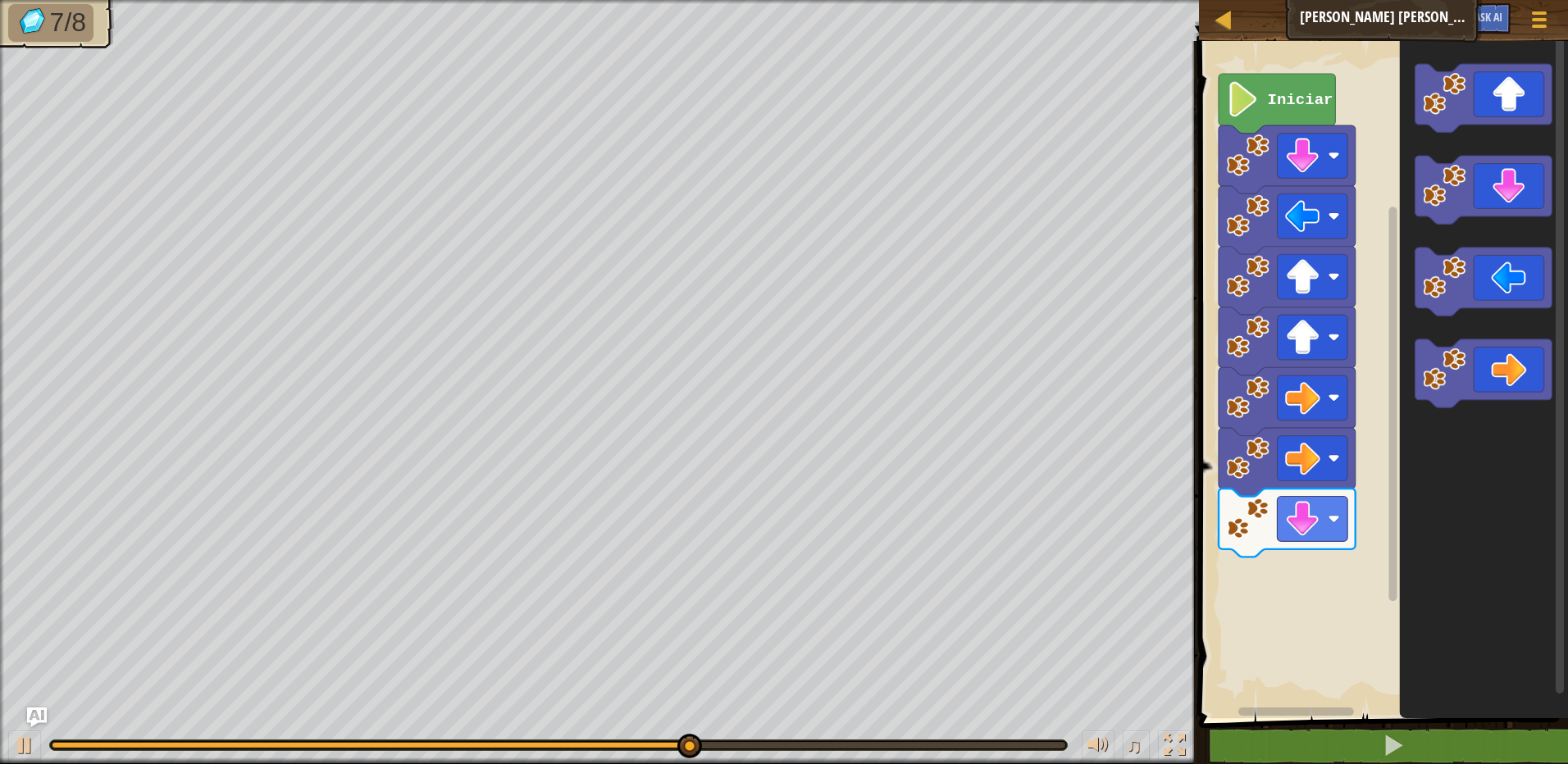
click at [1336, 590] on div "Iniciar" at bounding box center [1381, 376] width 374 height 686
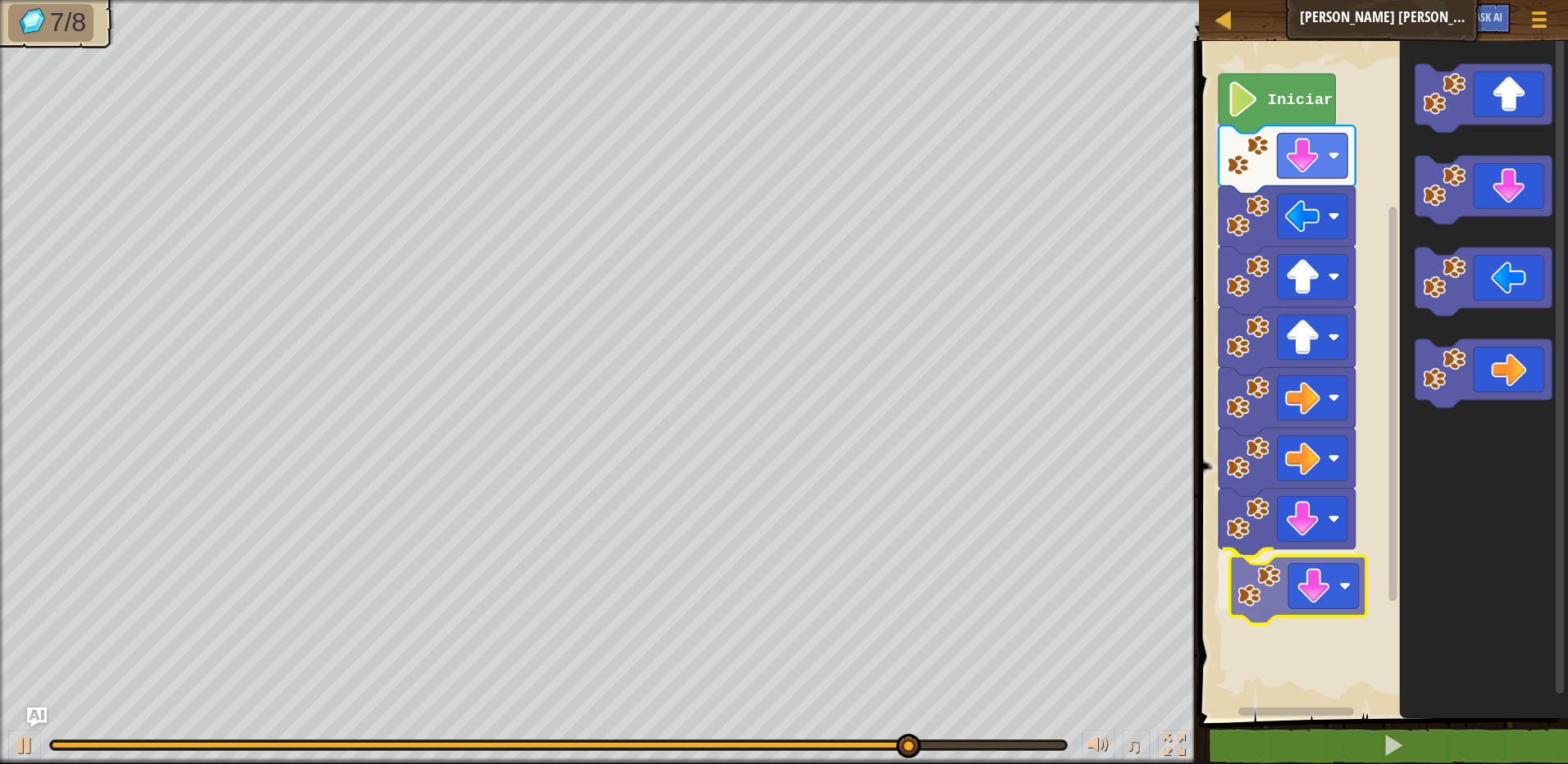
click at [1337, 602] on div "Iniciar" at bounding box center [1381, 376] width 374 height 686
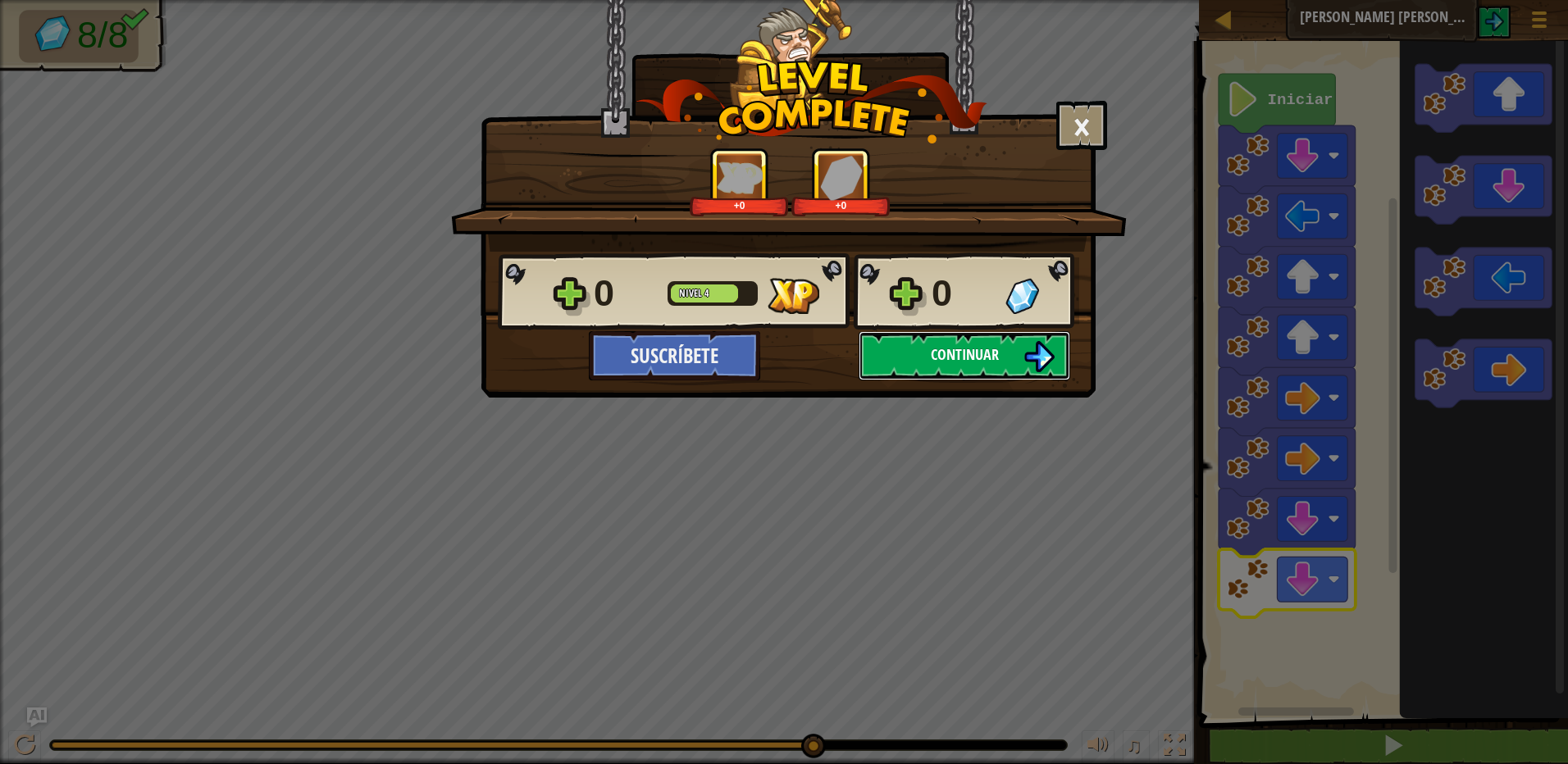
click at [982, 354] on span "Continuar" at bounding box center [964, 354] width 68 height 21
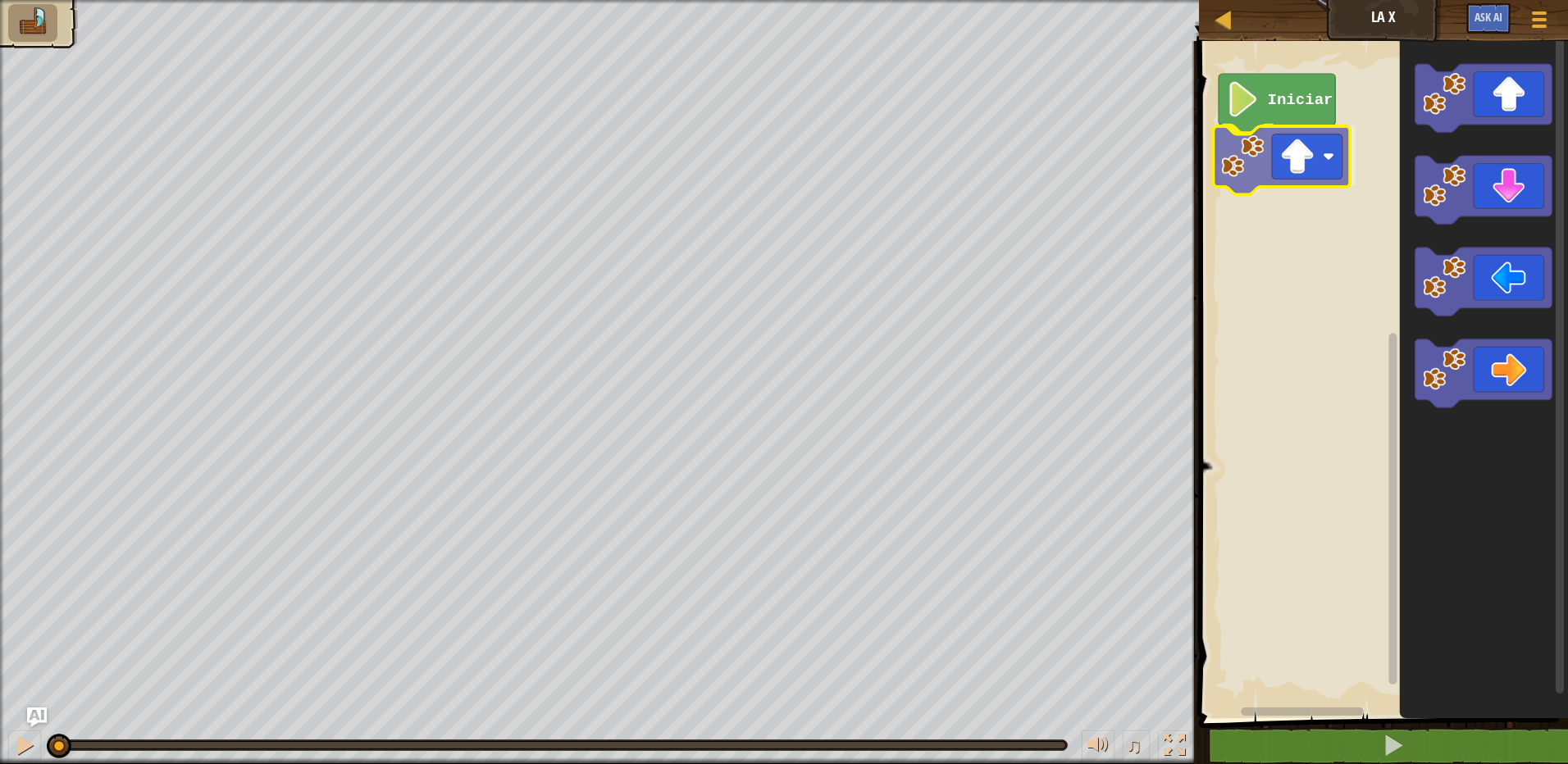
click at [1290, 157] on div "Iniciar" at bounding box center [1381, 376] width 374 height 686
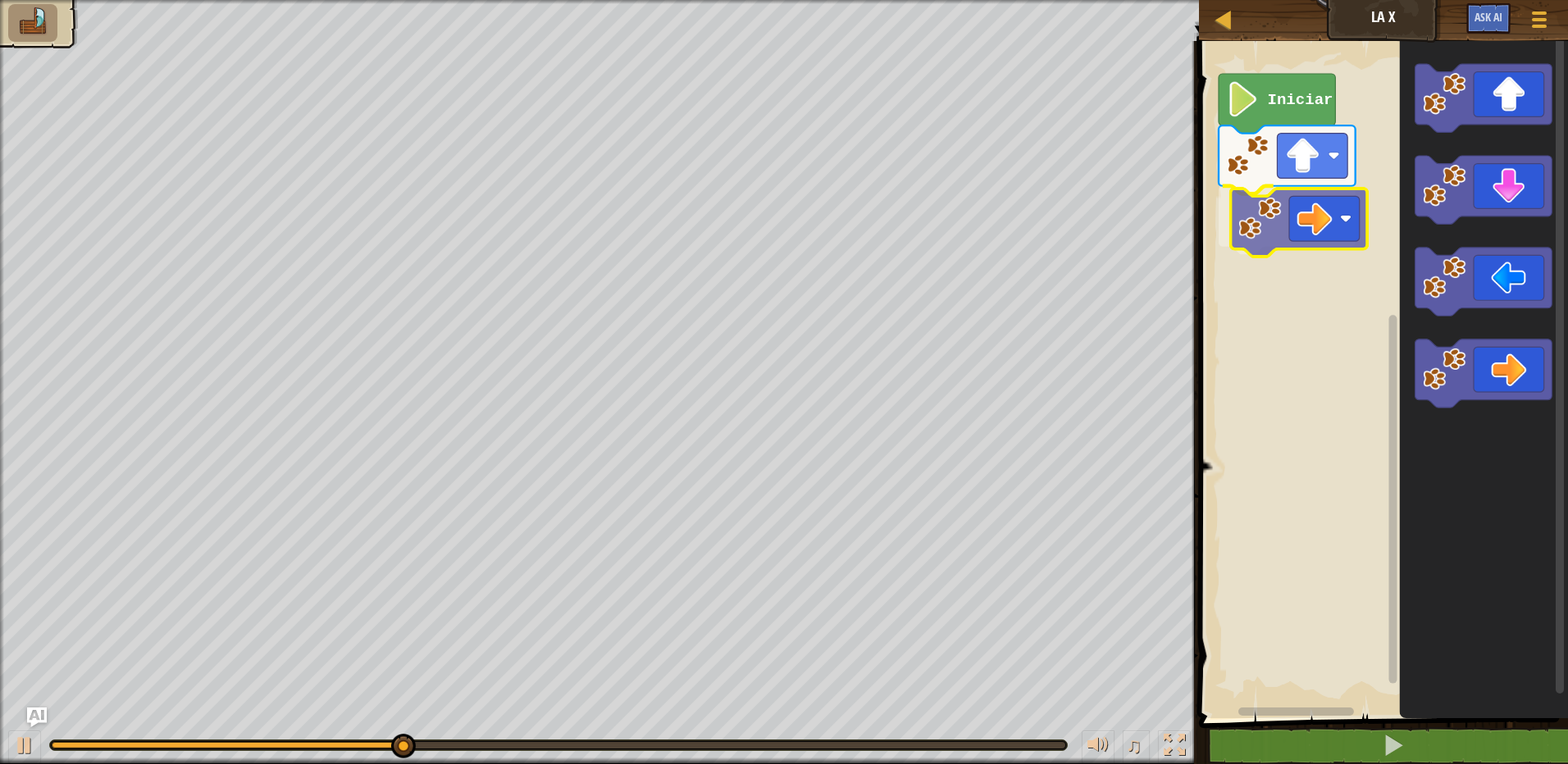
click at [1298, 237] on div "Iniciar" at bounding box center [1381, 376] width 374 height 686
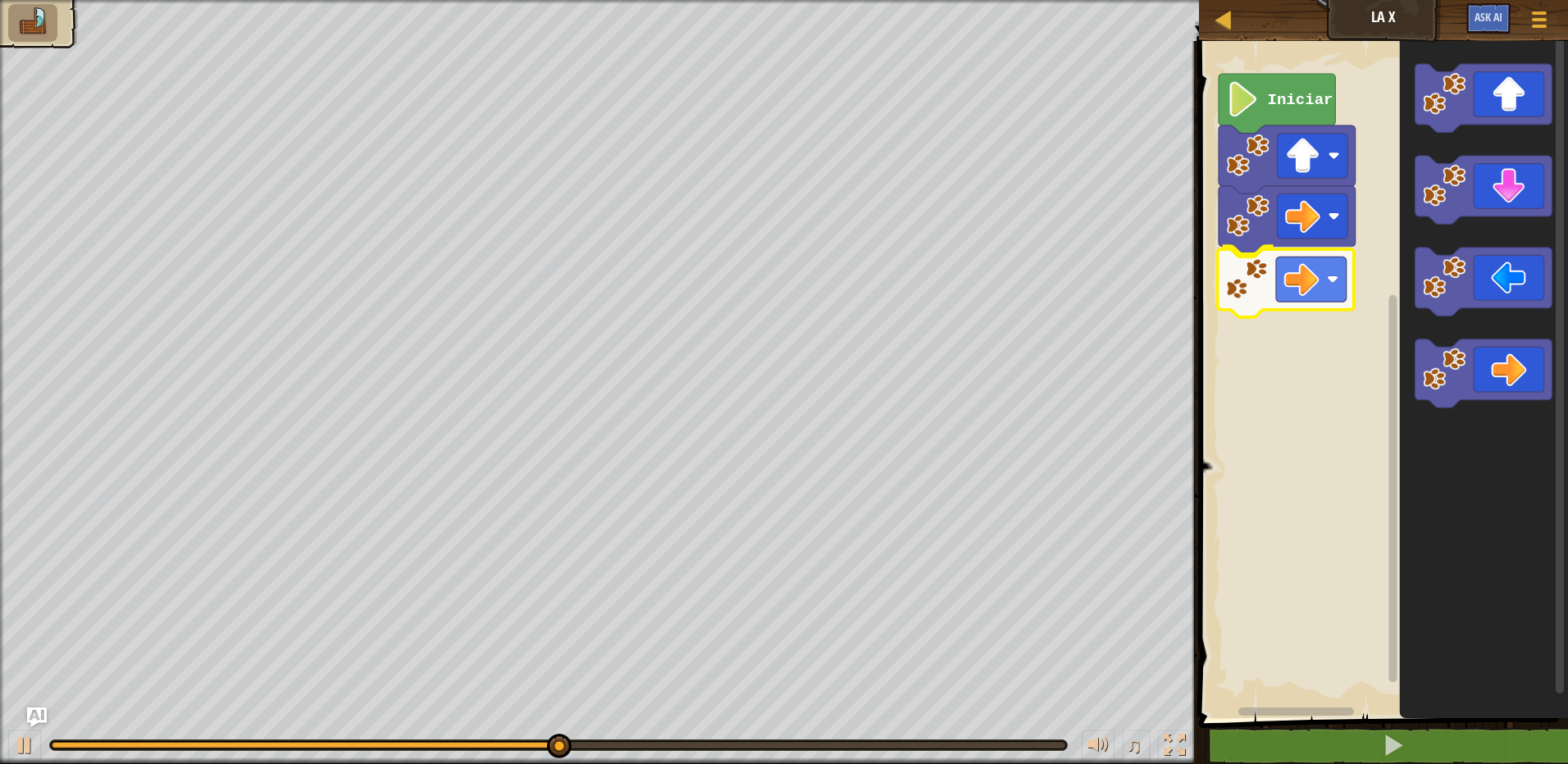
click at [1294, 273] on div "Iniciar" at bounding box center [1381, 376] width 374 height 686
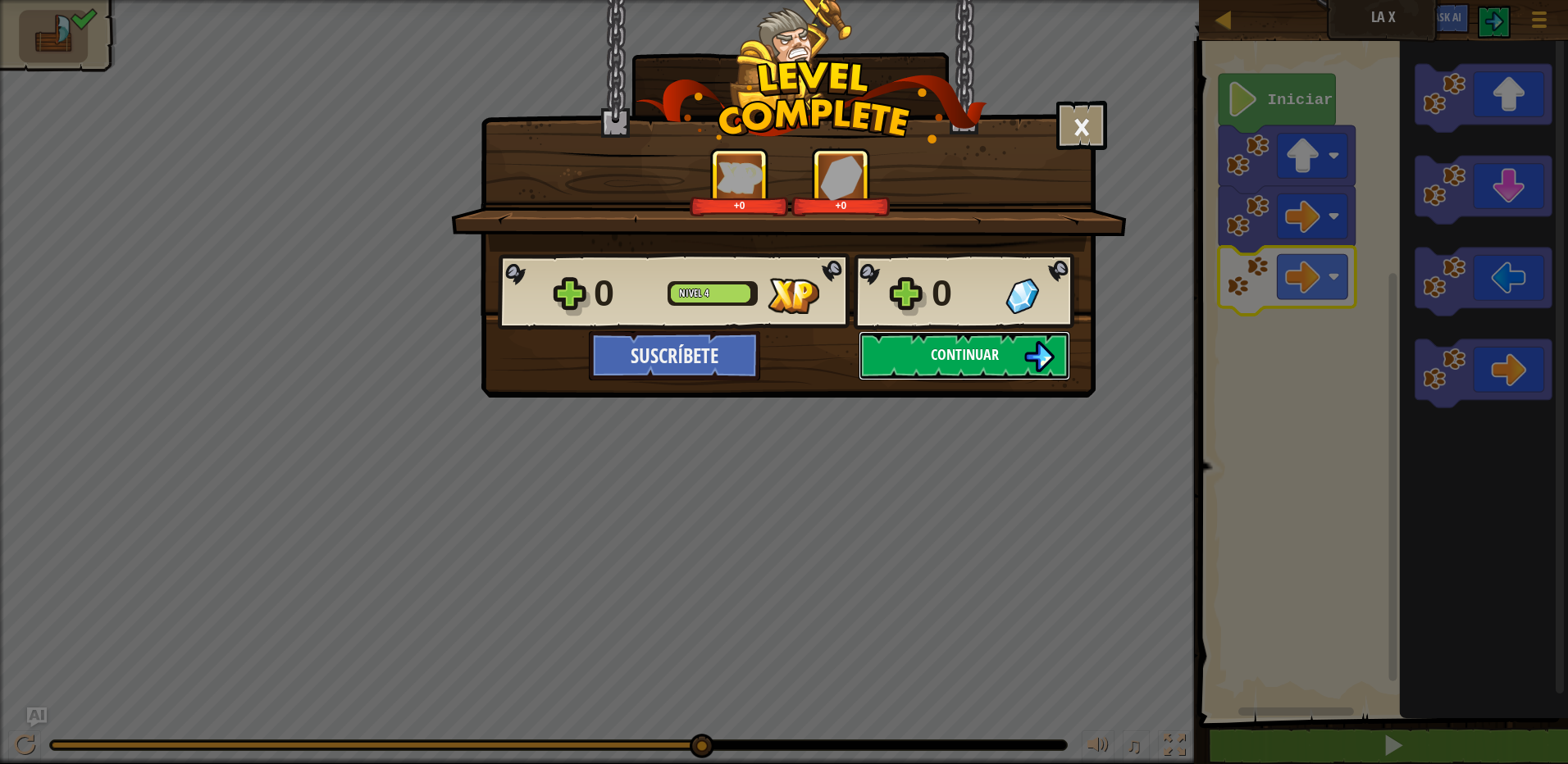
click at [960, 362] on span "Continuar" at bounding box center [964, 354] width 68 height 21
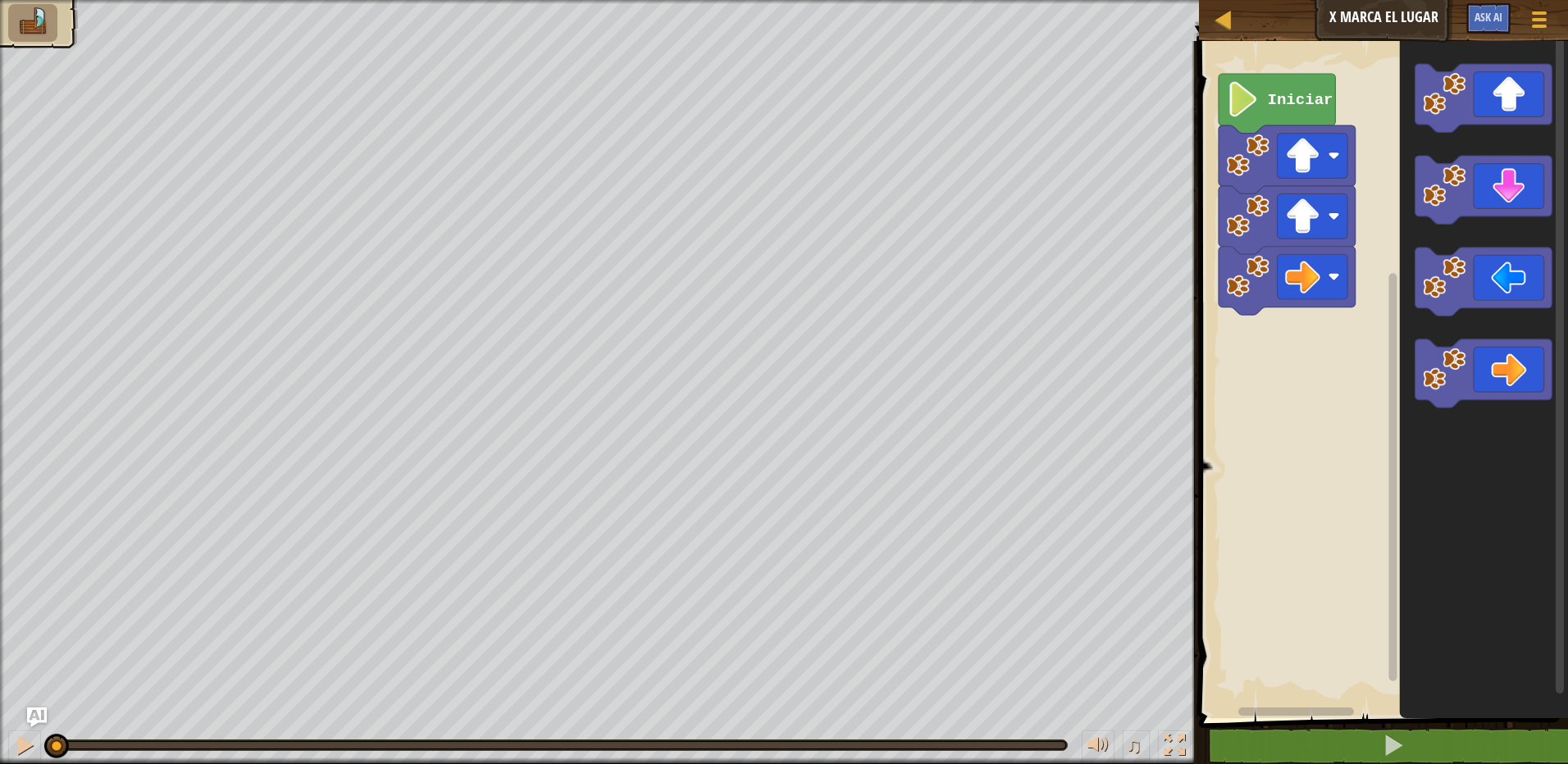
click at [1264, 105] on icon "Espacio de trabajo de Blockly" at bounding box center [1277, 104] width 117 height 60
click at [1260, 113] on image "Espacio de trabajo de Blockly" at bounding box center [1243, 100] width 33 height 35
click at [1300, 351] on div "Iniciar" at bounding box center [1381, 376] width 374 height 686
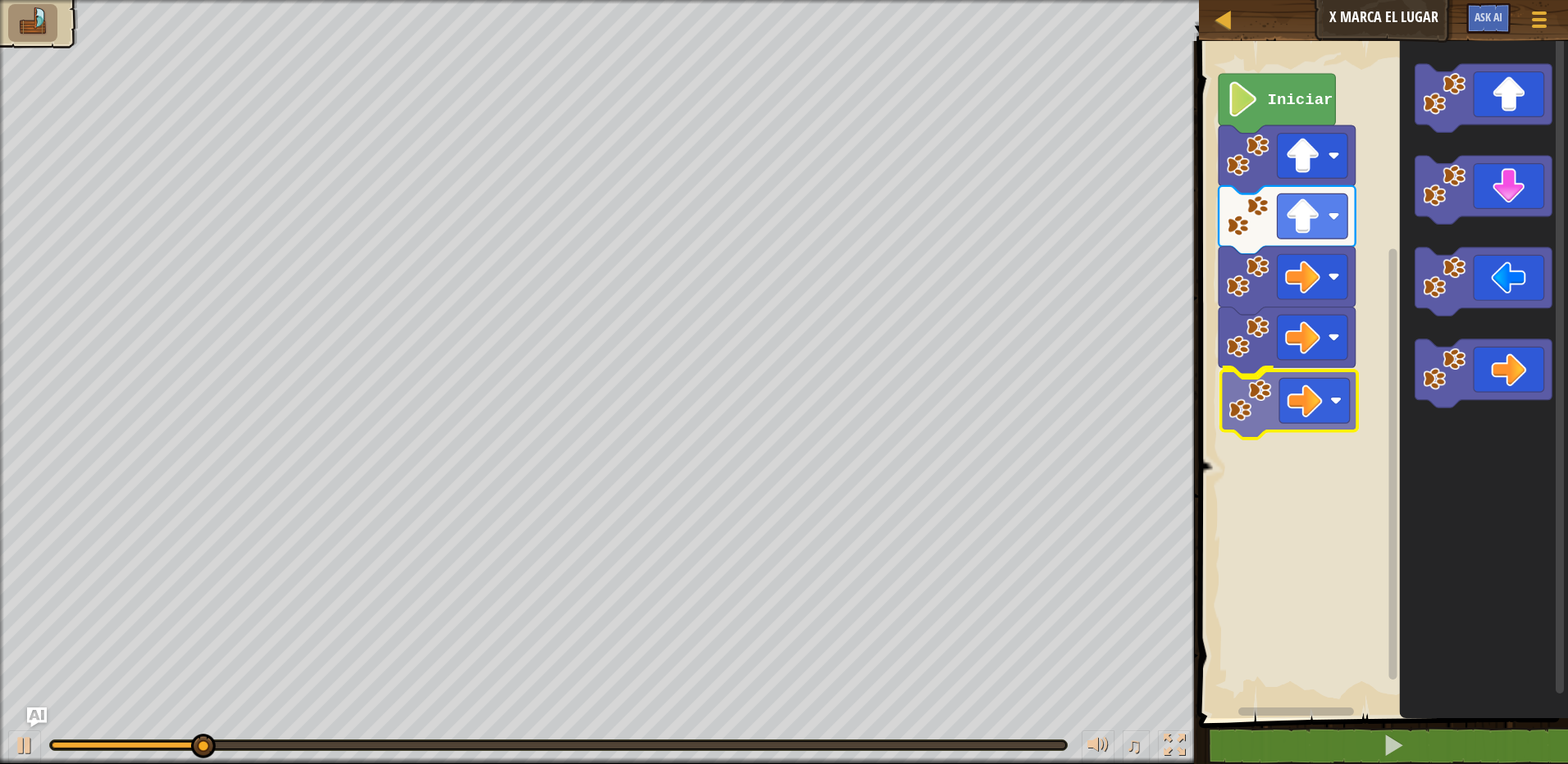
click at [1289, 416] on div "Iniciar" at bounding box center [1381, 376] width 374 height 686
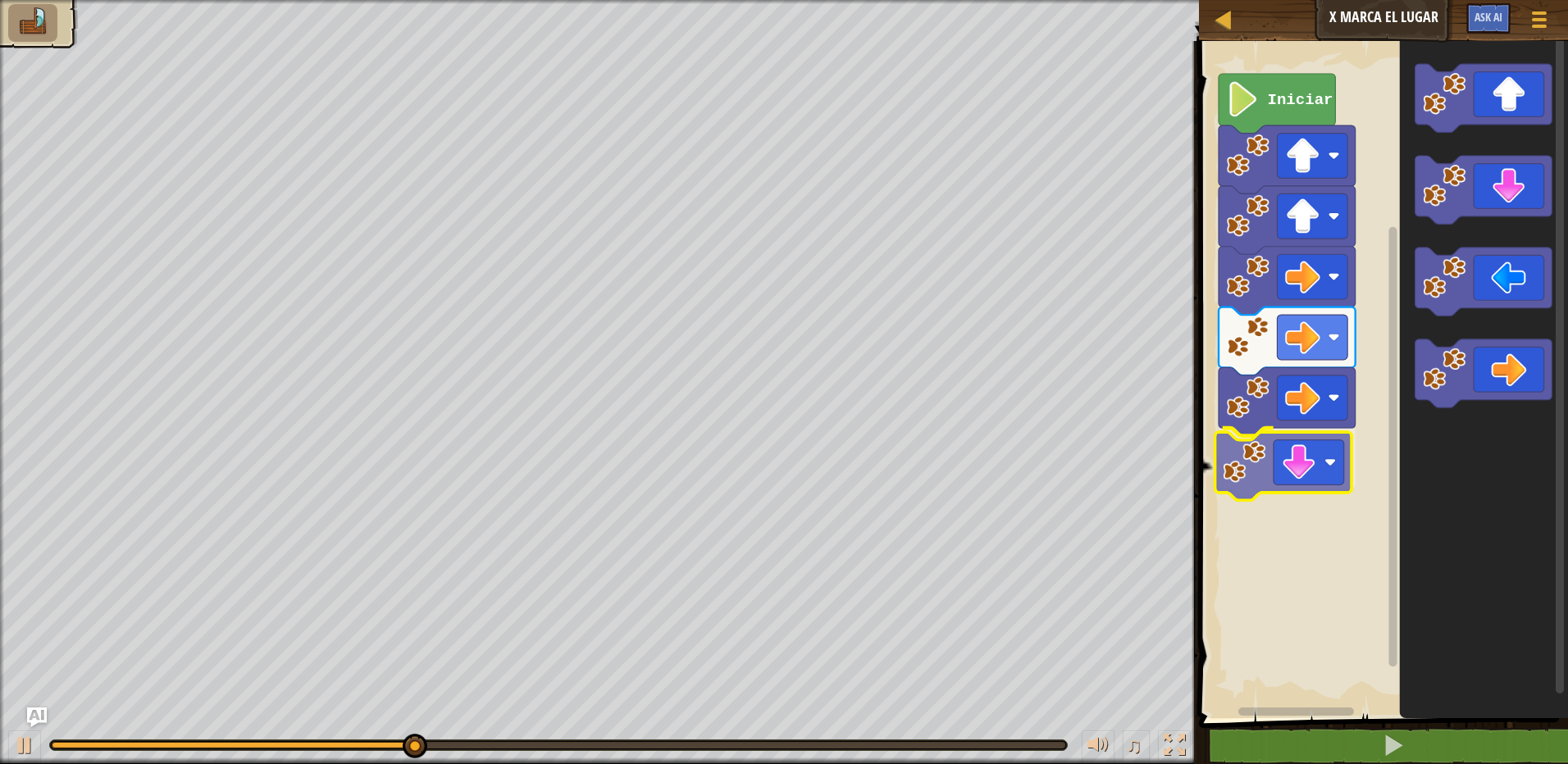
click at [1320, 482] on div "Iniciar" at bounding box center [1381, 376] width 374 height 686
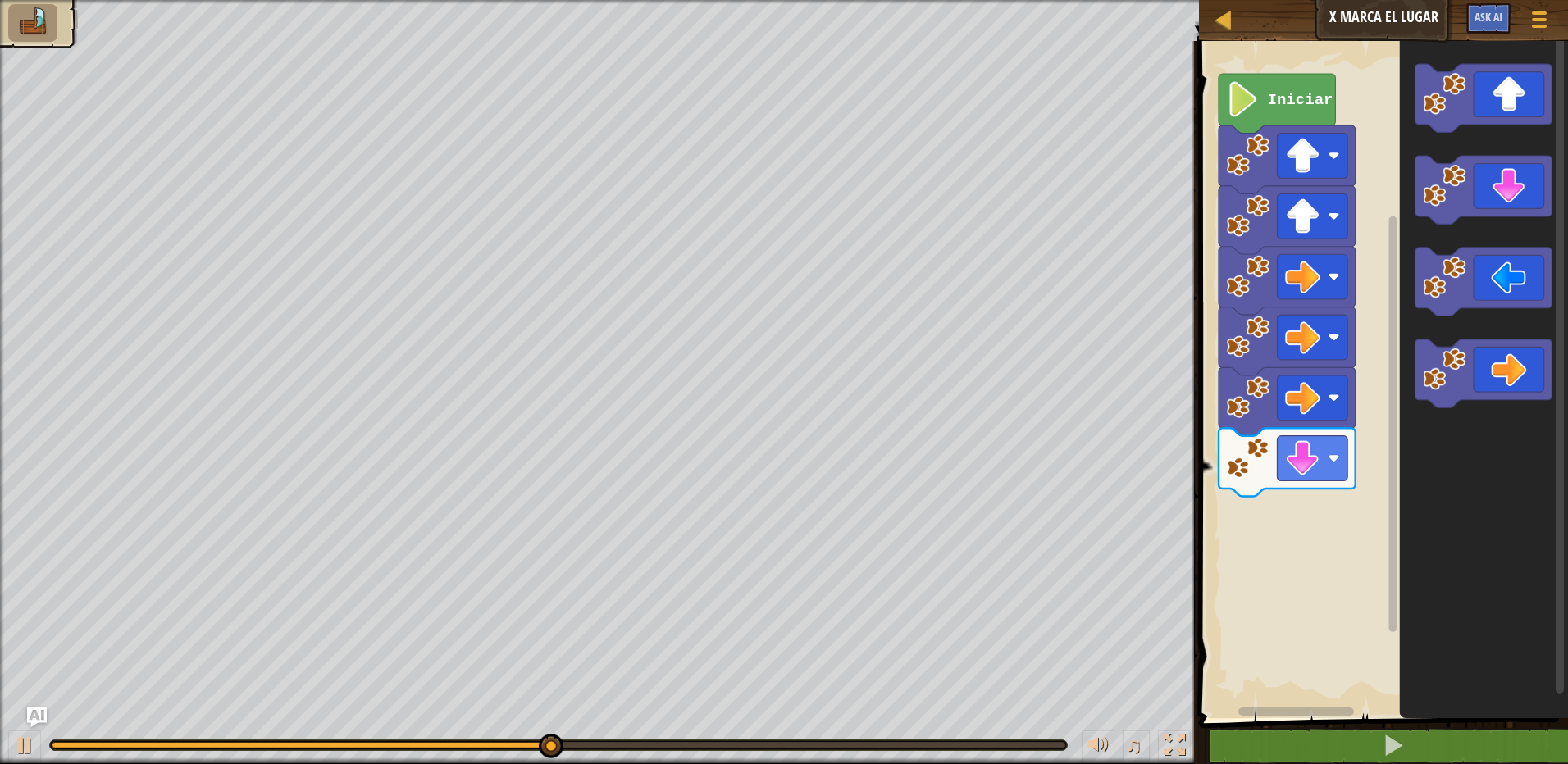
click at [1358, 454] on div "Iniciar" at bounding box center [1381, 376] width 374 height 686
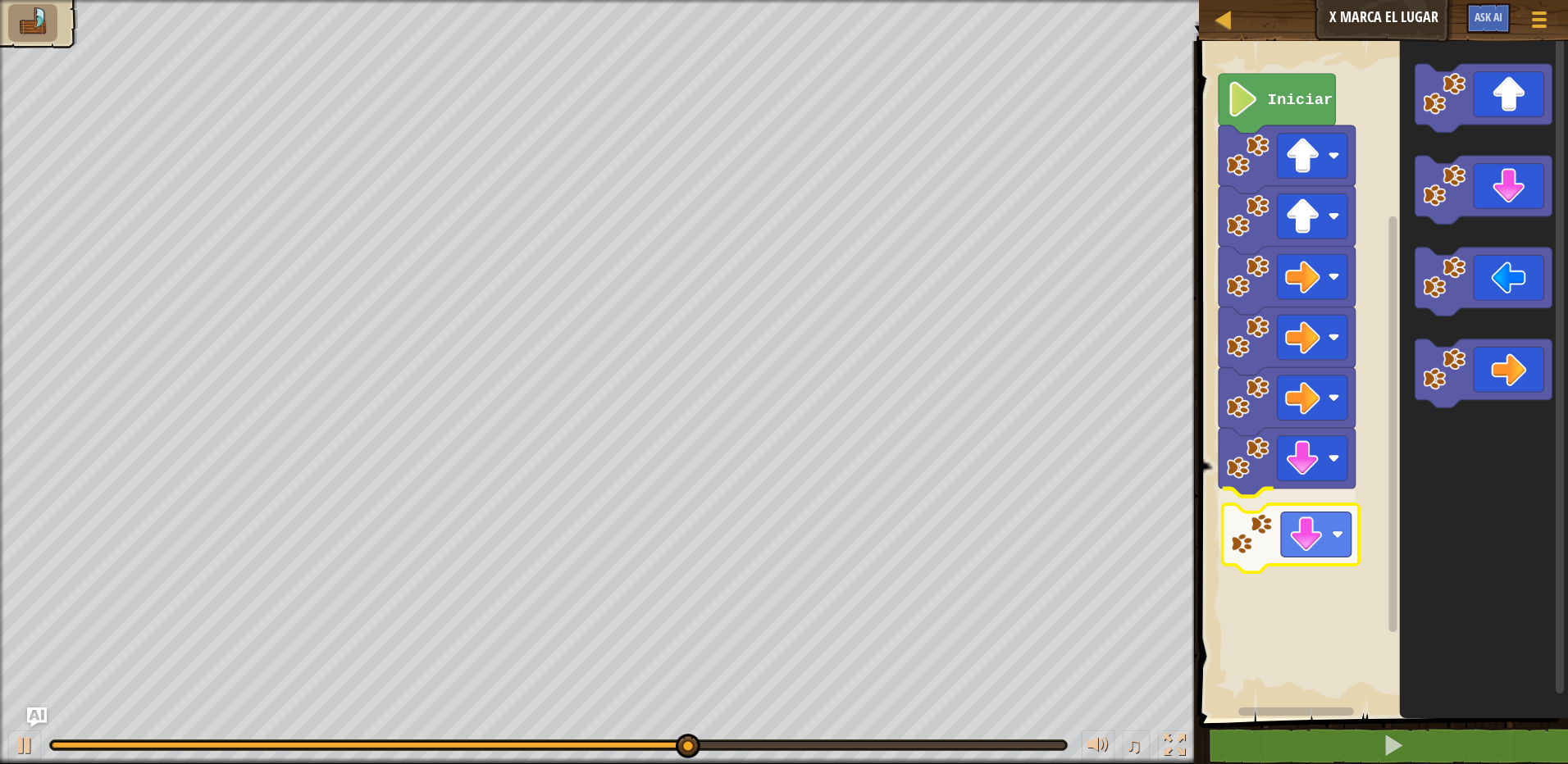
click at [1337, 512] on div "Iniciar" at bounding box center [1381, 376] width 374 height 686
click at [1297, 574] on div "Iniciar" at bounding box center [1381, 376] width 374 height 686
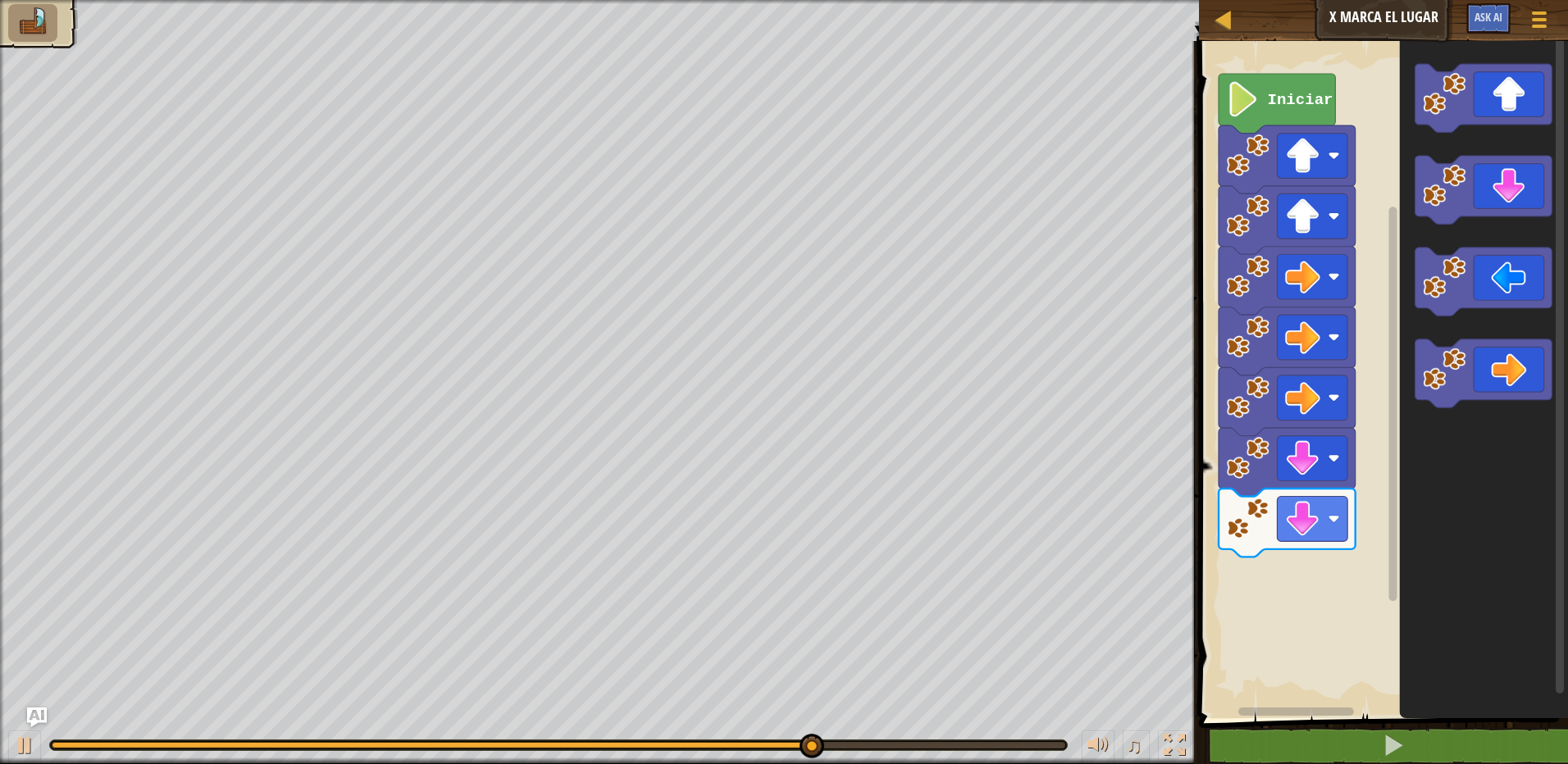
click at [1297, 581] on div "Iniciar" at bounding box center [1381, 376] width 374 height 686
click at [1336, 537] on div "Iniciar" at bounding box center [1381, 376] width 374 height 686
click at [1364, 449] on div "Iniciar" at bounding box center [1381, 376] width 374 height 686
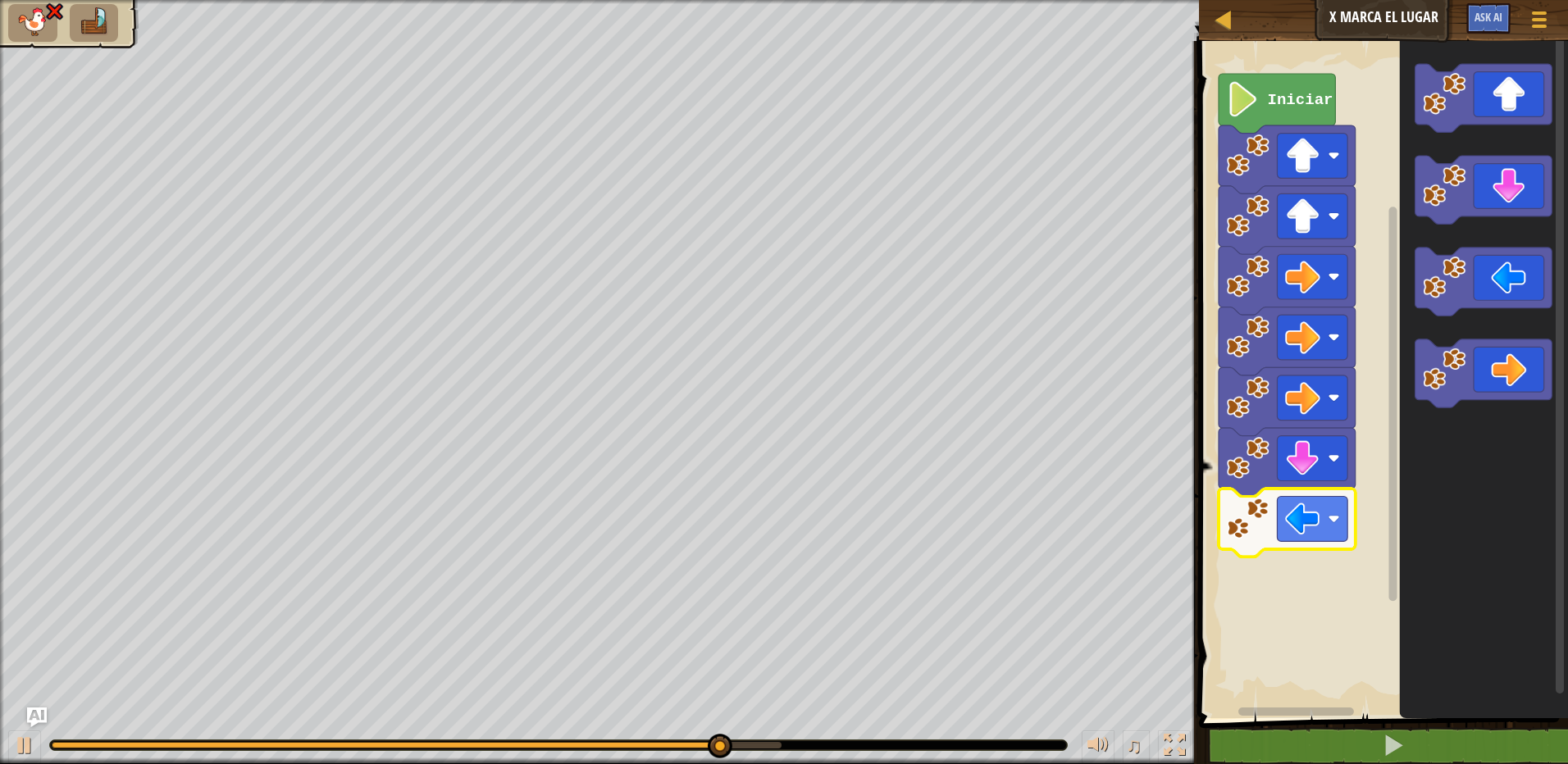
click at [1301, 549] on g "Espacio de trabajo de Blockly" at bounding box center [1287, 522] width 137 height 68
click at [1316, 538] on rect "Espacio de trabajo de Blockly" at bounding box center [1313, 519] width 71 height 45
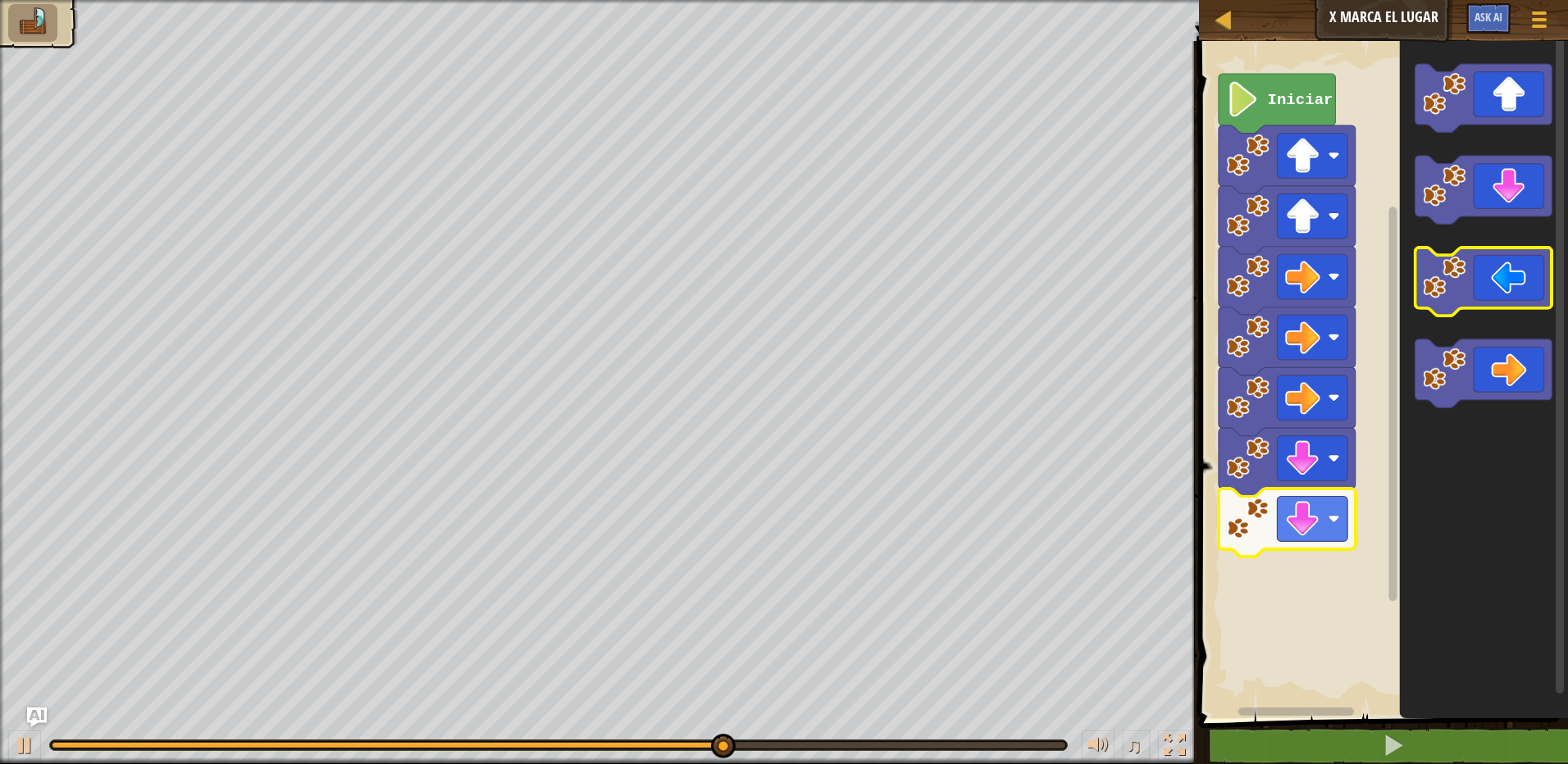
click at [1462, 304] on icon "Espacio de trabajo de Blockly" at bounding box center [1483, 281] width 137 height 68
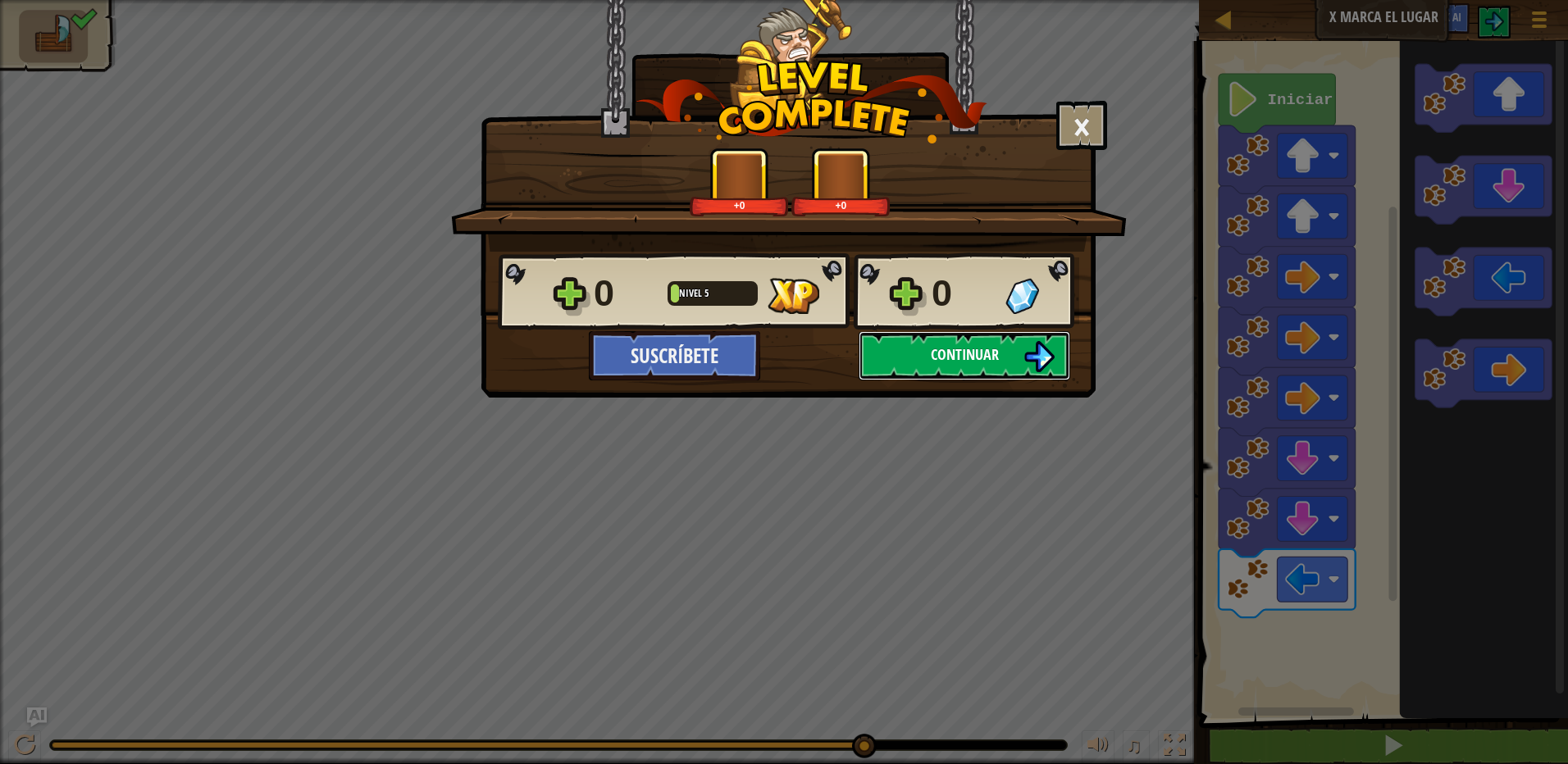
click at [932, 358] on span "Continuar" at bounding box center [964, 354] width 68 height 21
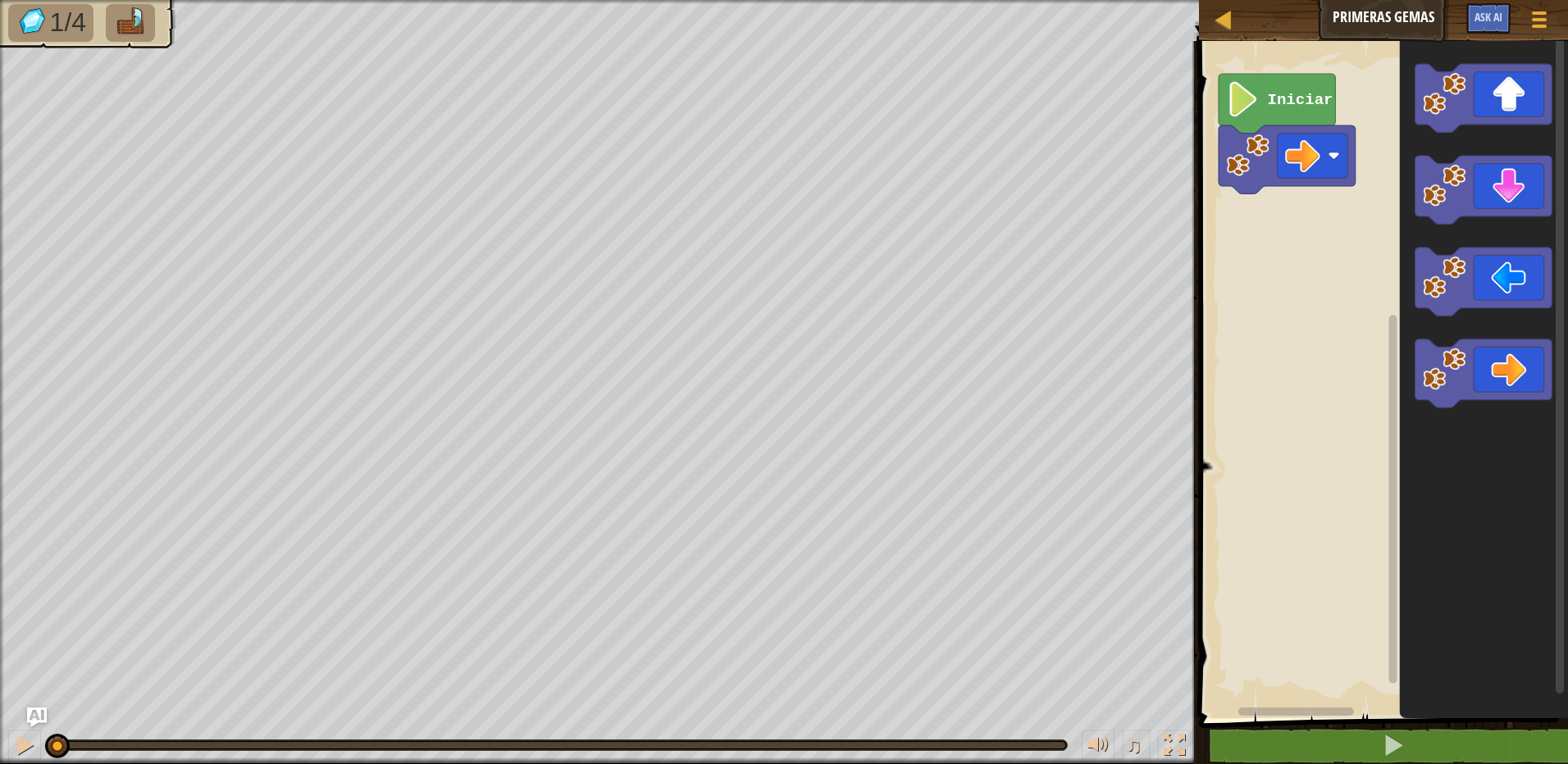
click at [1297, 104] on text "Iniciar" at bounding box center [1301, 100] width 66 height 18
click at [1289, 108] on text "Iniciar" at bounding box center [1301, 100] width 66 height 18
click at [1315, 236] on div "Iniciar" at bounding box center [1381, 376] width 374 height 686
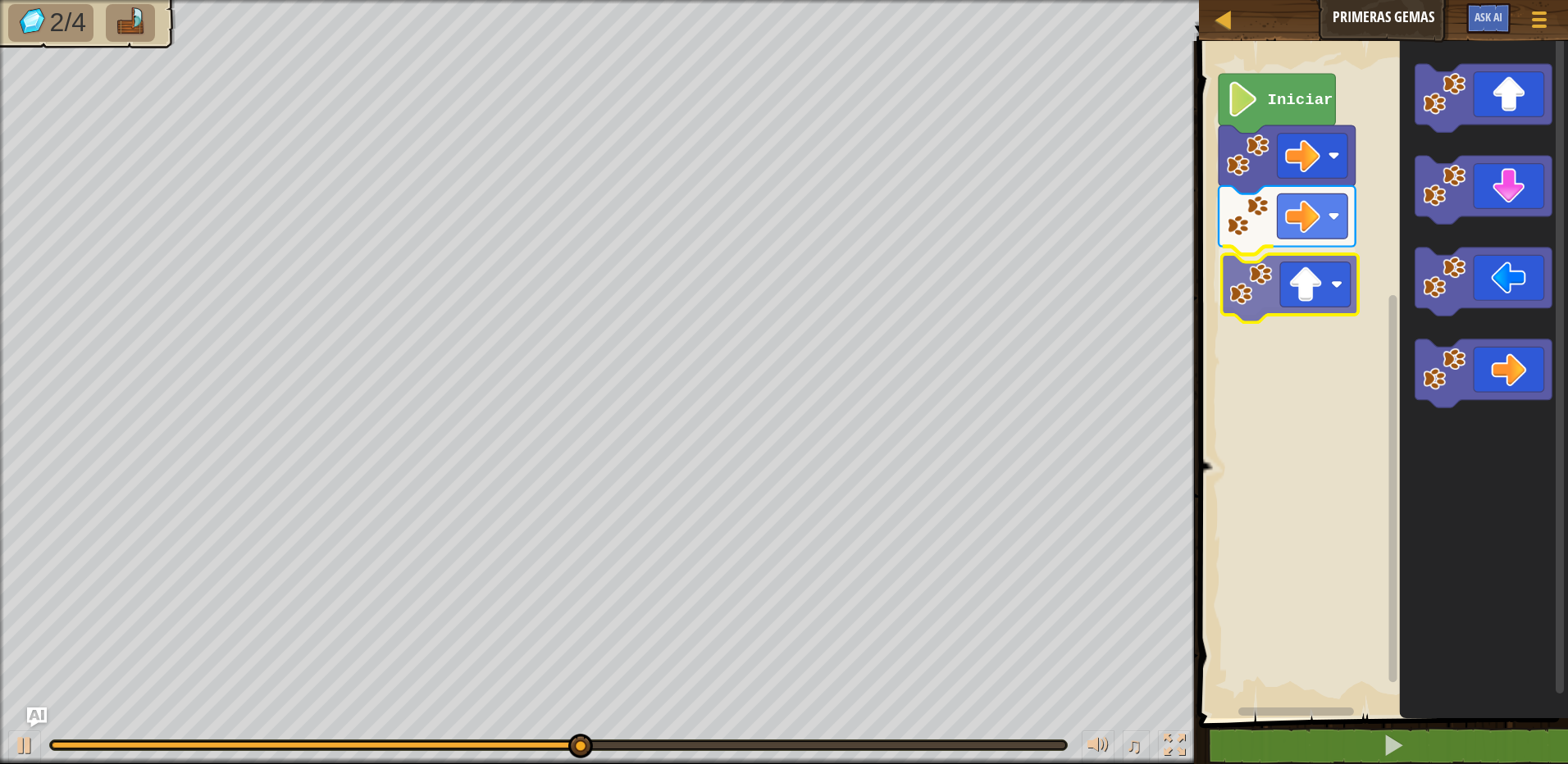
click at [1304, 303] on div "Iniciar" at bounding box center [1381, 376] width 374 height 686
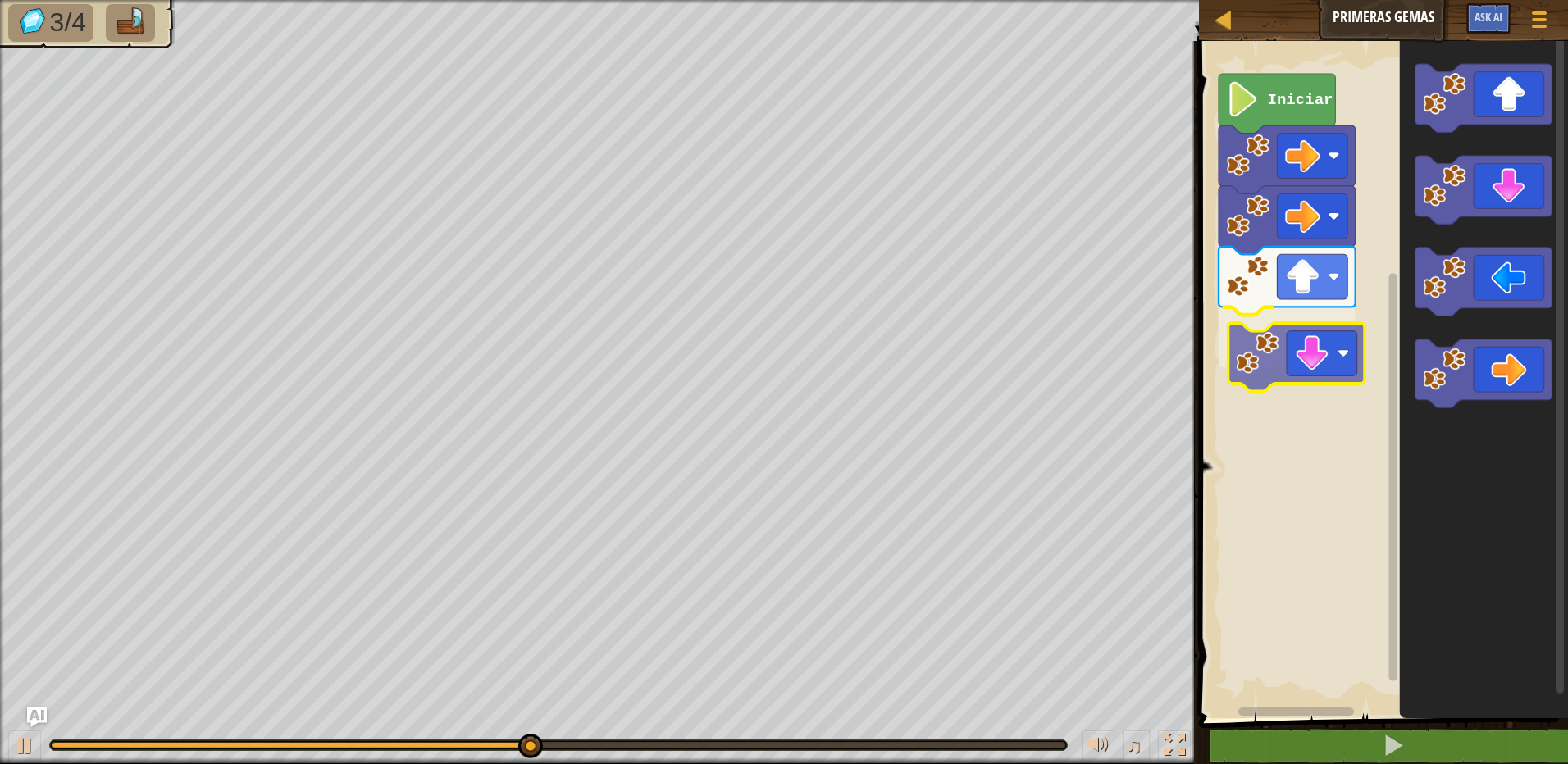
click at [1300, 380] on div "Iniciar" at bounding box center [1381, 376] width 374 height 686
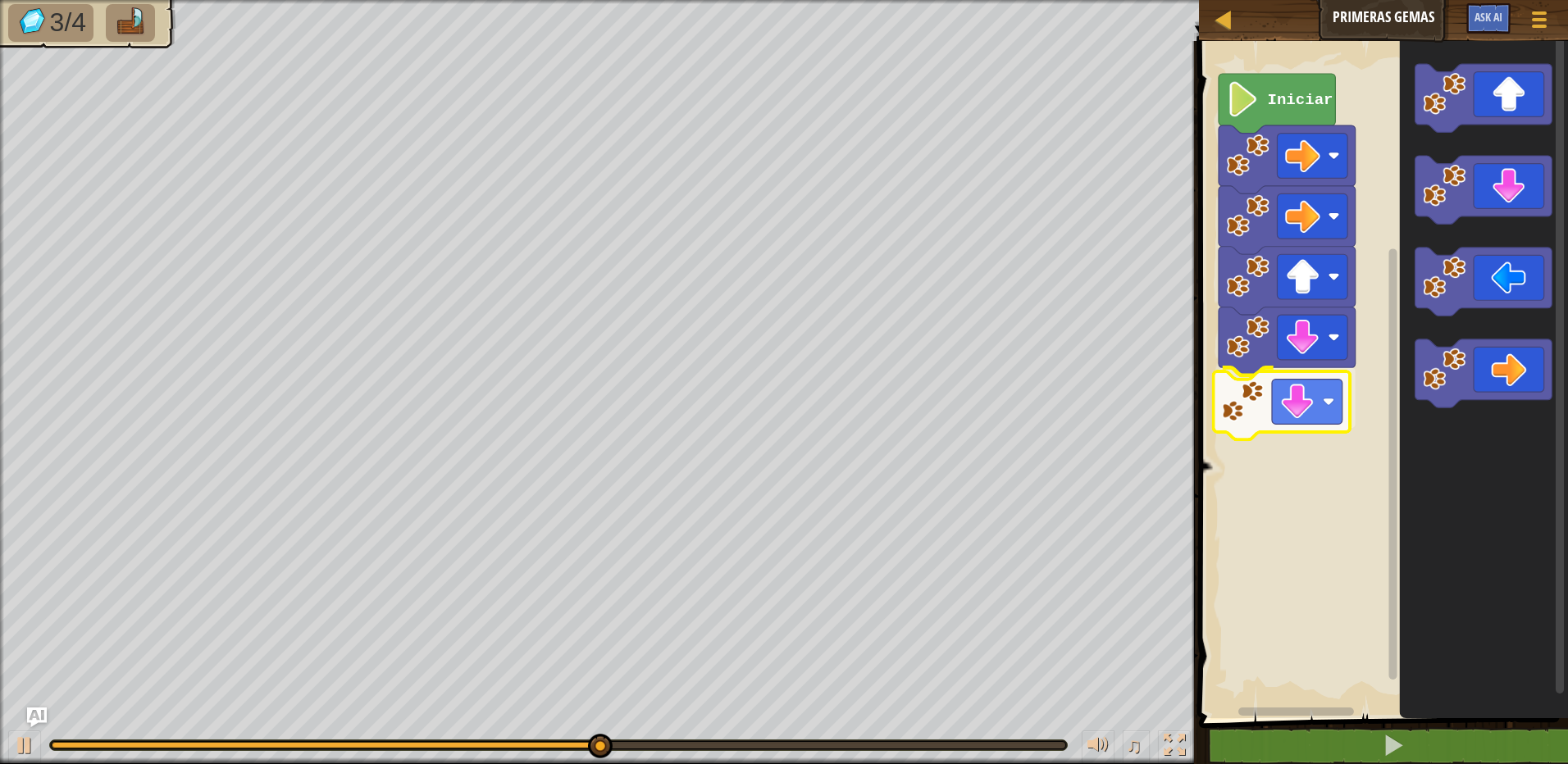
click at [1298, 418] on div "Iniciar" at bounding box center [1381, 376] width 374 height 686
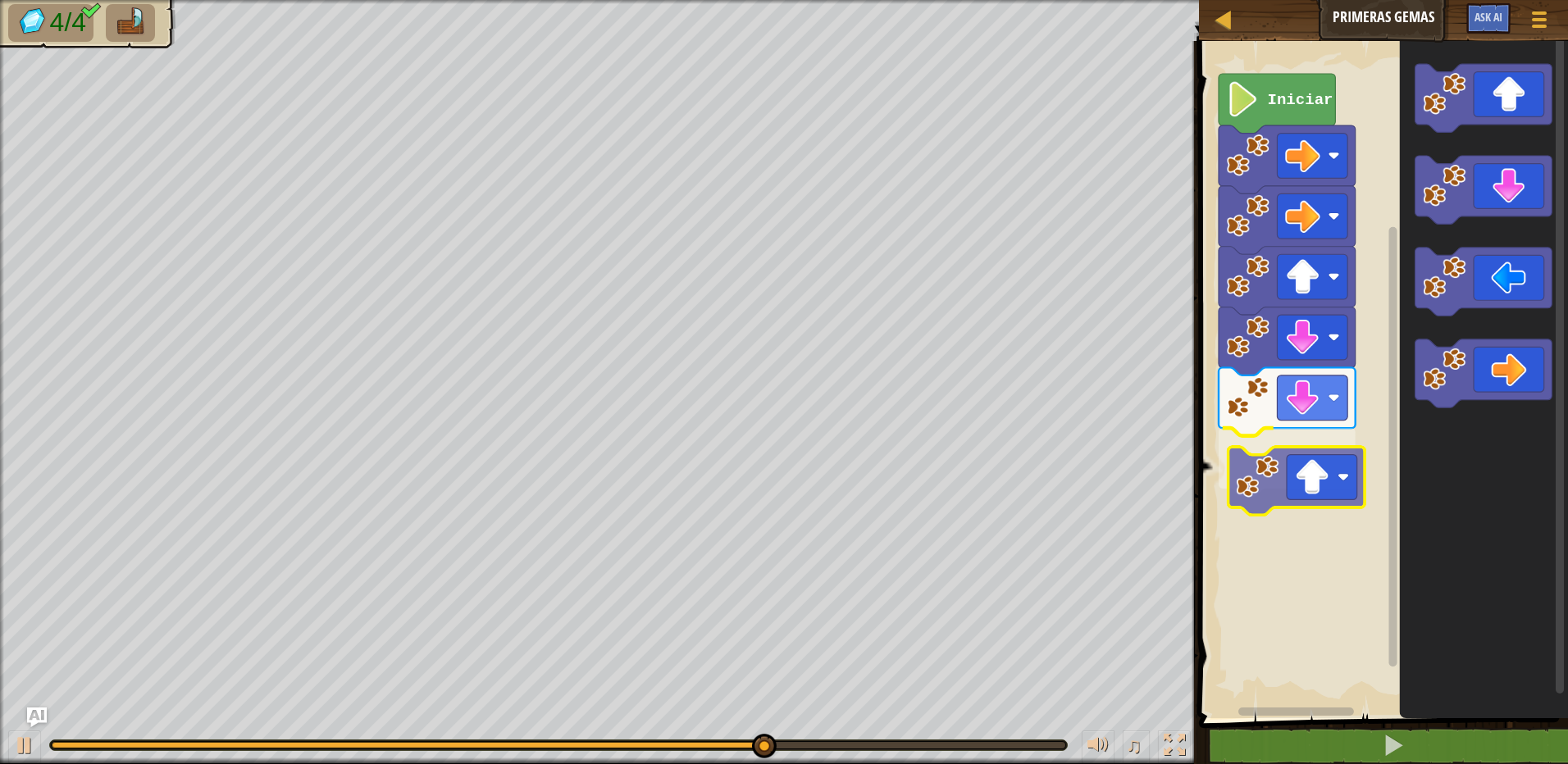
click at [1314, 495] on div "Iniciar" at bounding box center [1381, 376] width 374 height 686
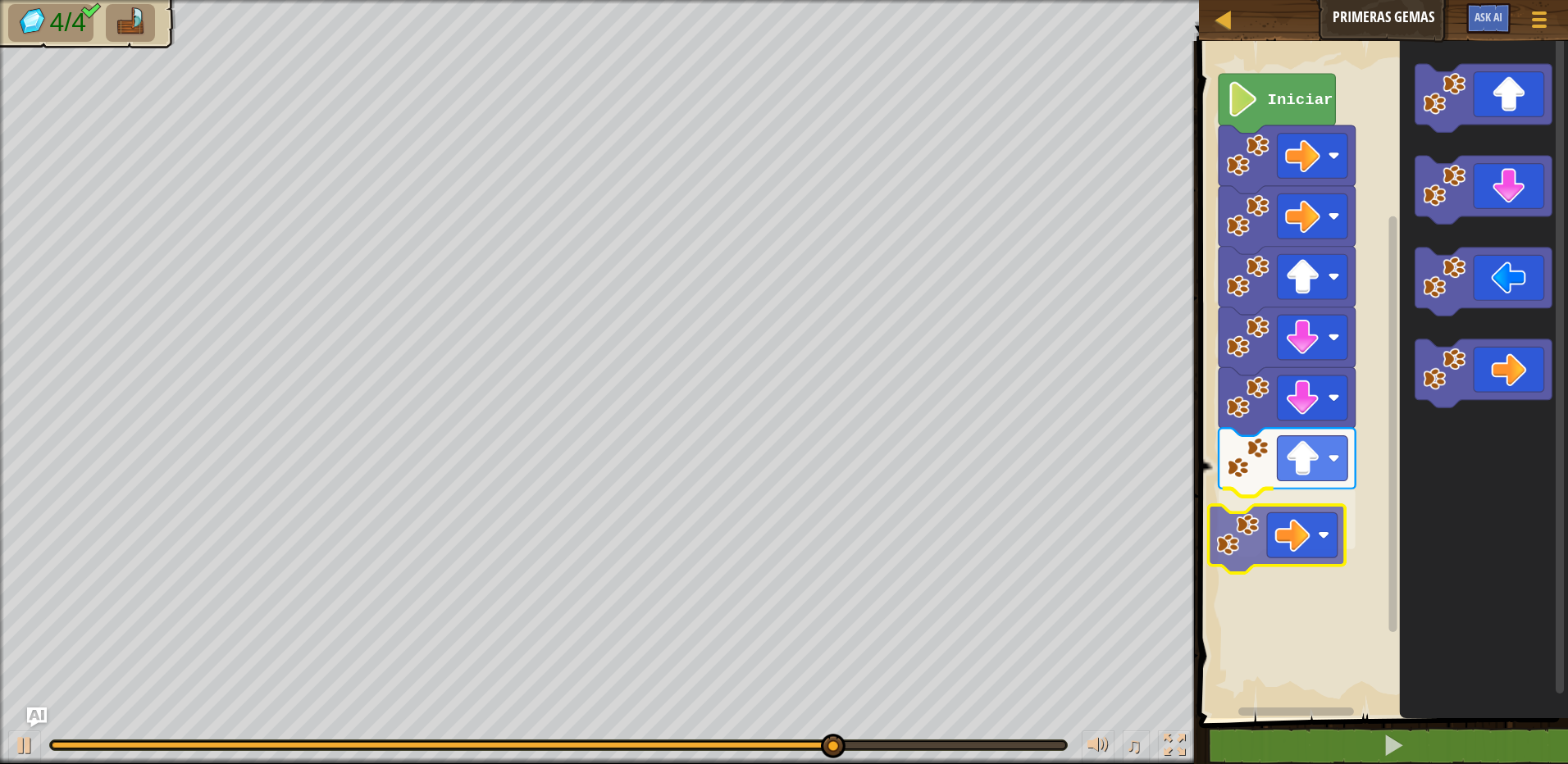
click at [1266, 545] on div "Iniciar" at bounding box center [1381, 376] width 374 height 686
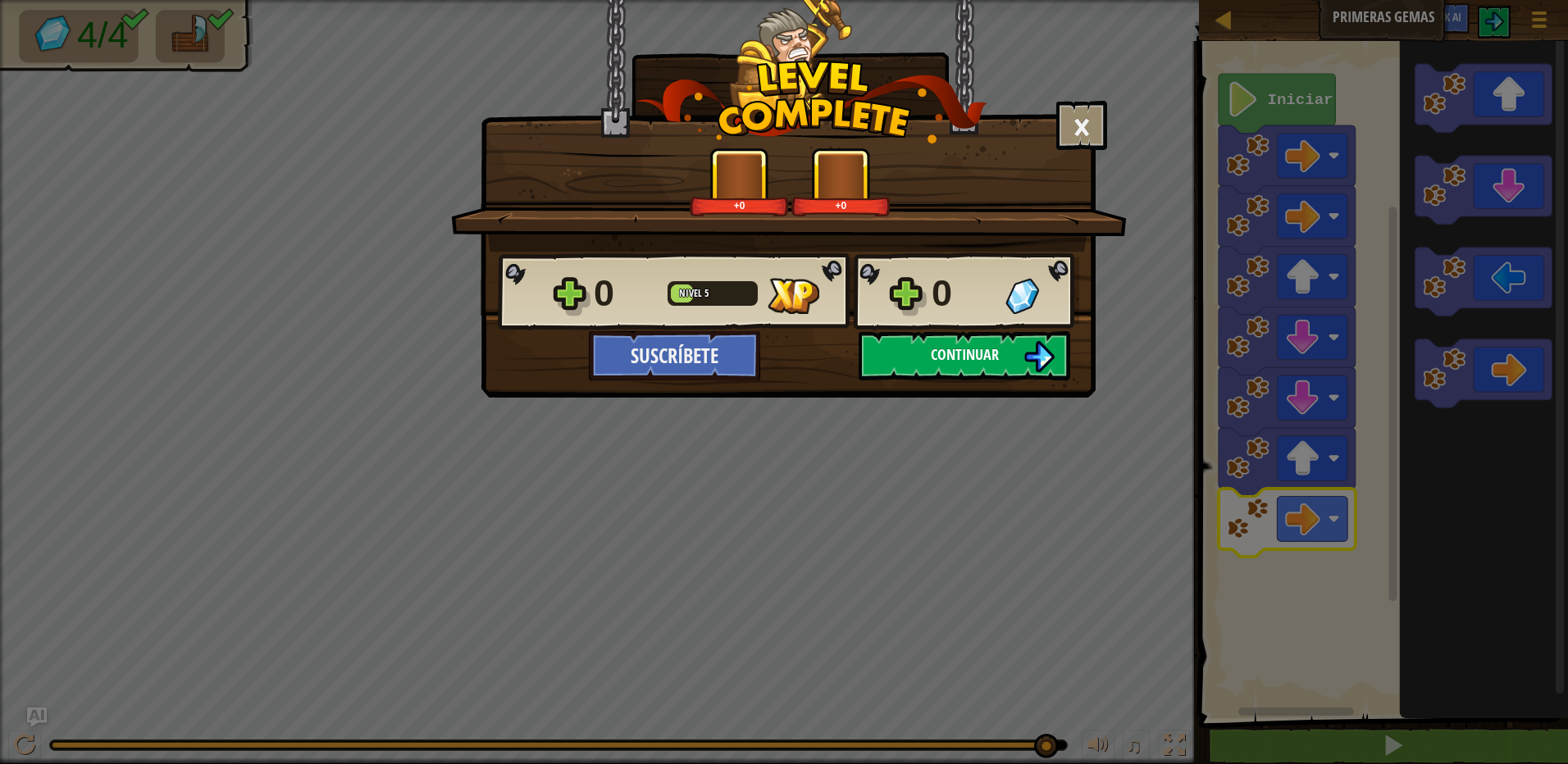
click at [974, 357] on span "Continuar" at bounding box center [964, 354] width 68 height 21
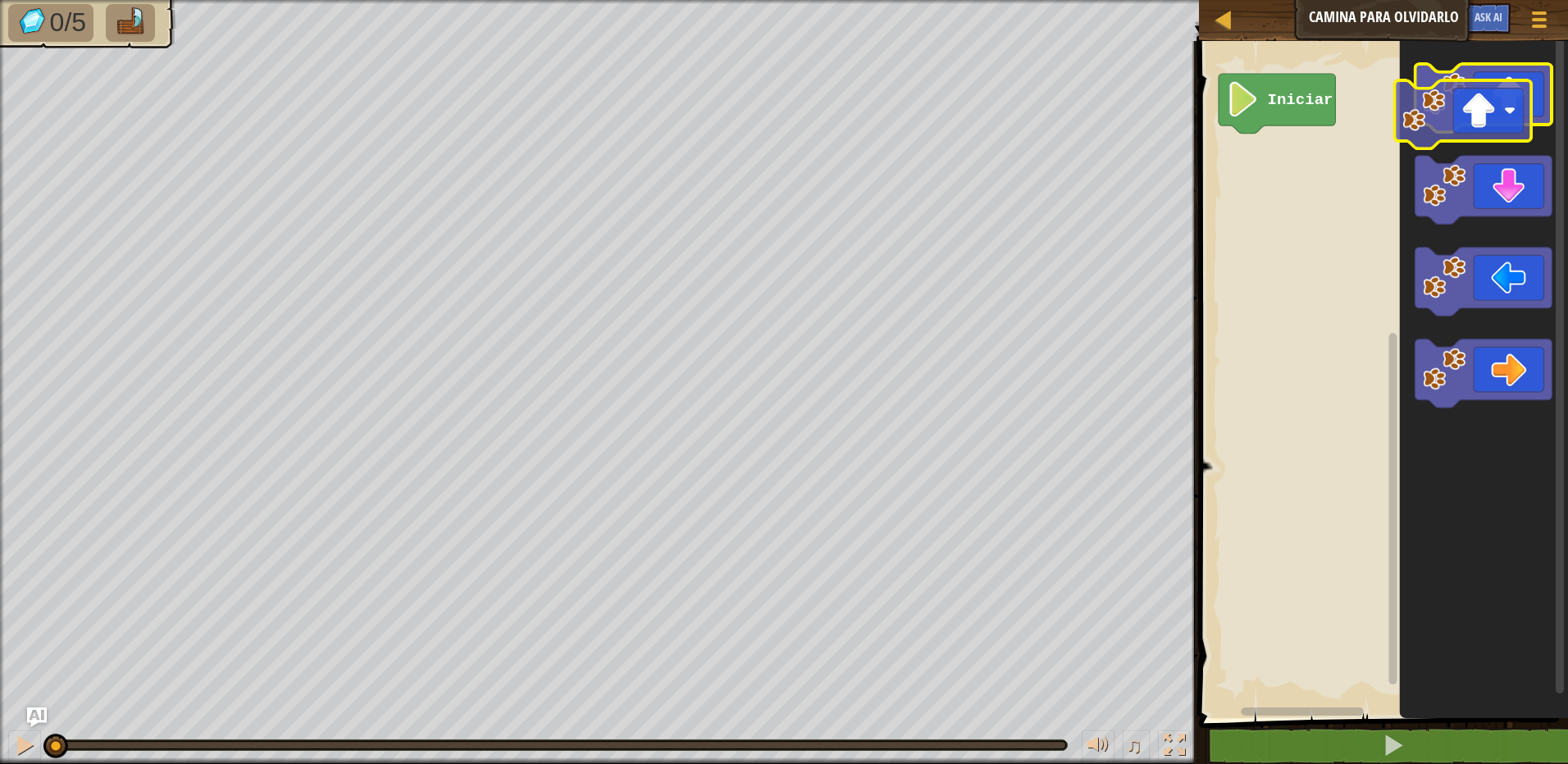
click at [1490, 112] on icon "Espacio de trabajo de Blockly" at bounding box center [1483, 98] width 137 height 68
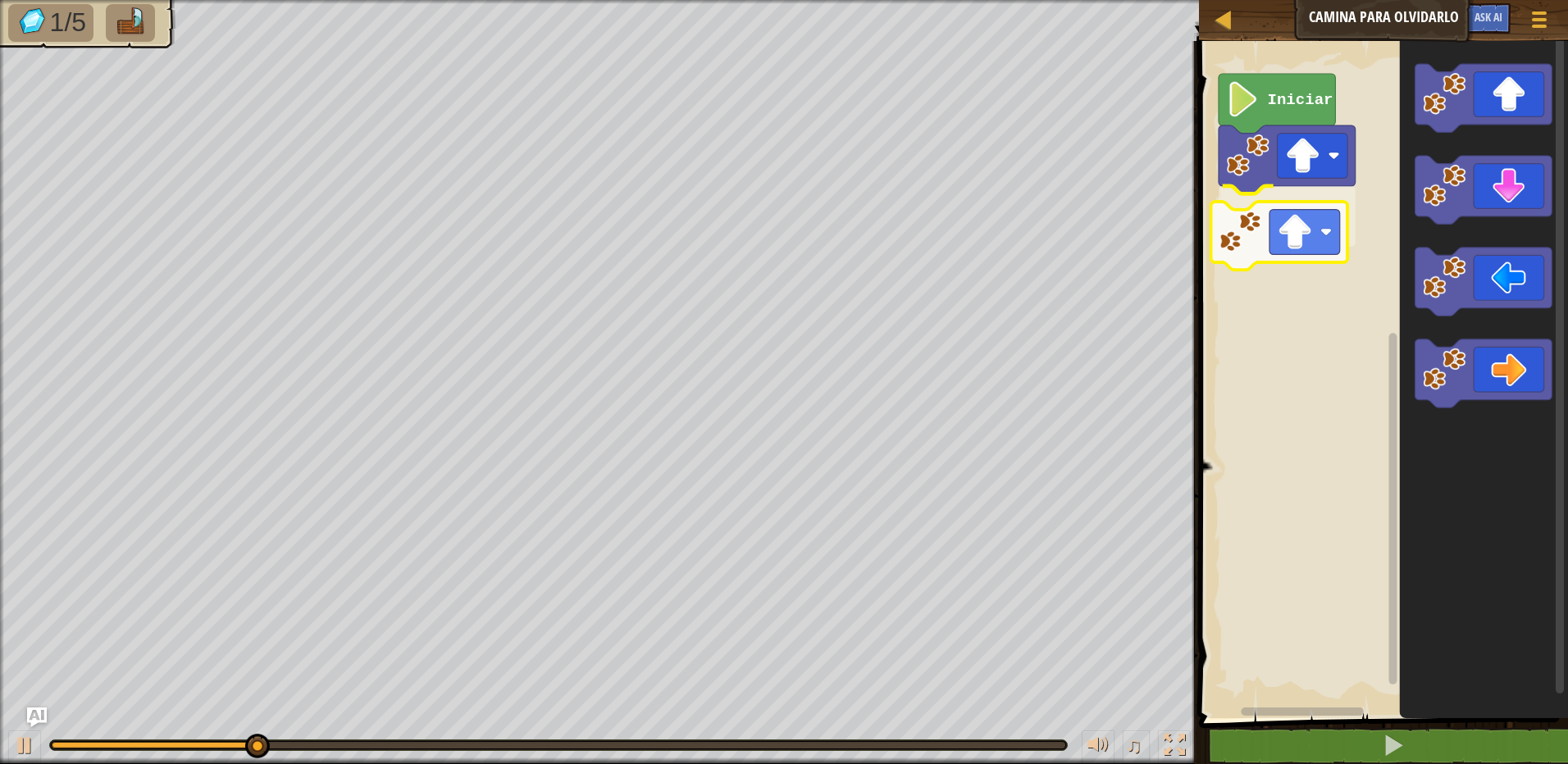
click at [1260, 228] on div "Iniciar" at bounding box center [1381, 376] width 374 height 686
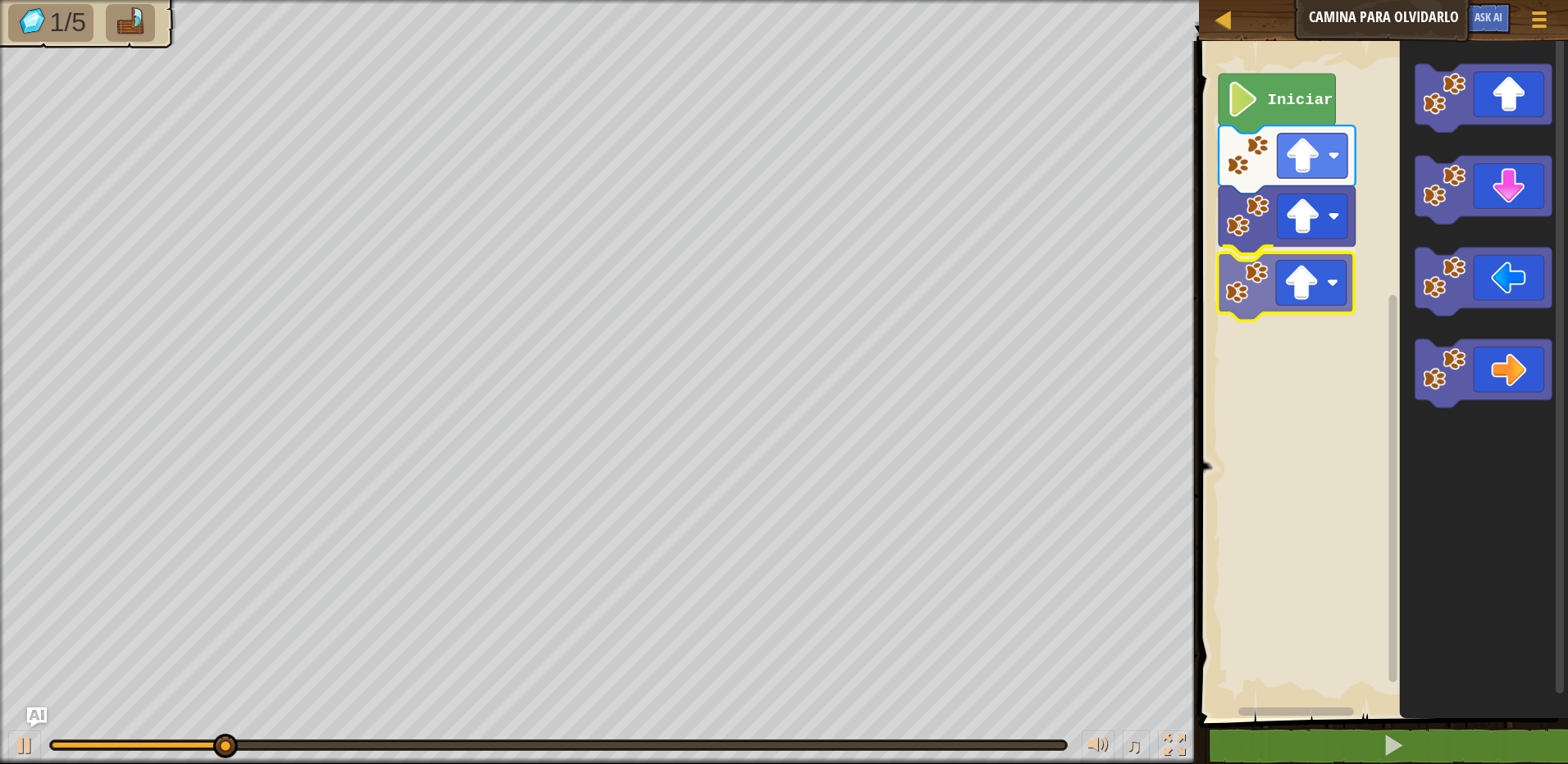
click at [1293, 276] on div "Iniciar" at bounding box center [1381, 376] width 374 height 686
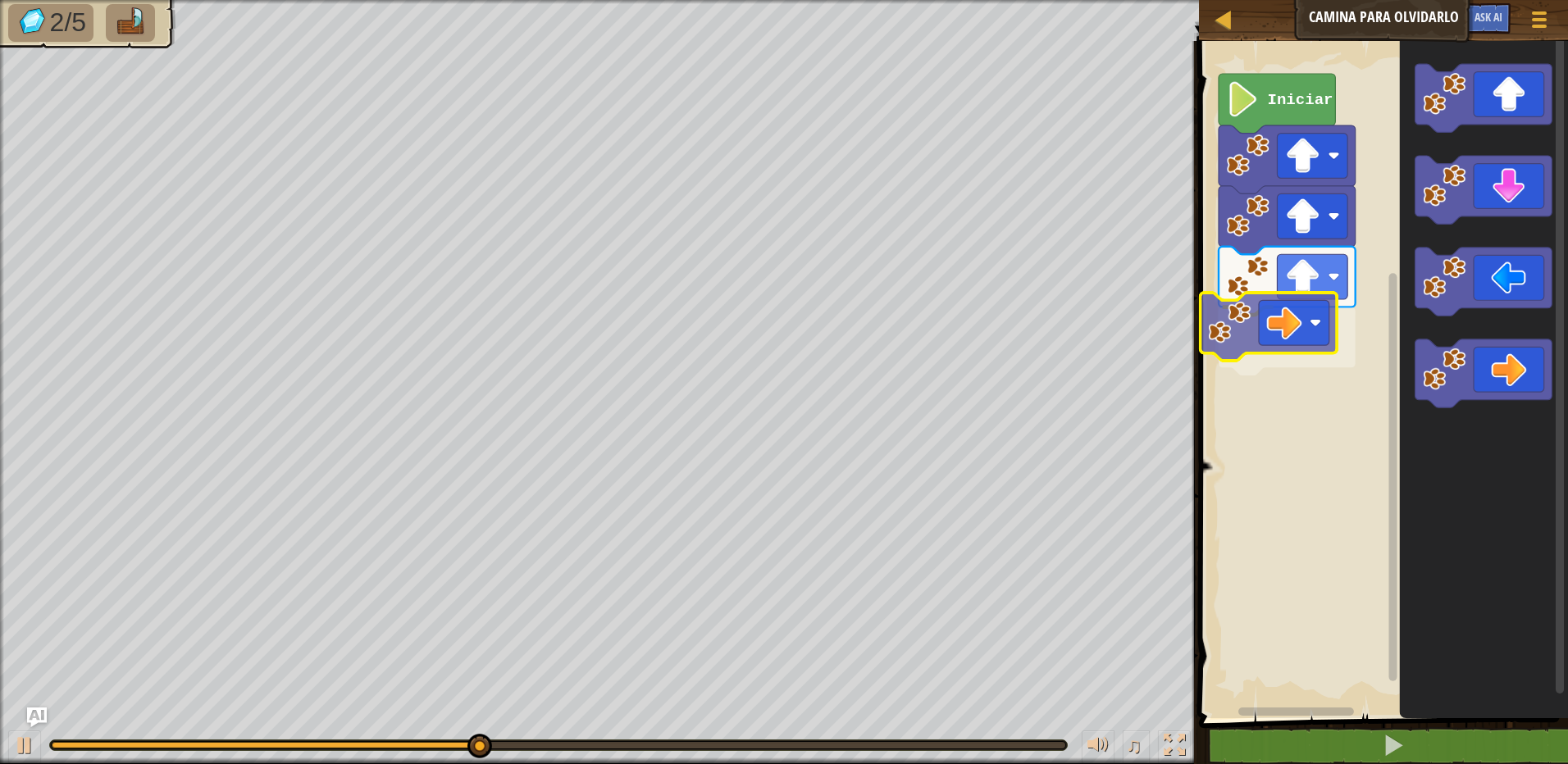
click at [1274, 331] on div "Iniciar" at bounding box center [1381, 376] width 374 height 686
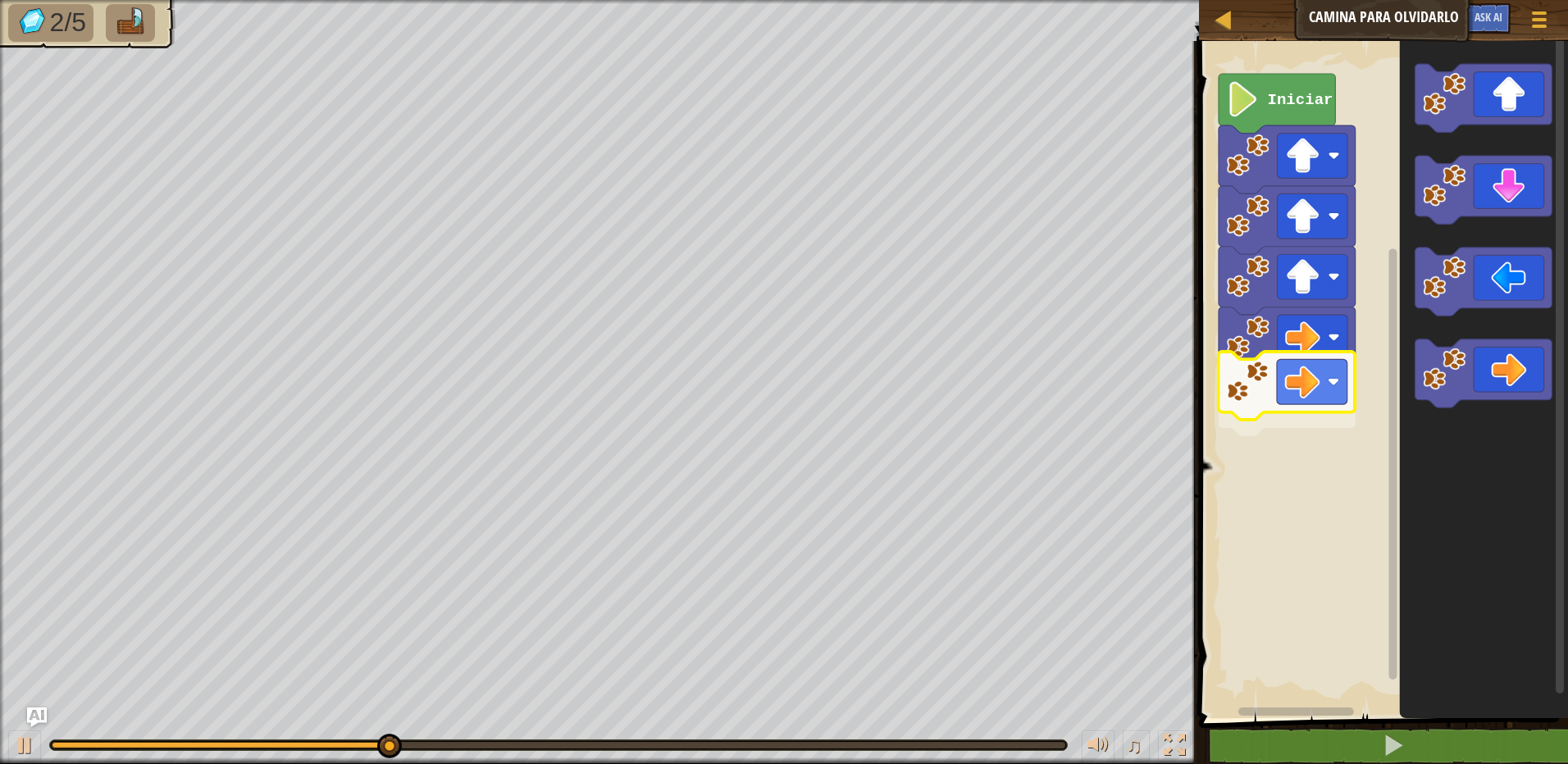
click at [1274, 402] on div "Iniciar" at bounding box center [1381, 376] width 374 height 686
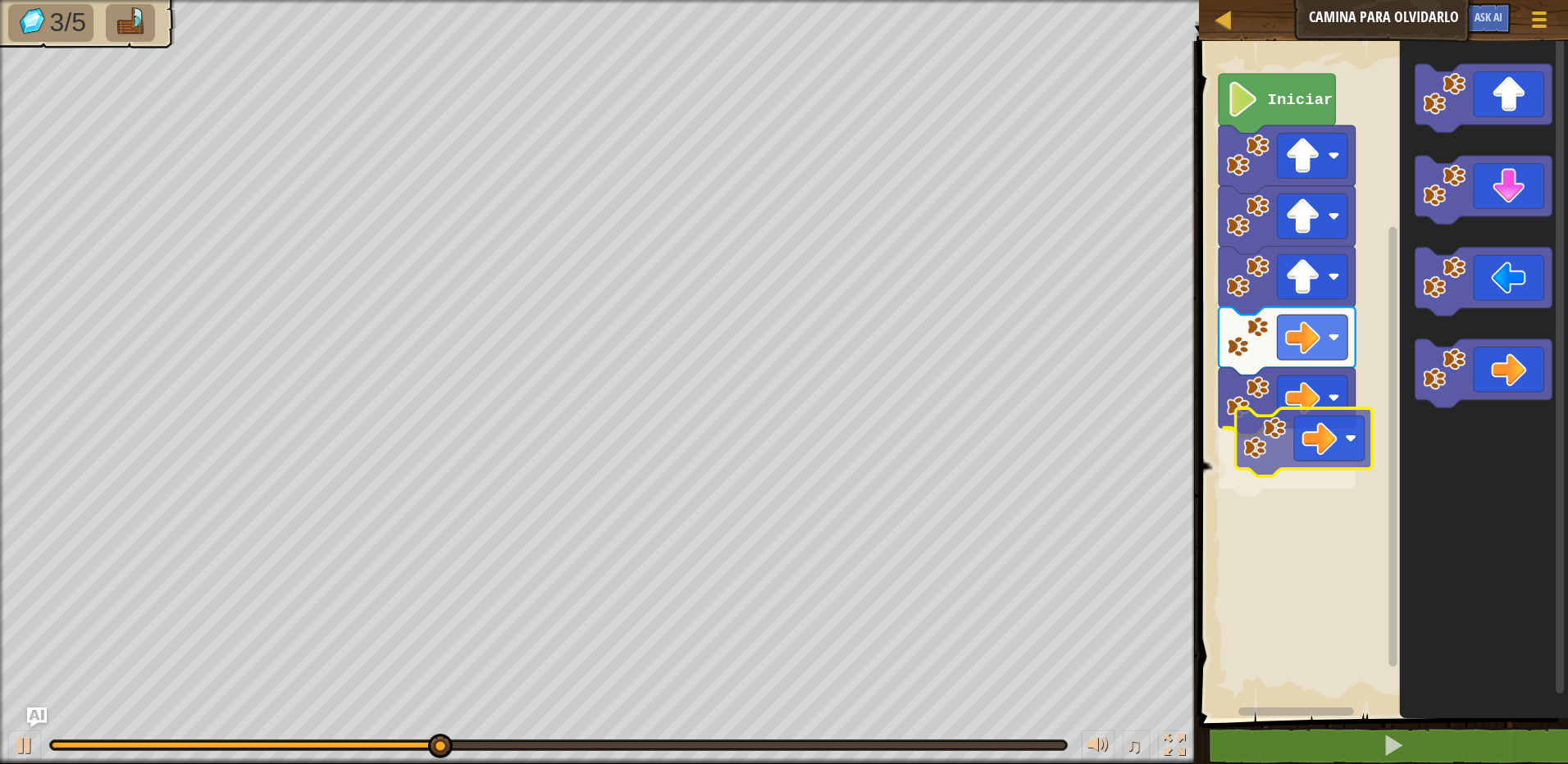
click at [1295, 452] on div "Iniciar" at bounding box center [1381, 376] width 374 height 686
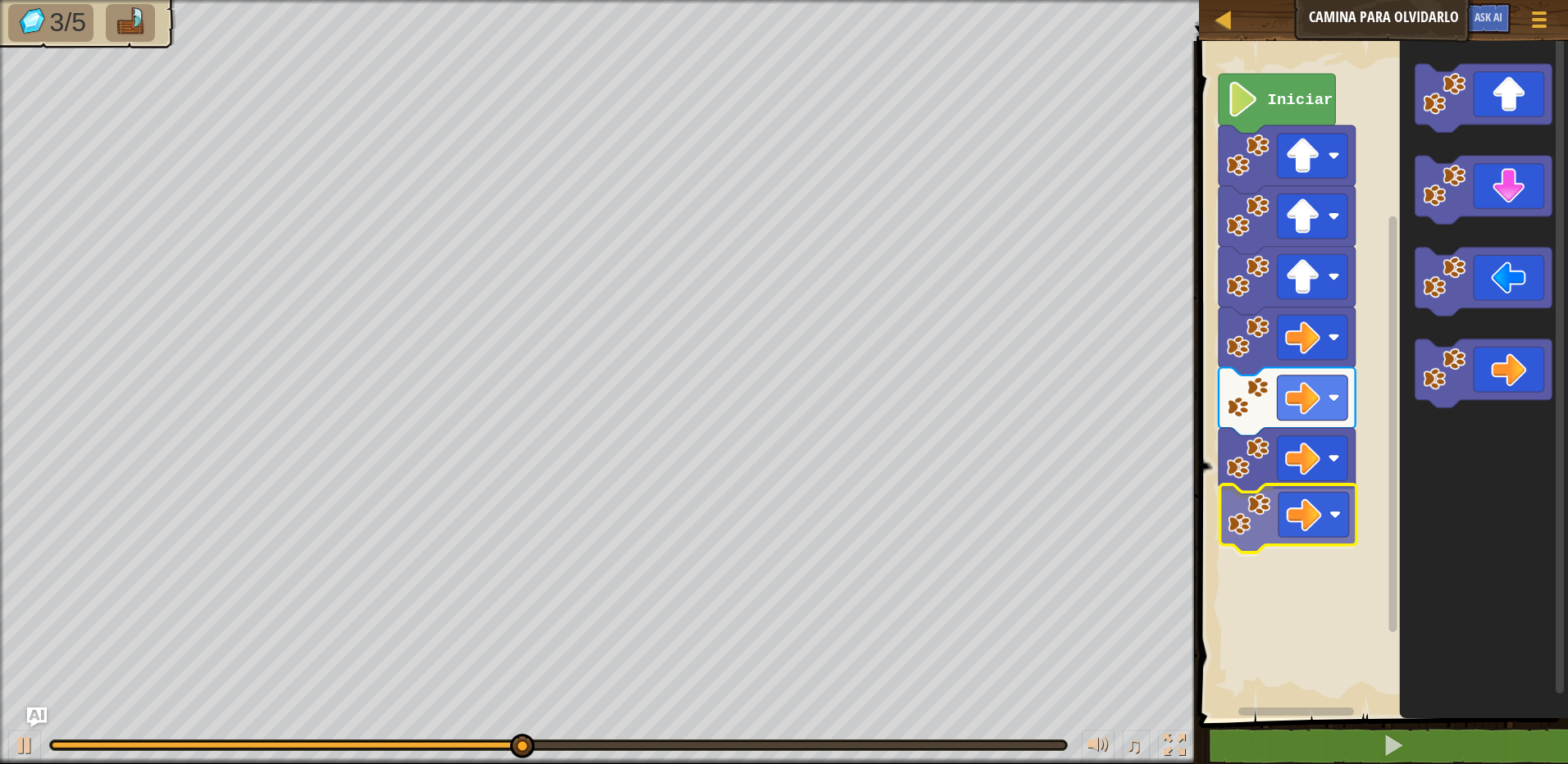
click at [1323, 539] on div "Iniciar" at bounding box center [1381, 376] width 374 height 686
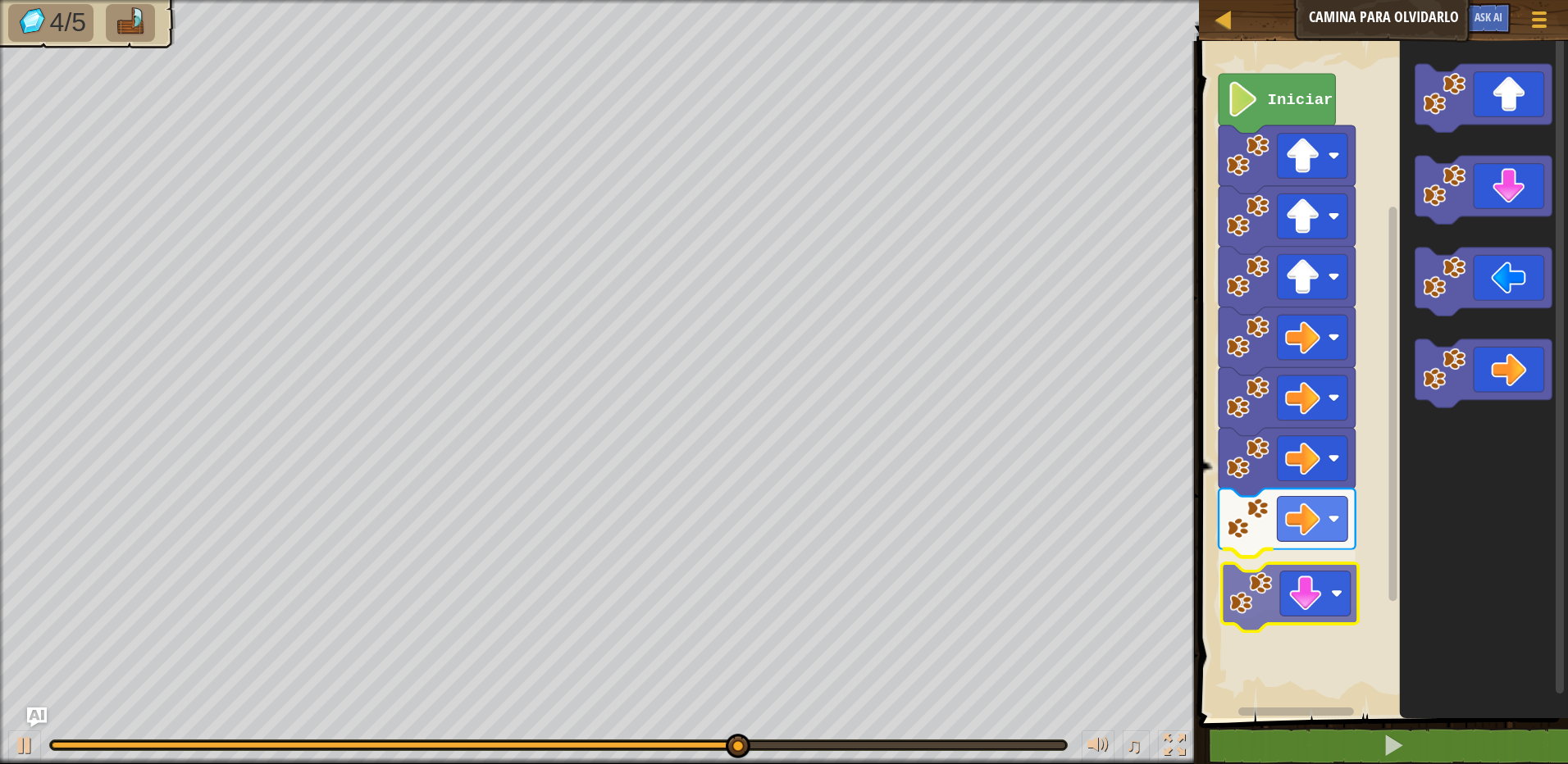
click at [1316, 618] on div "Iniciar" at bounding box center [1381, 376] width 374 height 686
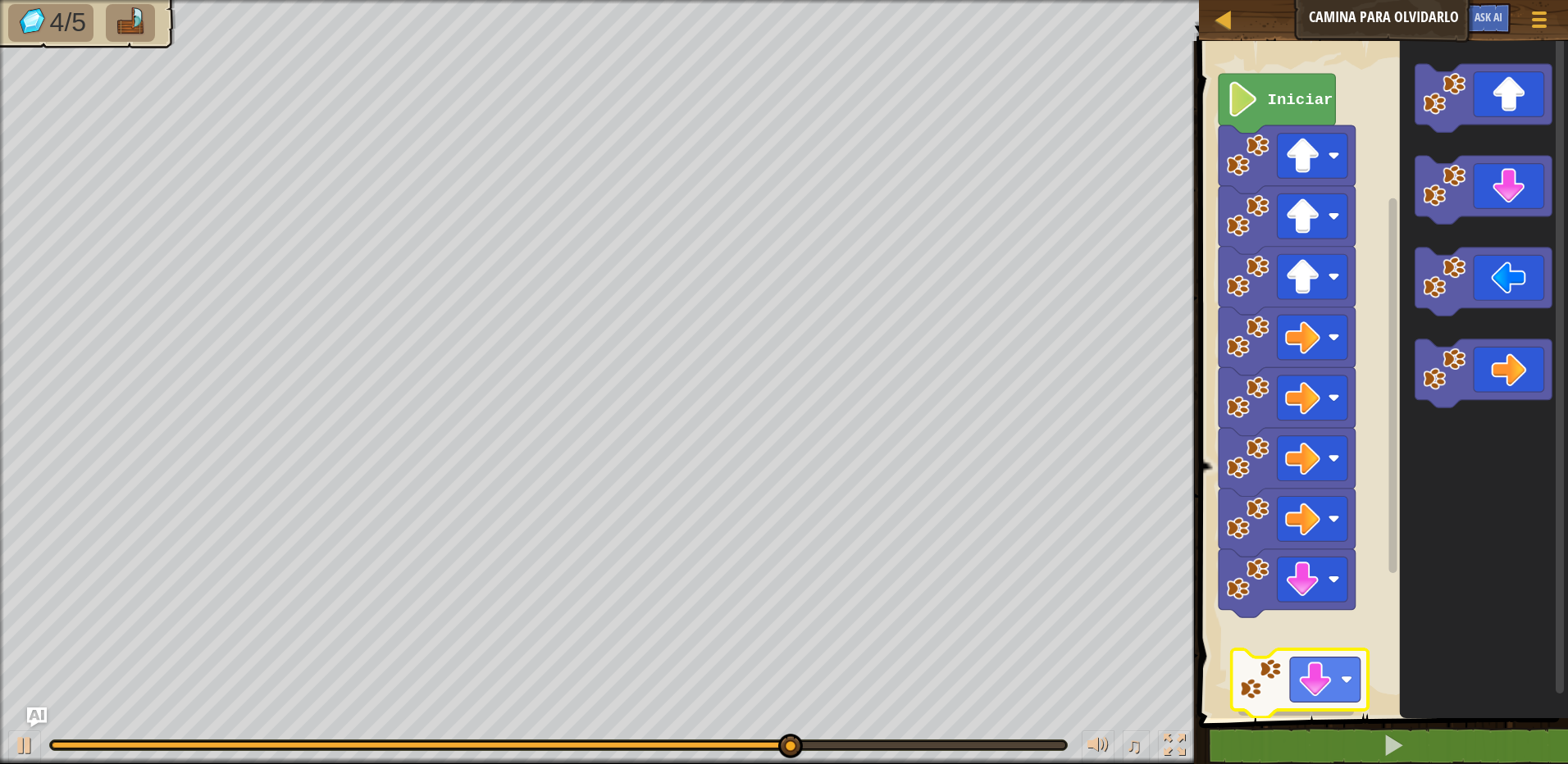
click at [1309, 685] on div "Iniciar" at bounding box center [1381, 376] width 374 height 686
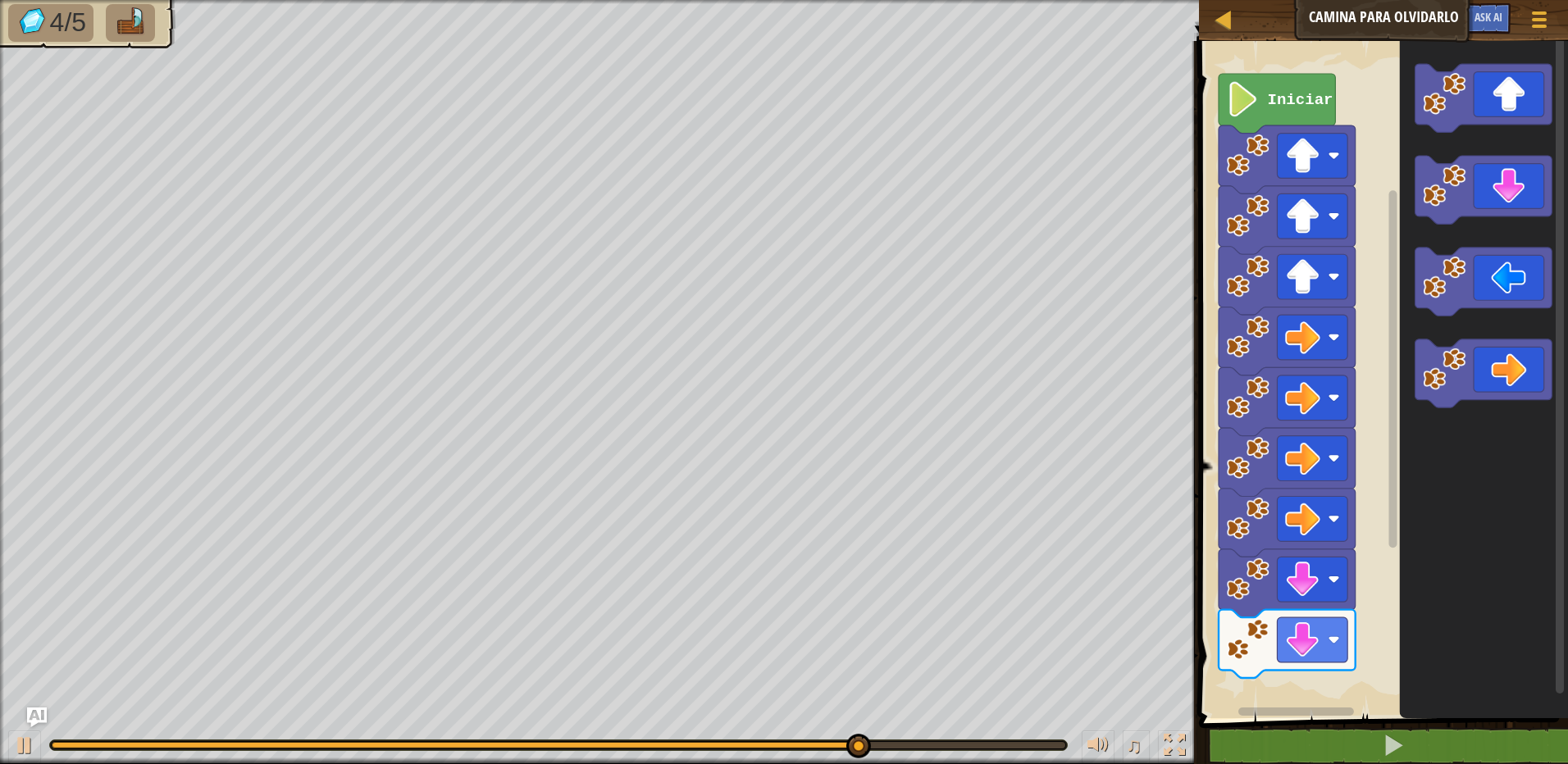
click at [1298, 701] on div "Iniciar" at bounding box center [1381, 376] width 374 height 686
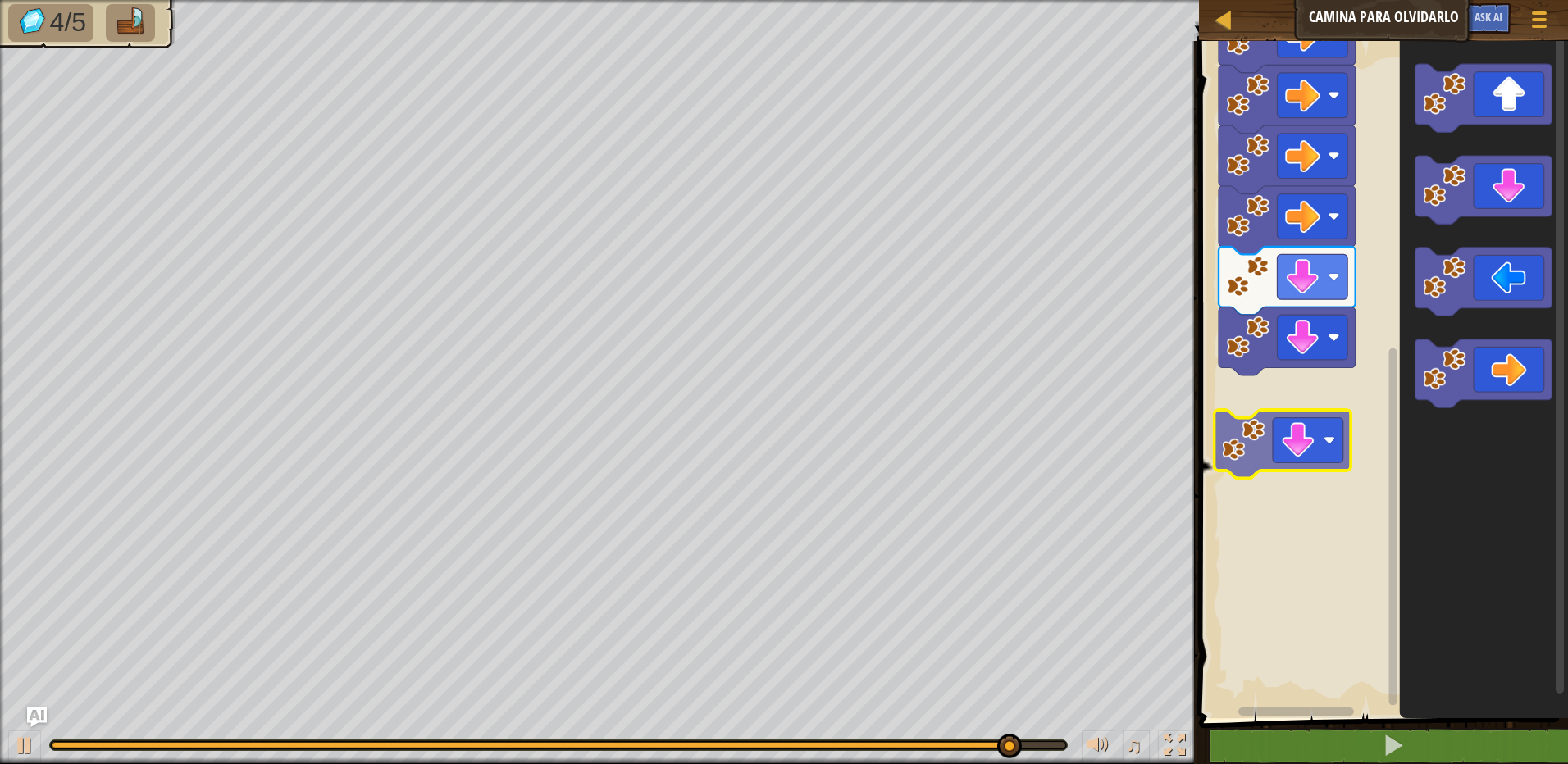
click at [1314, 449] on div "Iniciar" at bounding box center [1381, 376] width 374 height 686
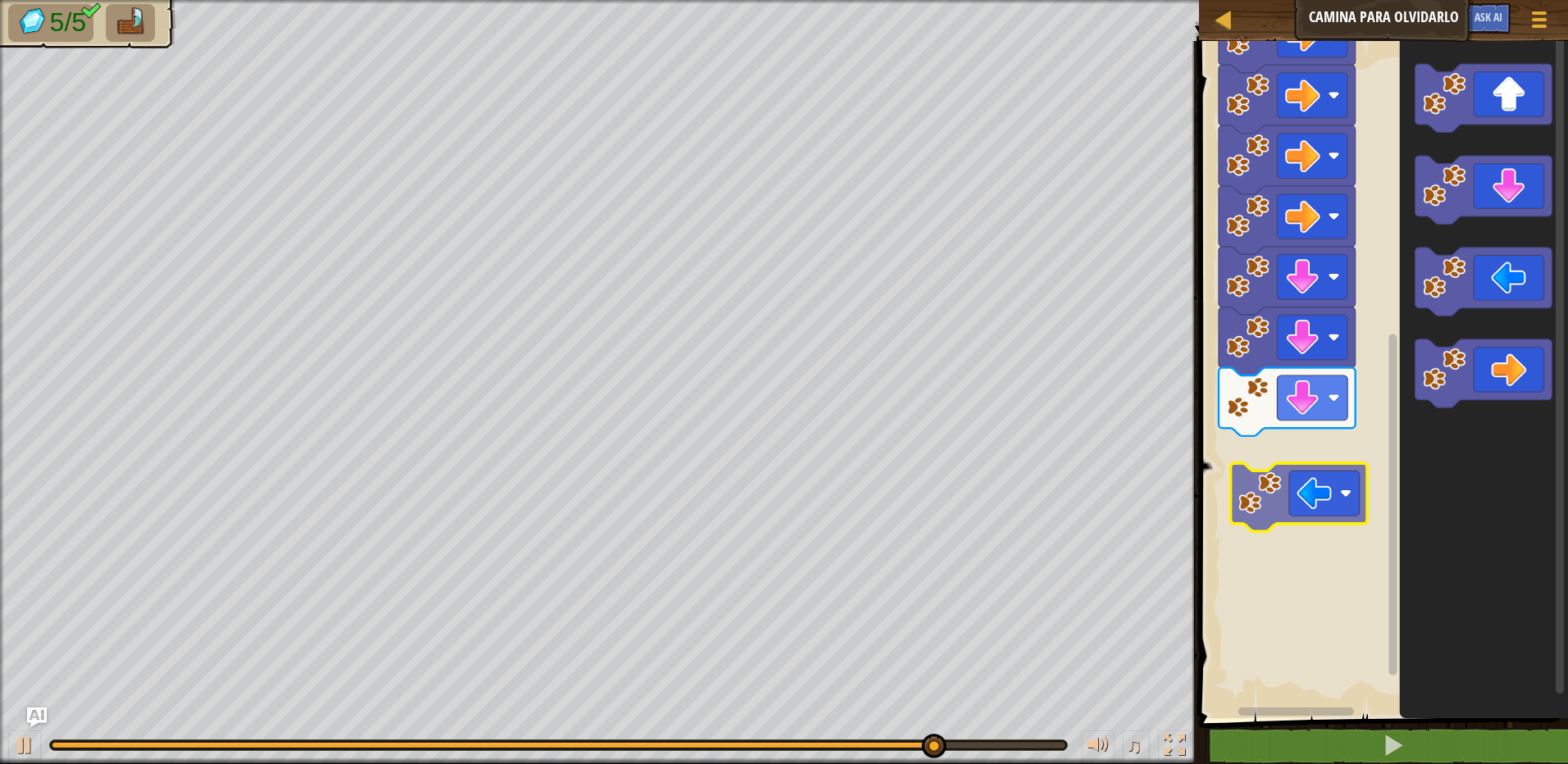
click at [1307, 474] on div "Iniciar" at bounding box center [1381, 376] width 374 height 686
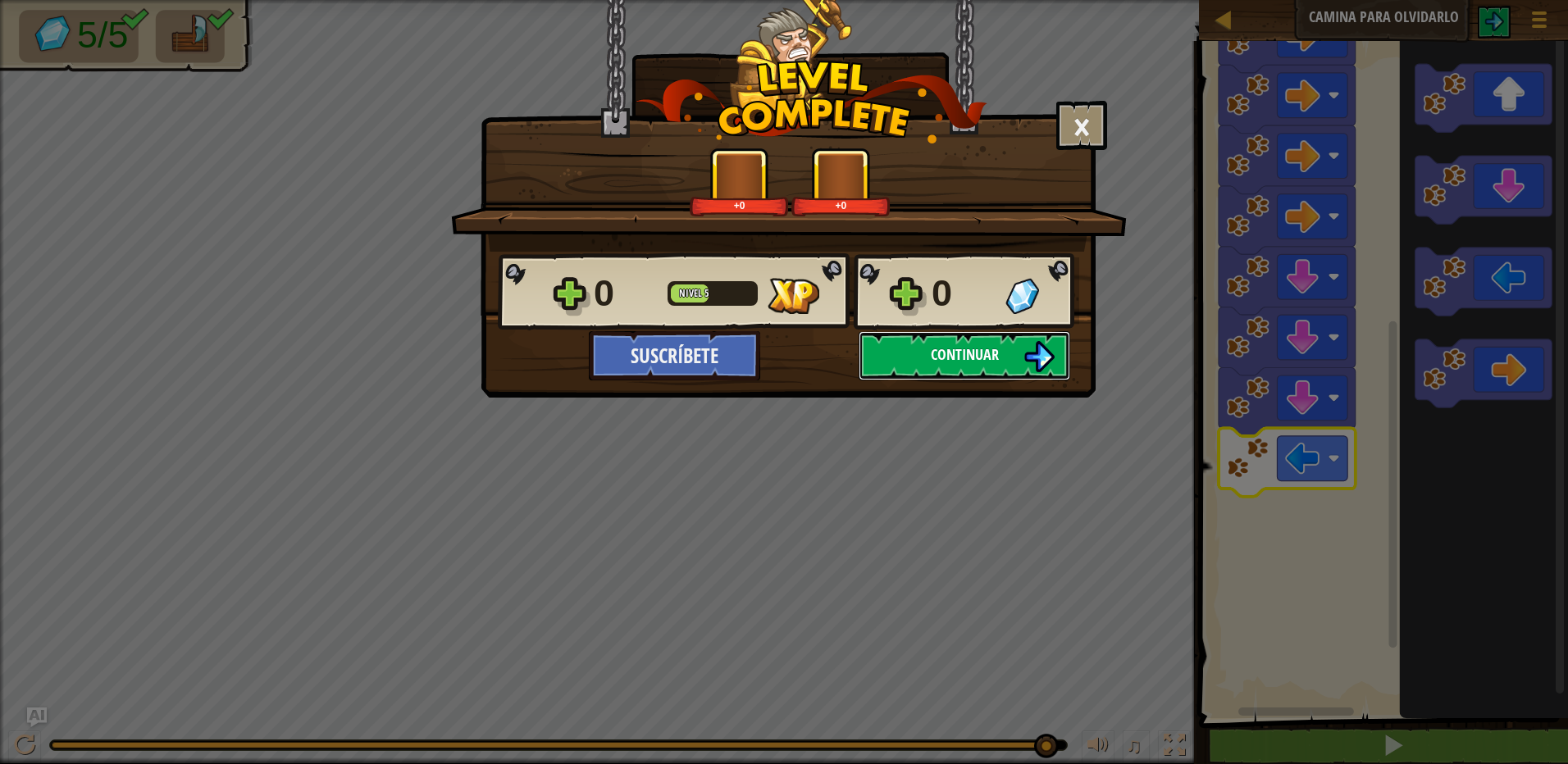
click at [903, 363] on button "Continuar" at bounding box center [964, 356] width 211 height 49
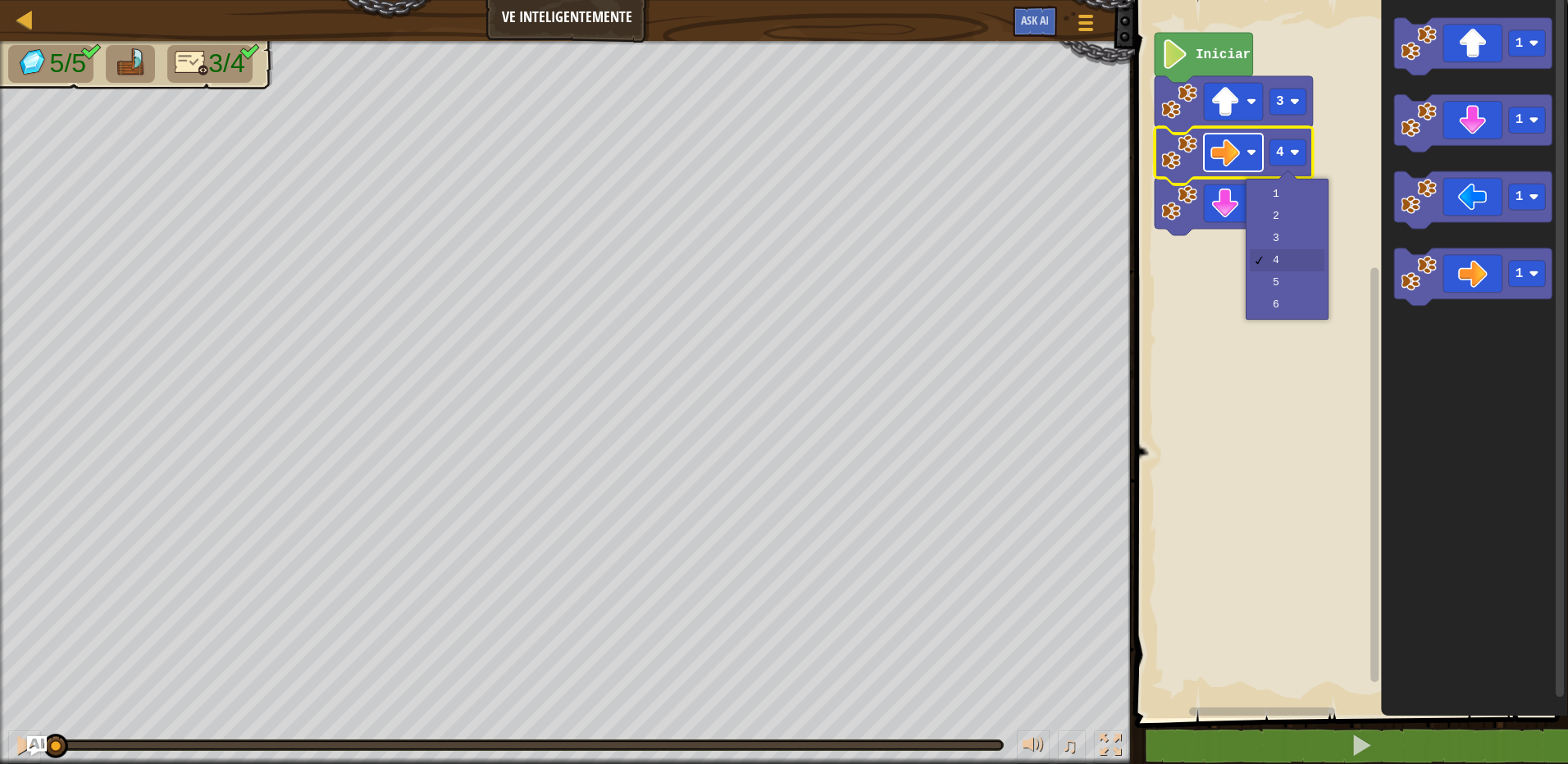
click at [1217, 155] on image "Espacio de trabajo de Blockly" at bounding box center [1225, 153] width 30 height 30
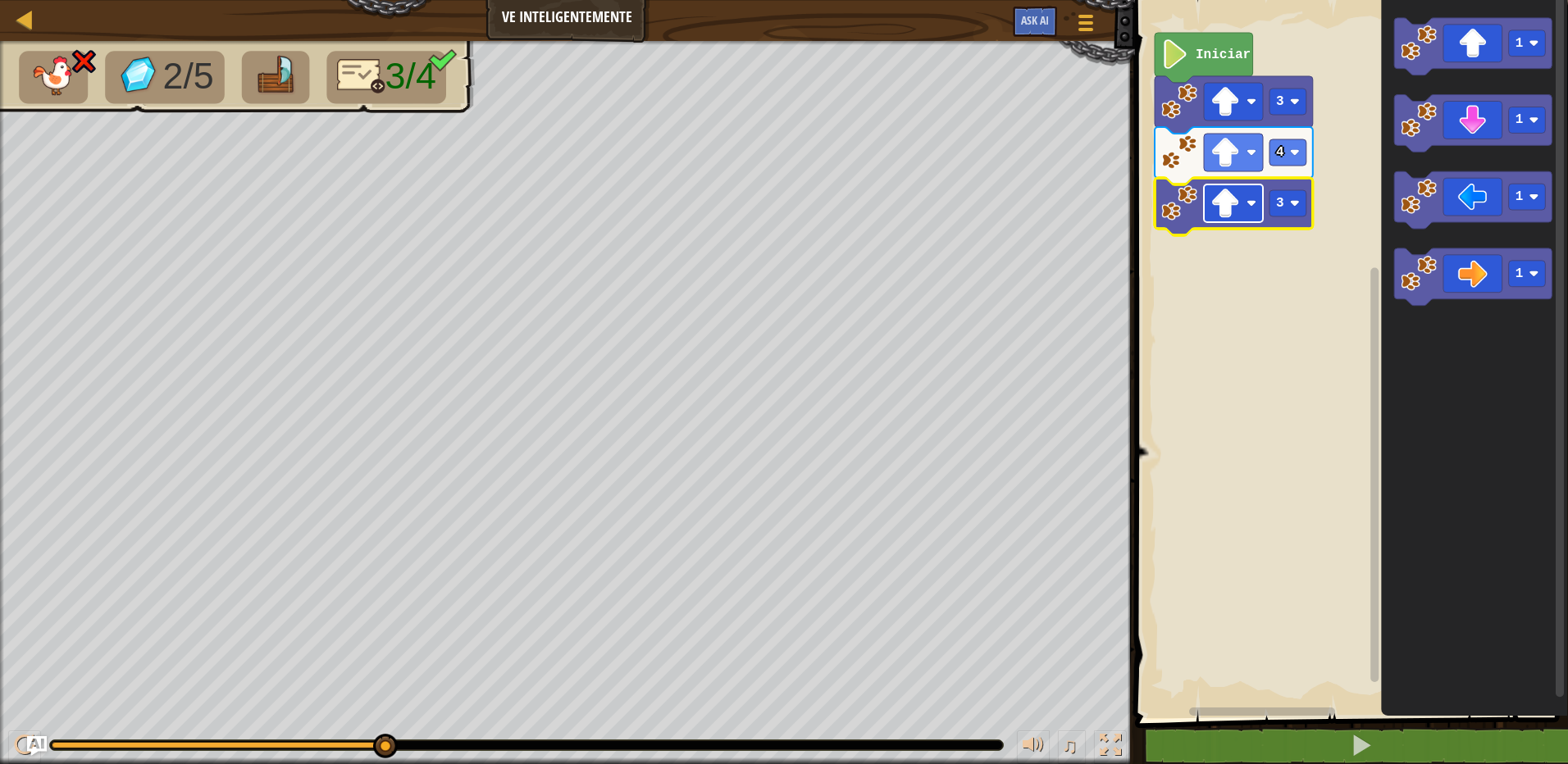
click at [1238, 209] on image "Espacio de trabajo de Blockly" at bounding box center [1225, 203] width 30 height 30
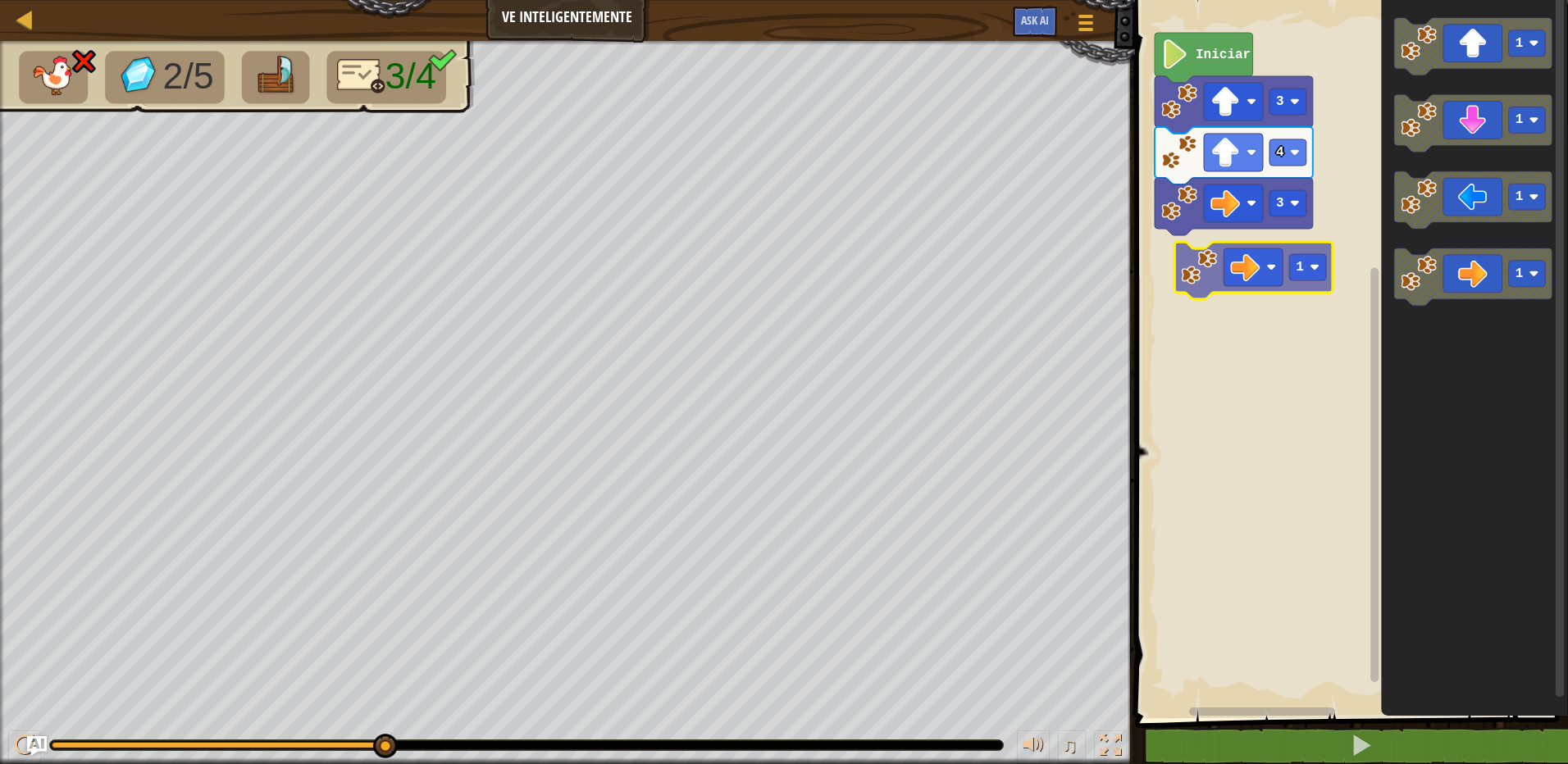
click at [1248, 283] on div "Iniciar 3 4 3 1 1 1 1 1" at bounding box center [1348, 355] width 438 height 727
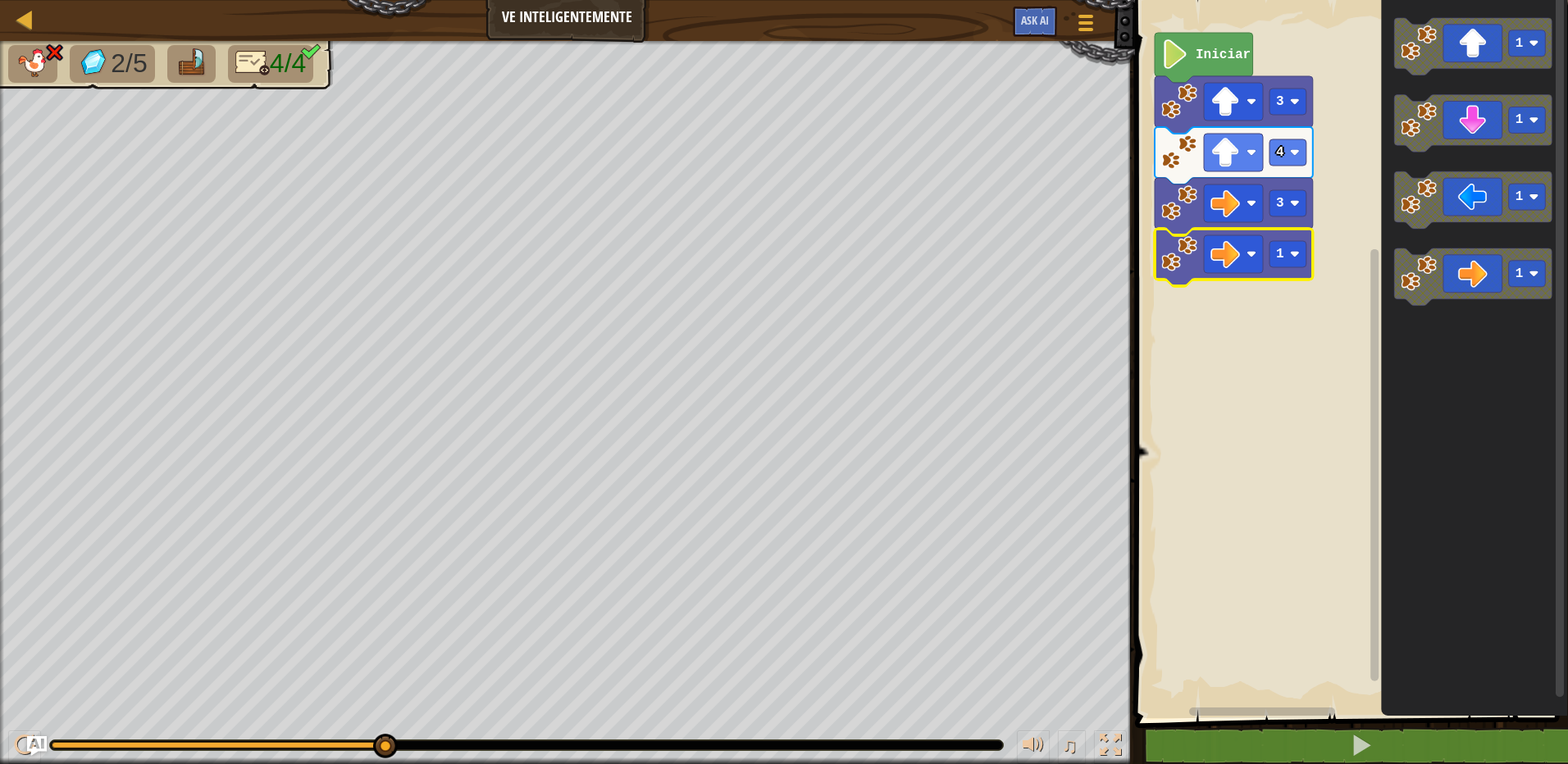
click at [67, 57] on ul "2/5 4/4" at bounding box center [167, 64] width 317 height 38
click at [1203, 63] on icon "Espacio de trabajo de Blockly" at bounding box center [1204, 58] width 99 height 50
click at [1273, 336] on rect "Espacio de trabajo de Blockly" at bounding box center [1348, 355] width 438 height 727
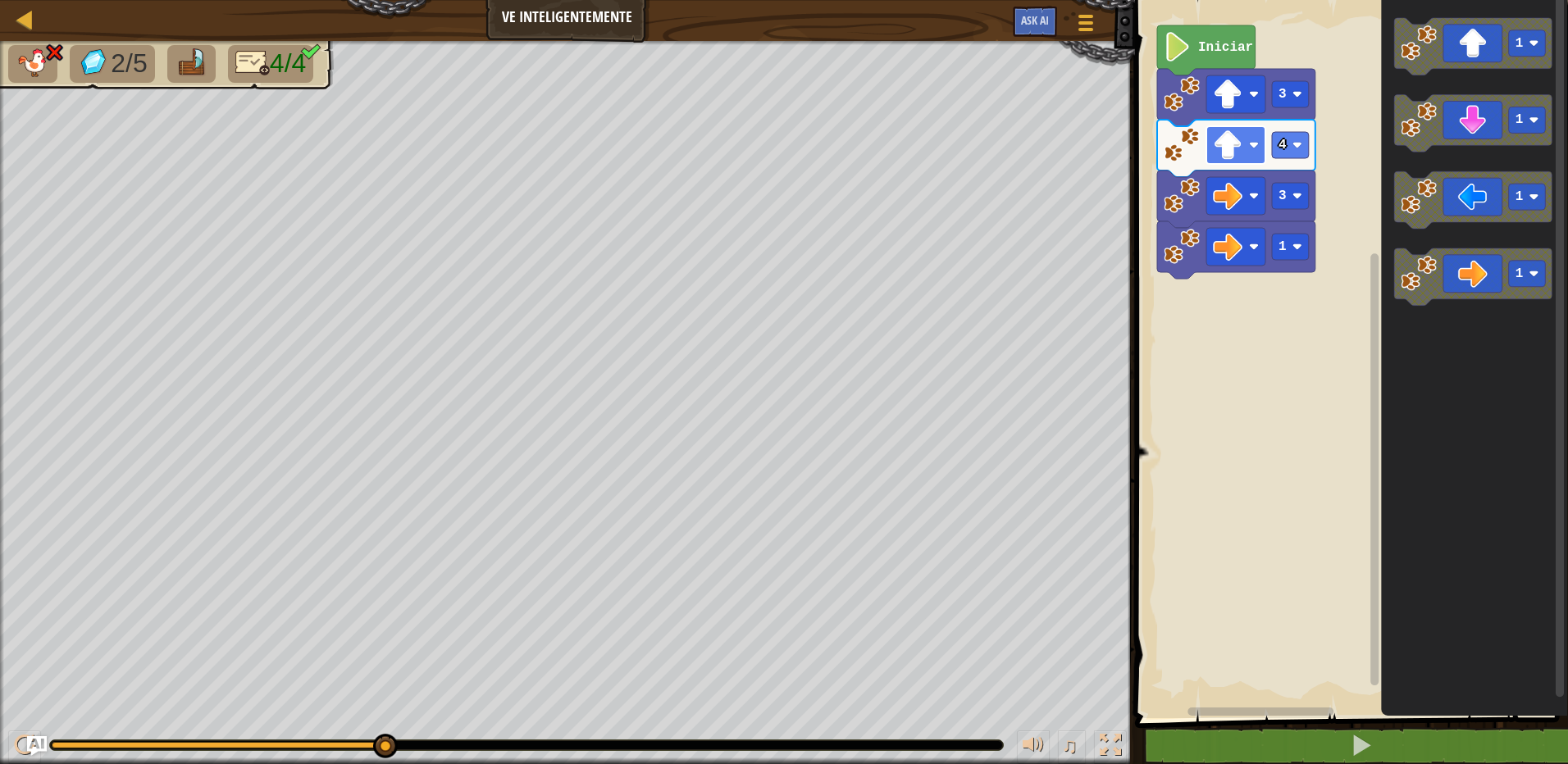
click at [1252, 150] on rect "Espacio de trabajo de Blockly" at bounding box center [1236, 146] width 59 height 38
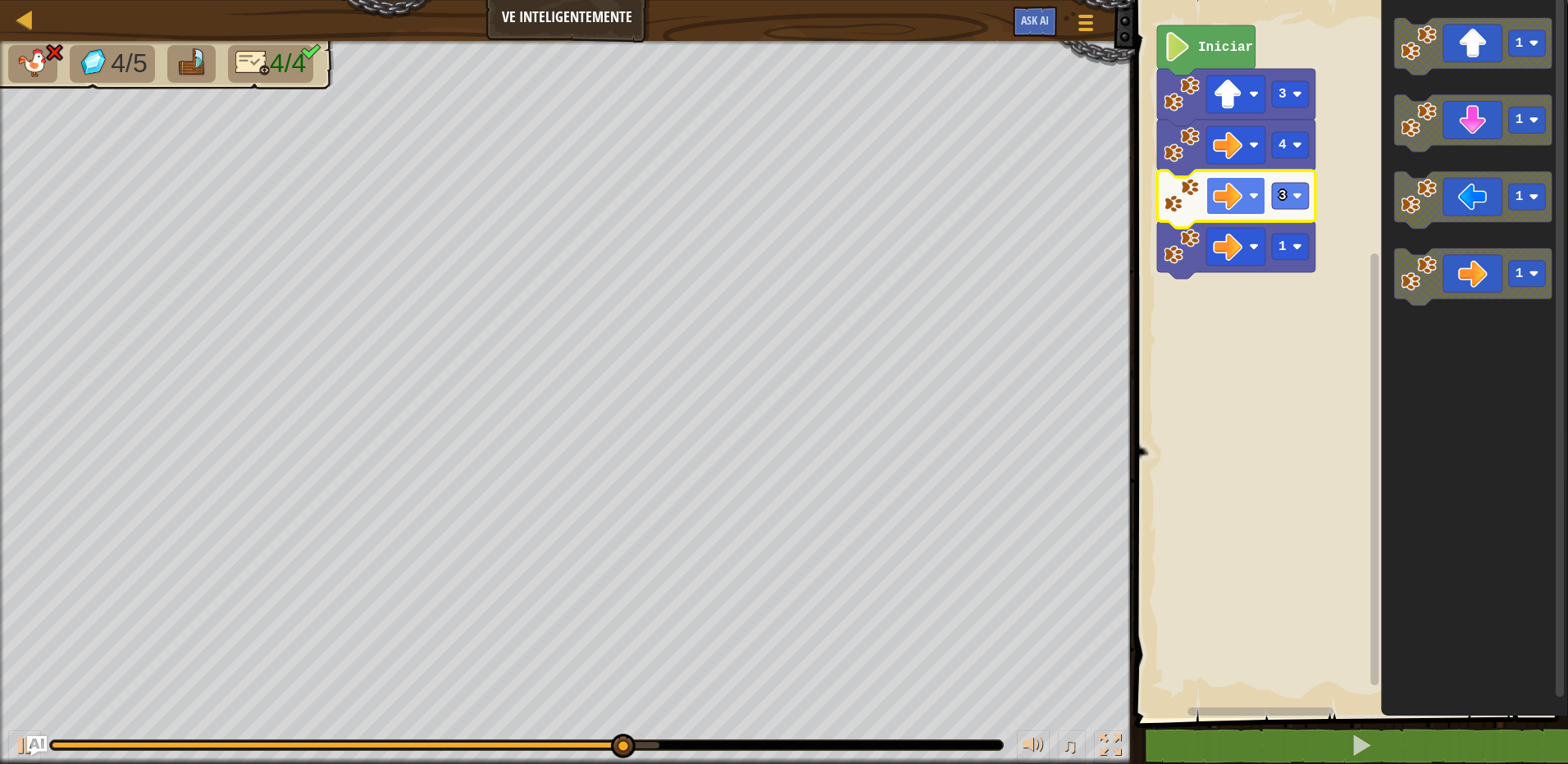
click at [1243, 198] on rect "Espacio de trabajo de Blockly" at bounding box center [1236, 196] width 59 height 38
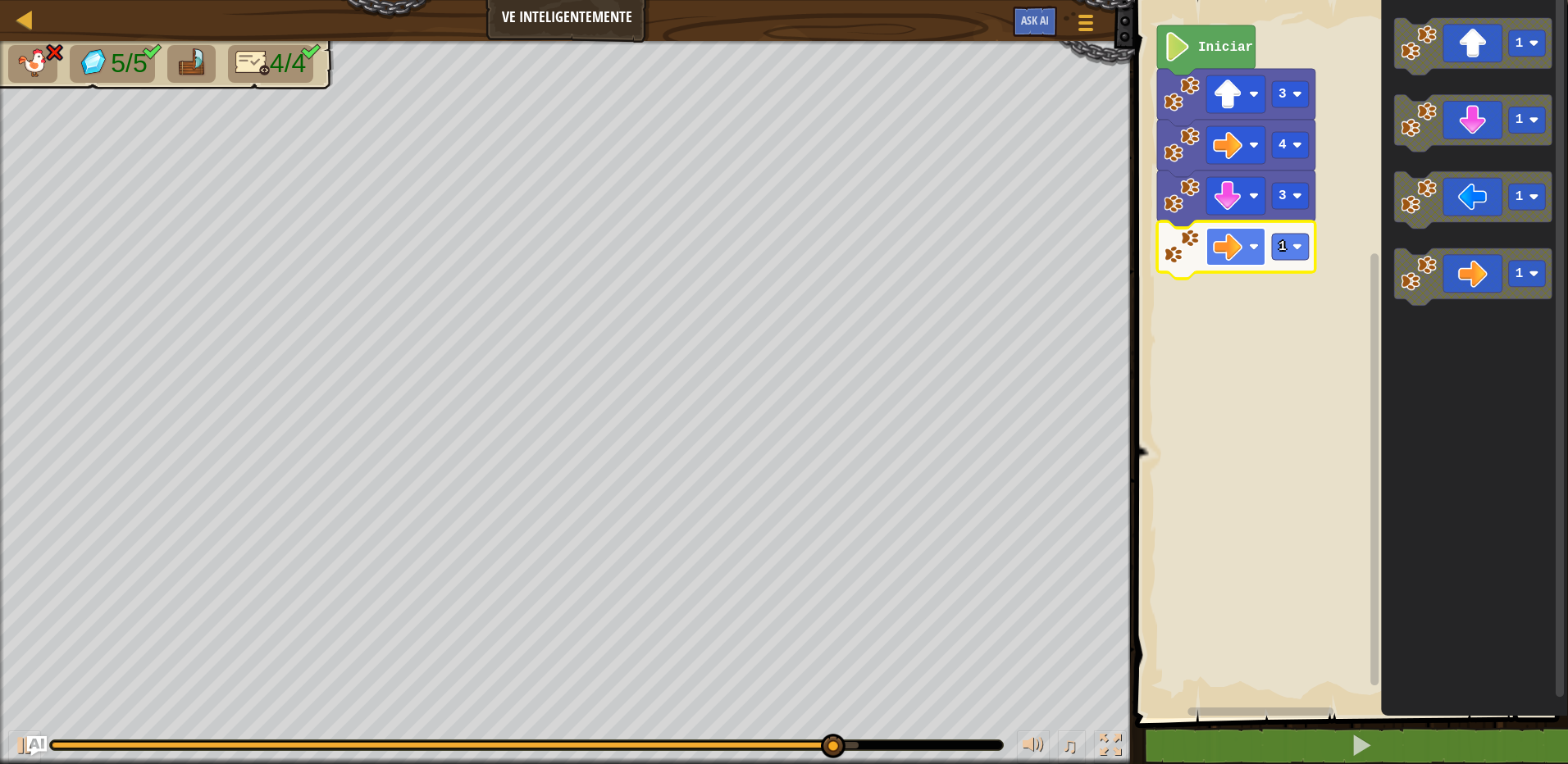
click at [1248, 249] on rect "Espacio de trabajo de Blockly" at bounding box center [1236, 247] width 59 height 38
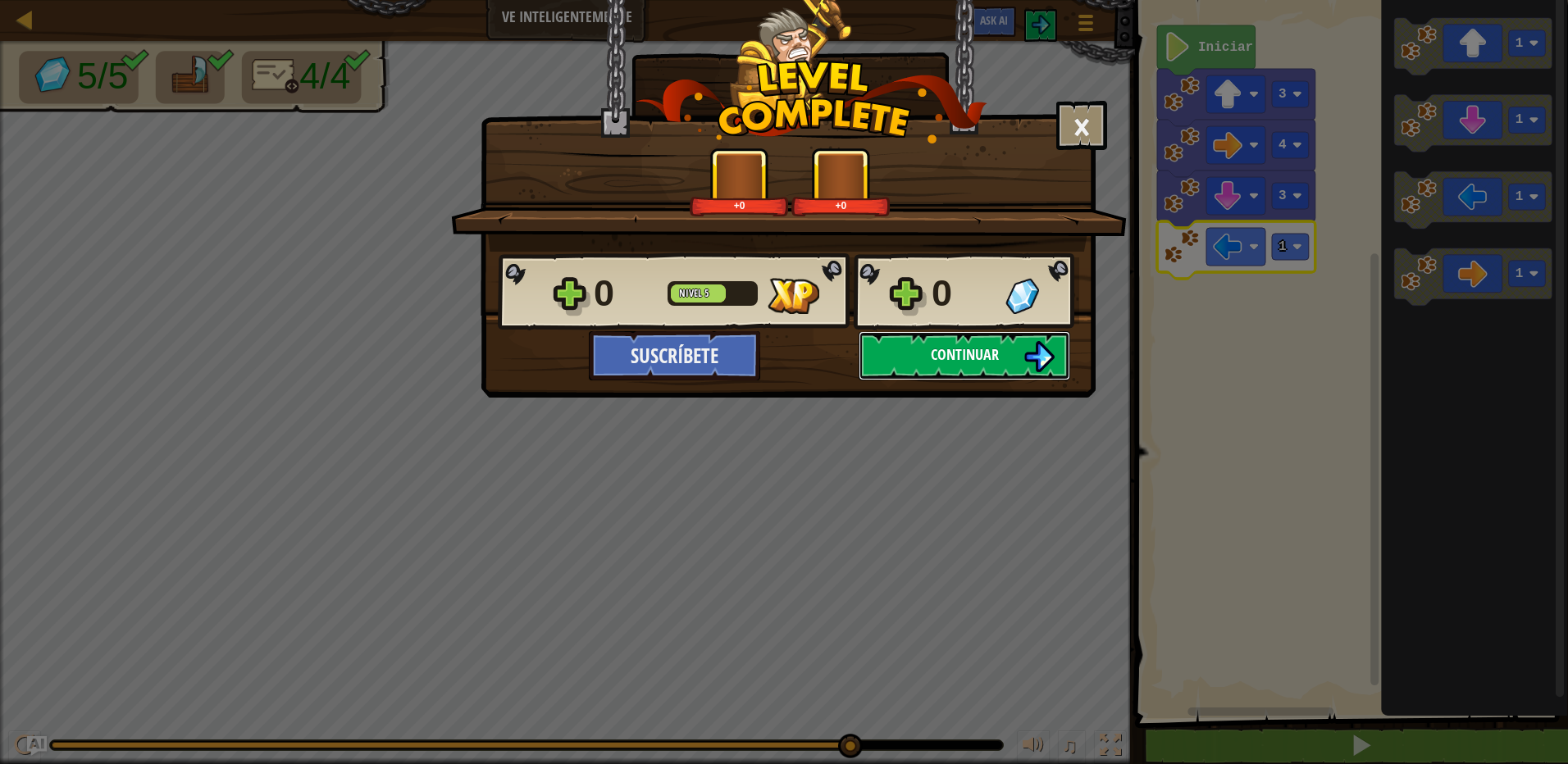
click at [925, 354] on button "Continuar" at bounding box center [964, 356] width 211 height 49
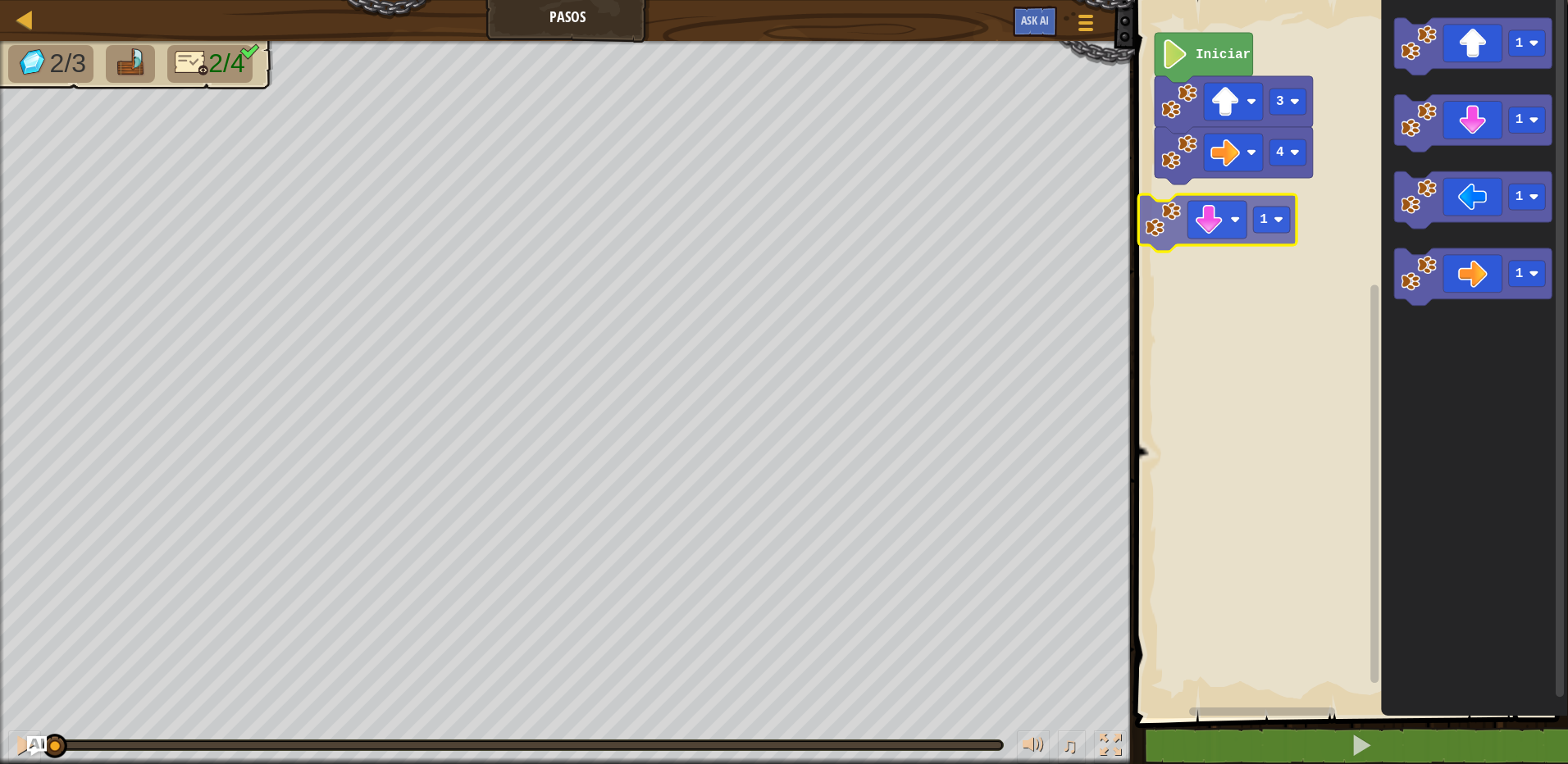
click at [1251, 211] on div "4 3 Iniciar 1 1 1 1 1 1" at bounding box center [1348, 355] width 438 height 727
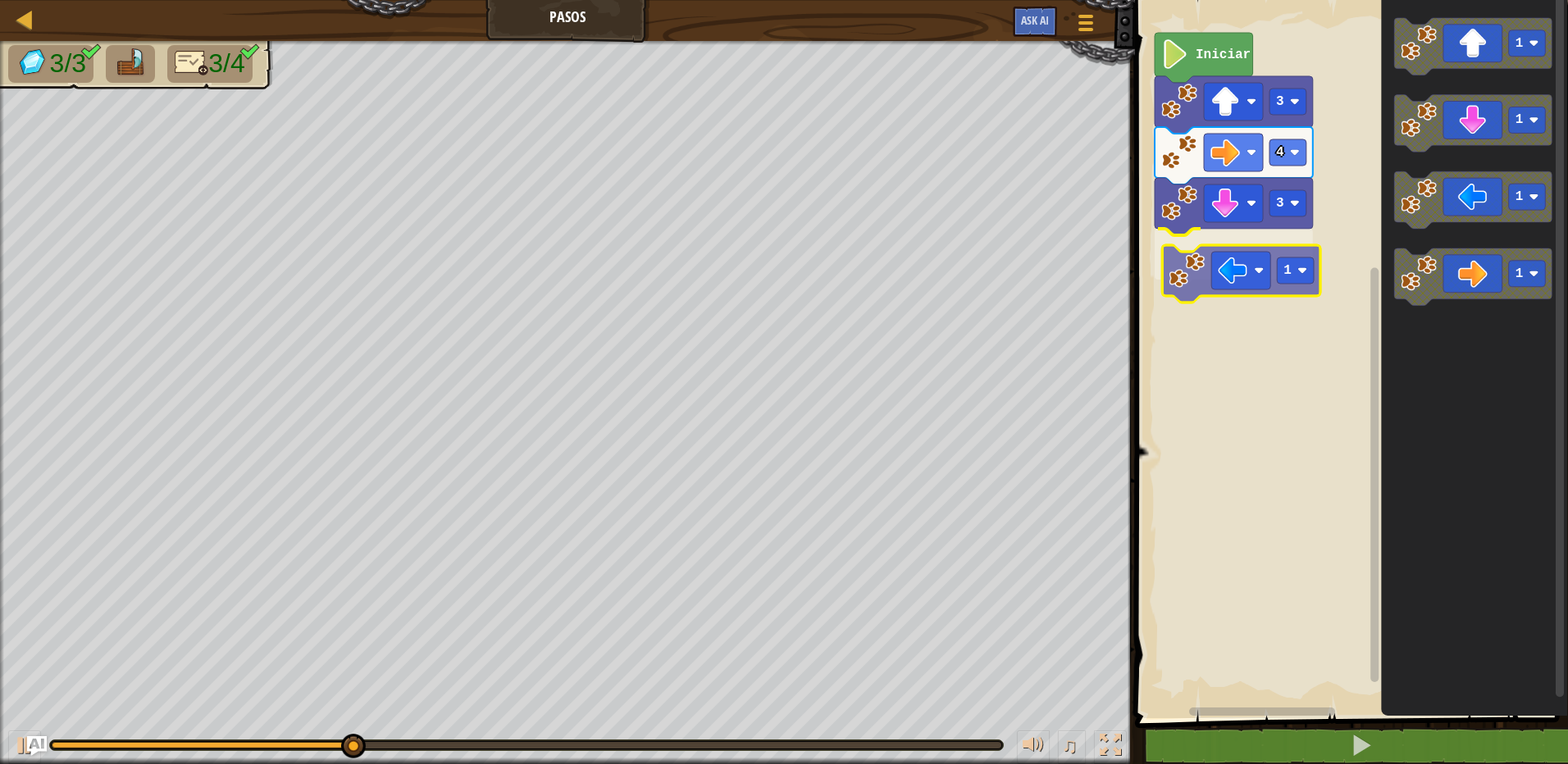
click at [1223, 272] on div "Iniciar 3 4 3 1 1 1 1 1 1" at bounding box center [1348, 355] width 438 height 727
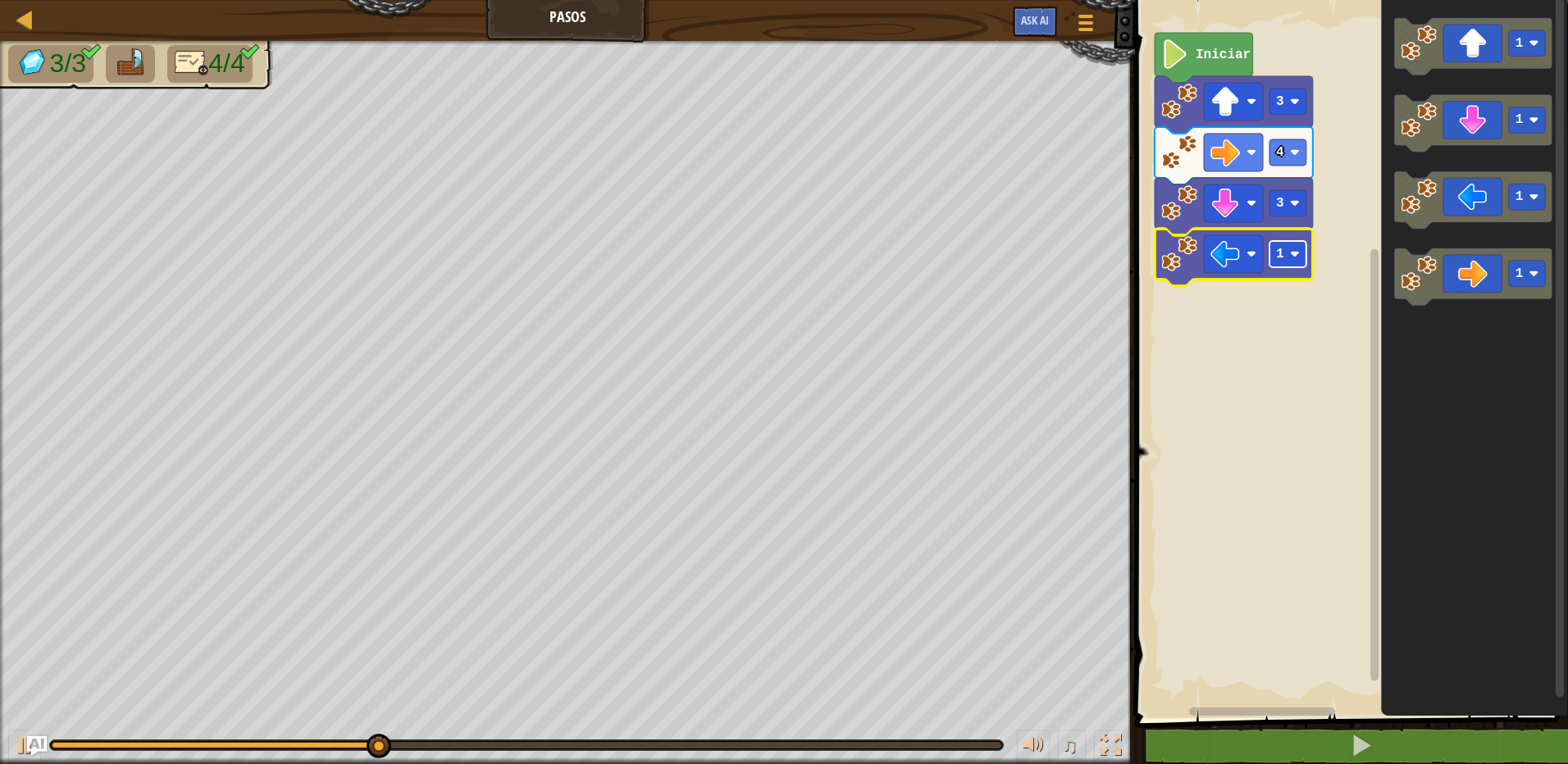
click at [1299, 262] on rect "Espacio de trabajo de Blockly" at bounding box center [1288, 254] width 37 height 26
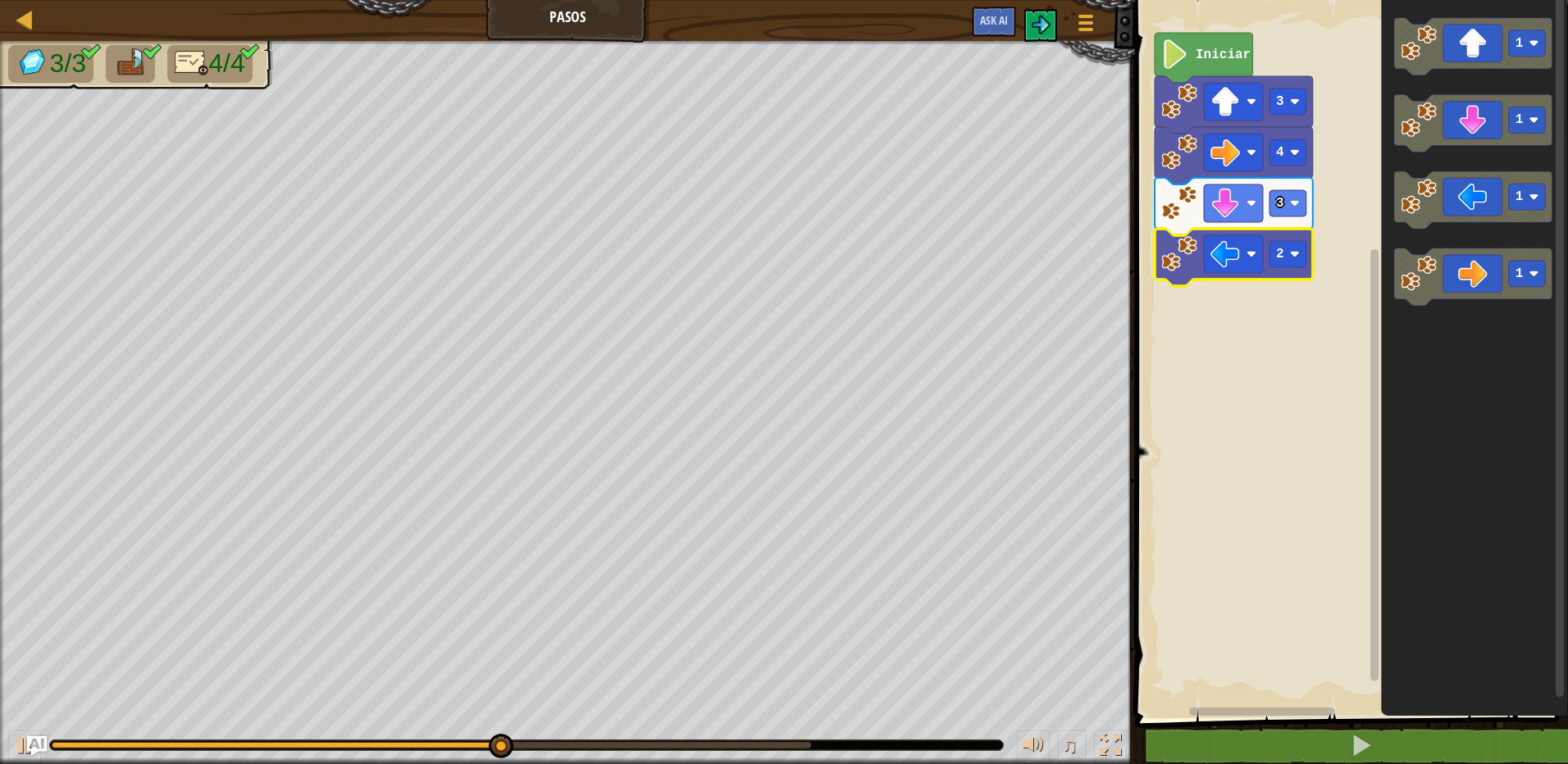
click at [1288, 366] on rect "Espacio de trabajo de Blockly" at bounding box center [1348, 355] width 438 height 727
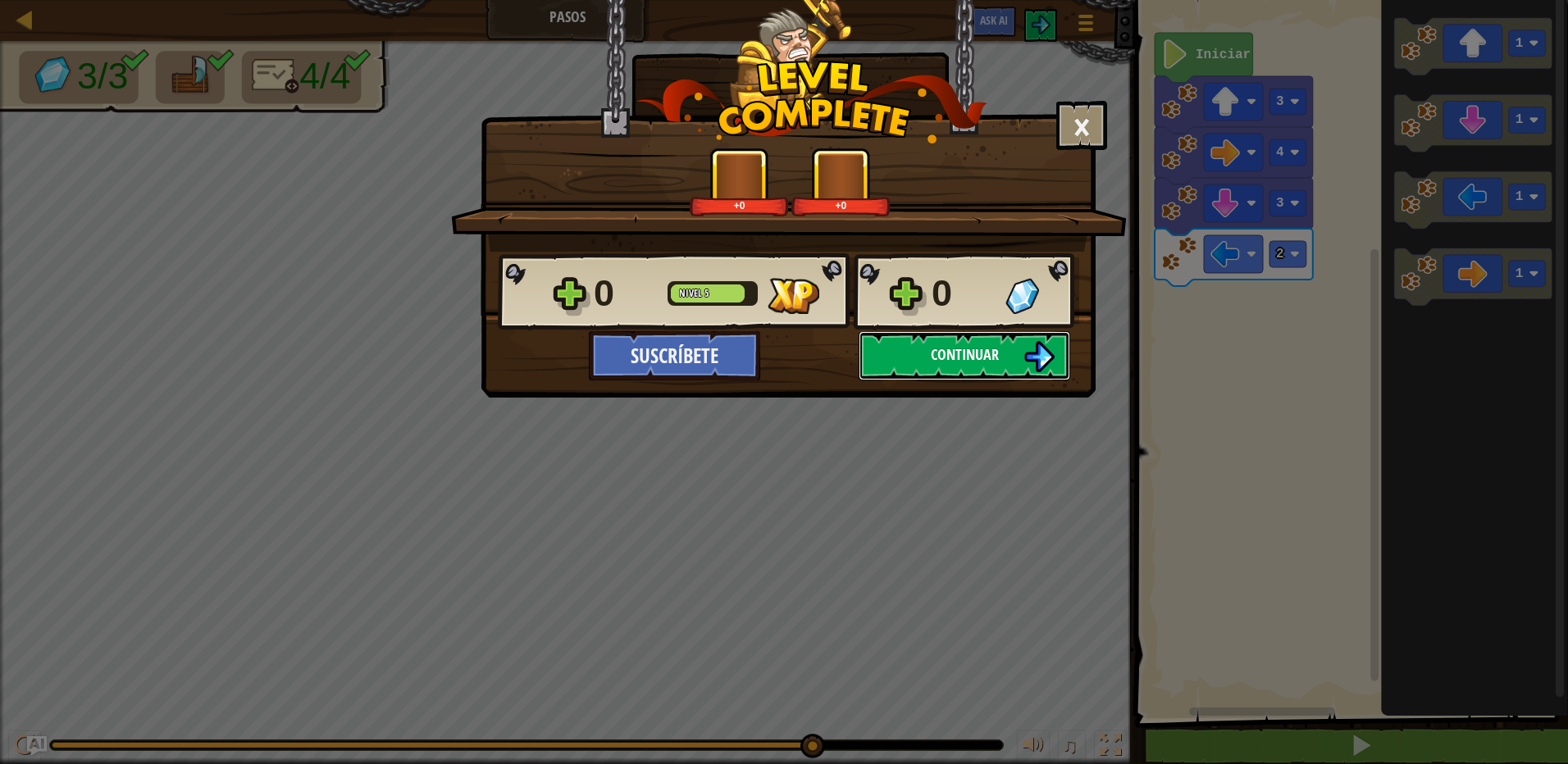
click at [924, 363] on button "Continuar" at bounding box center [964, 356] width 211 height 49
